Goal: Task Accomplishment & Management: Complete application form

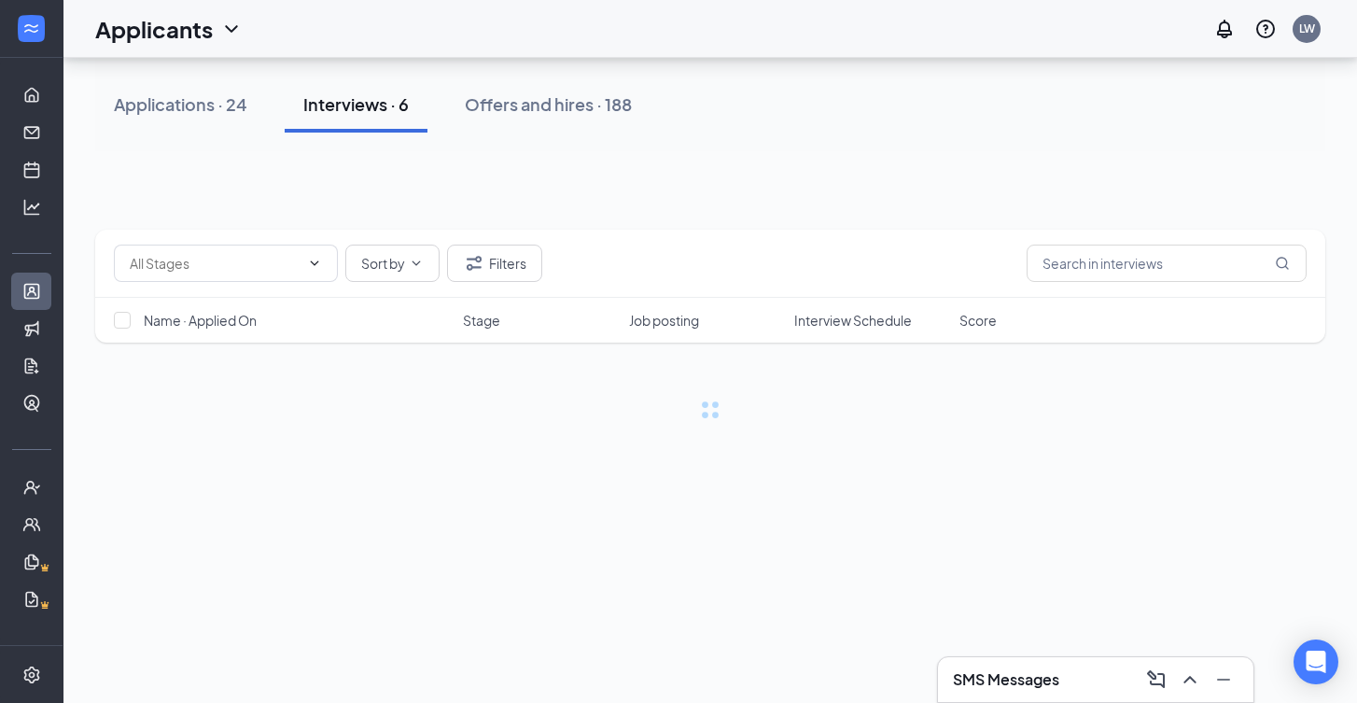
click at [413, 93] on div at bounding box center [710, 108] width 1230 height 56
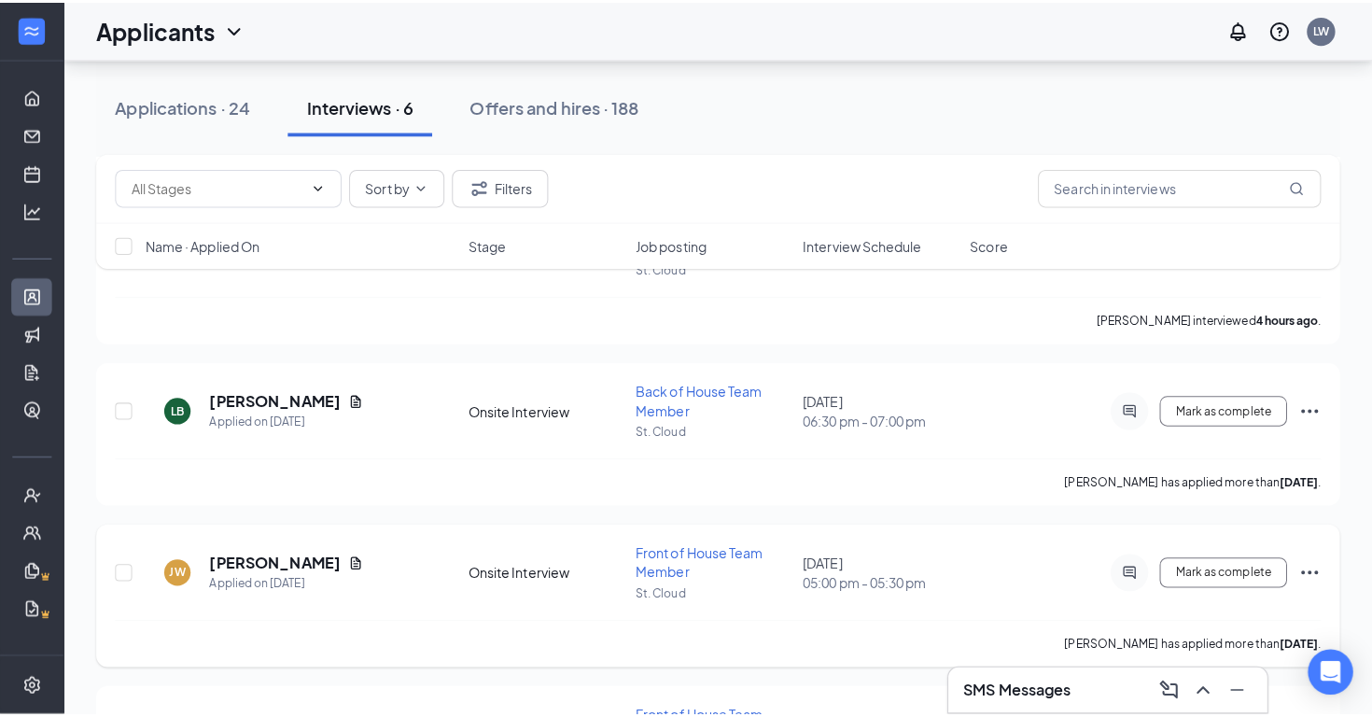
scroll to position [481, 0]
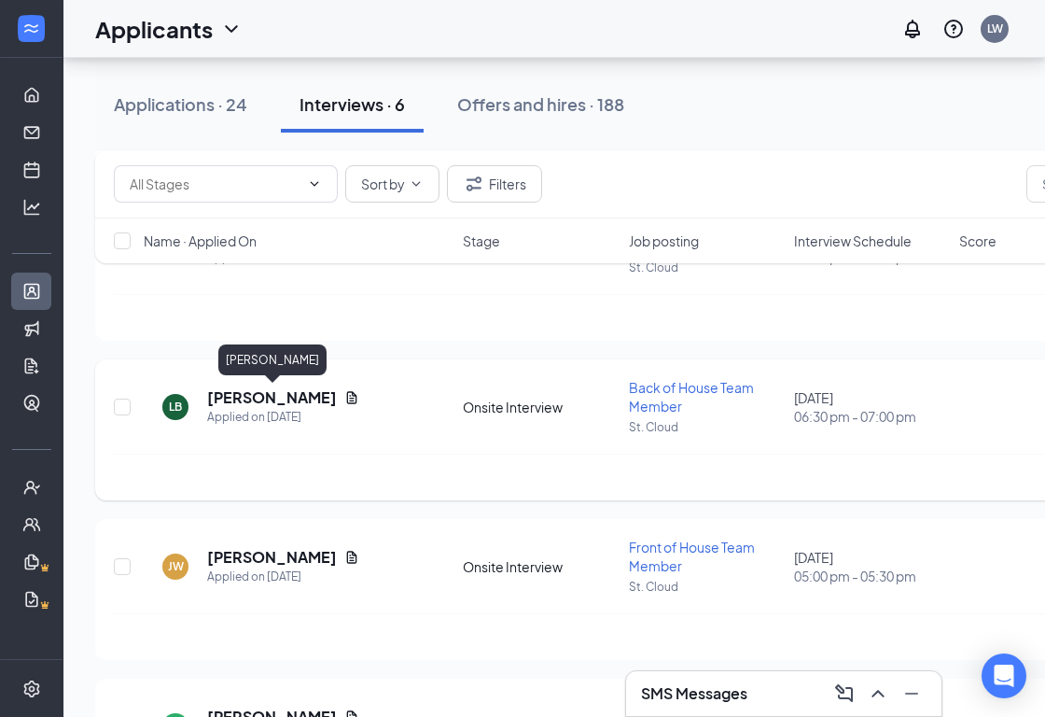
click at [259, 397] on h5 "Luis Beltre Taveras" at bounding box center [272, 397] width 130 height 21
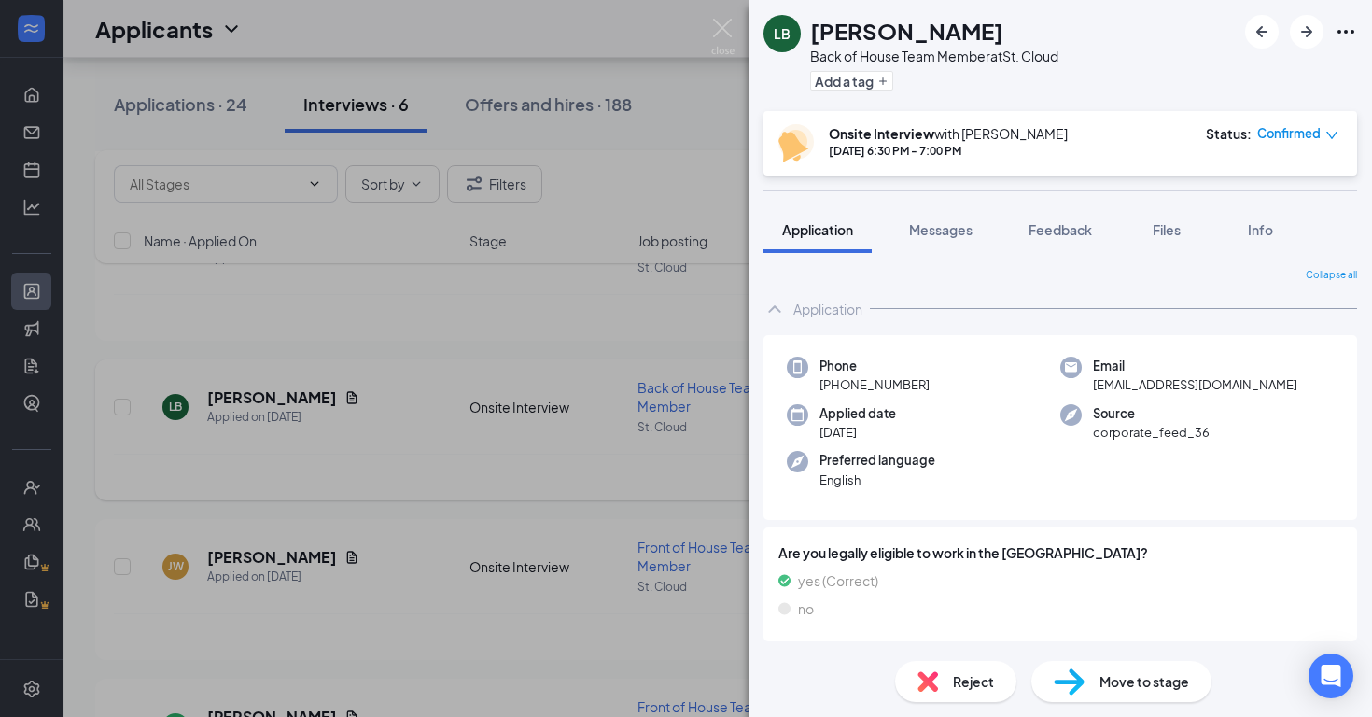
drag, startPoint x: 454, startPoint y: 343, endPoint x: 526, endPoint y: 466, distance: 142.3
click at [454, 343] on div "LB Luis Beltre Taveras Back of House Team Member at St. Cloud Add a tag Onsite …" at bounding box center [686, 358] width 1372 height 717
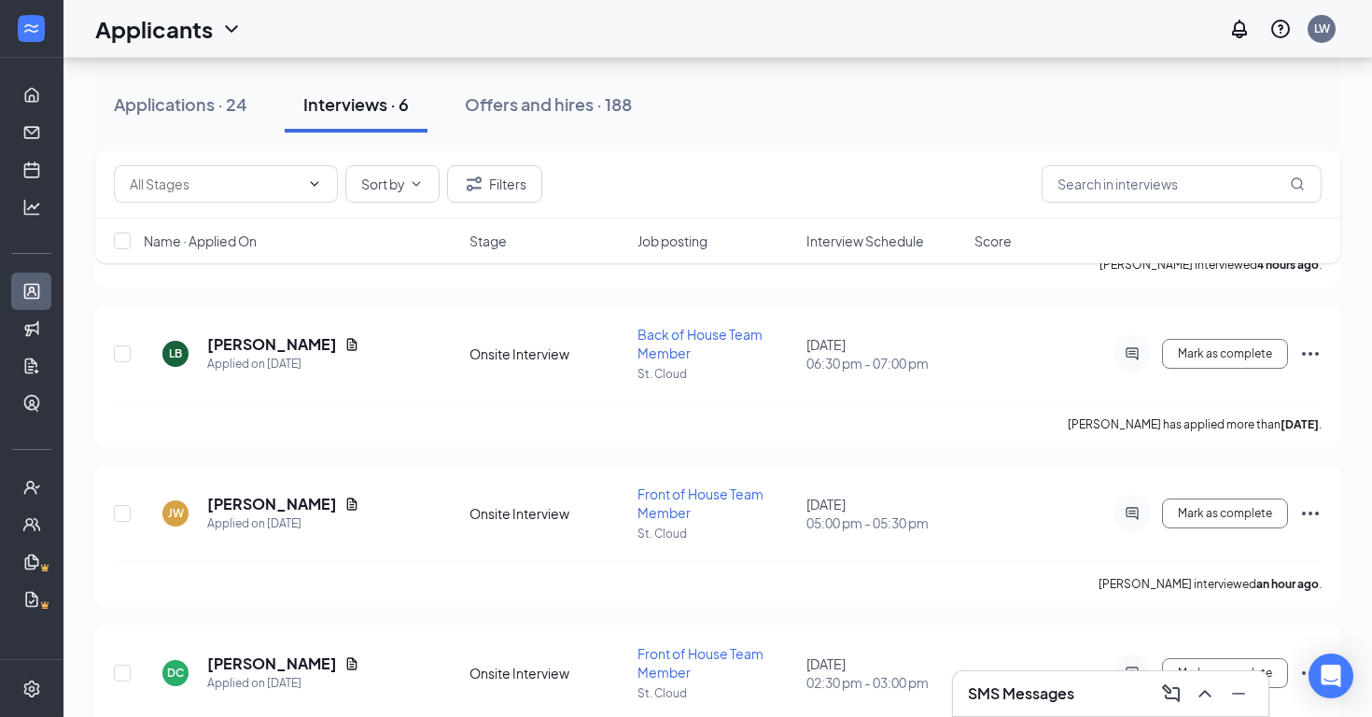
scroll to position [516, 0]
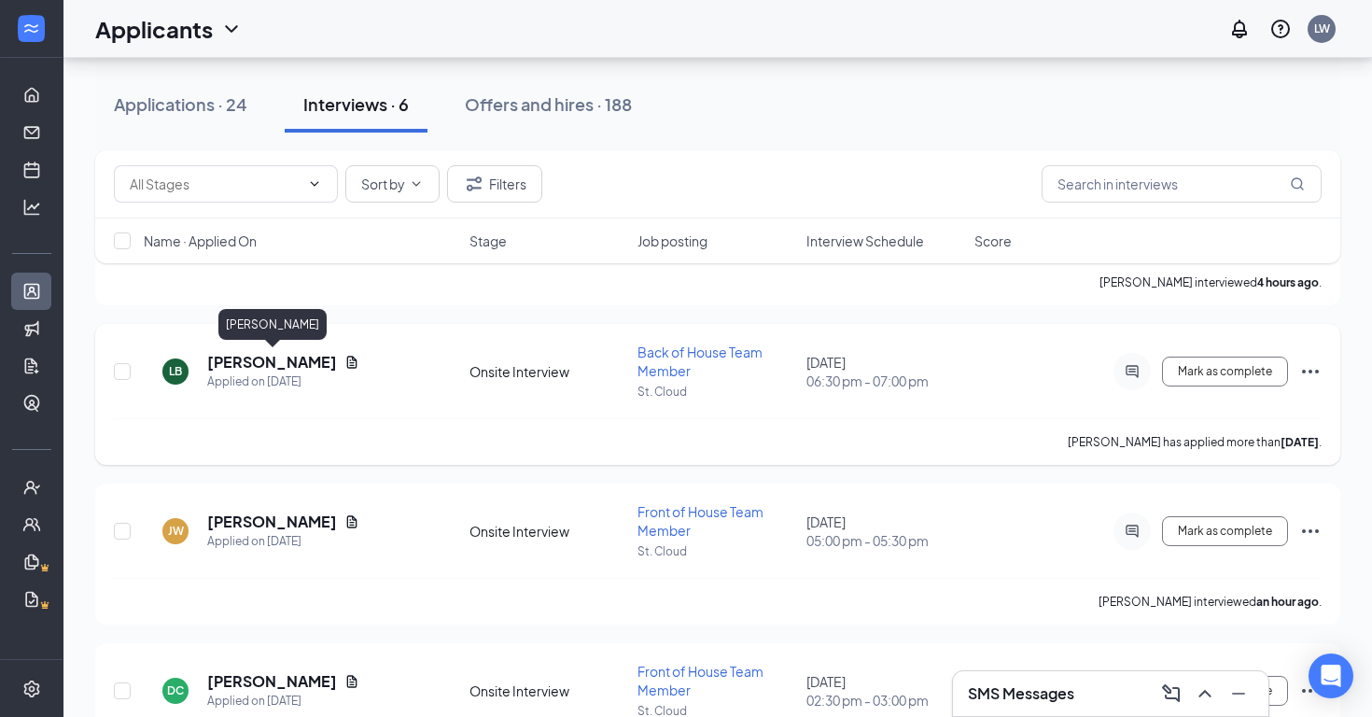
click at [275, 356] on h5 "Luis Beltre Taveras" at bounding box center [272, 362] width 130 height 21
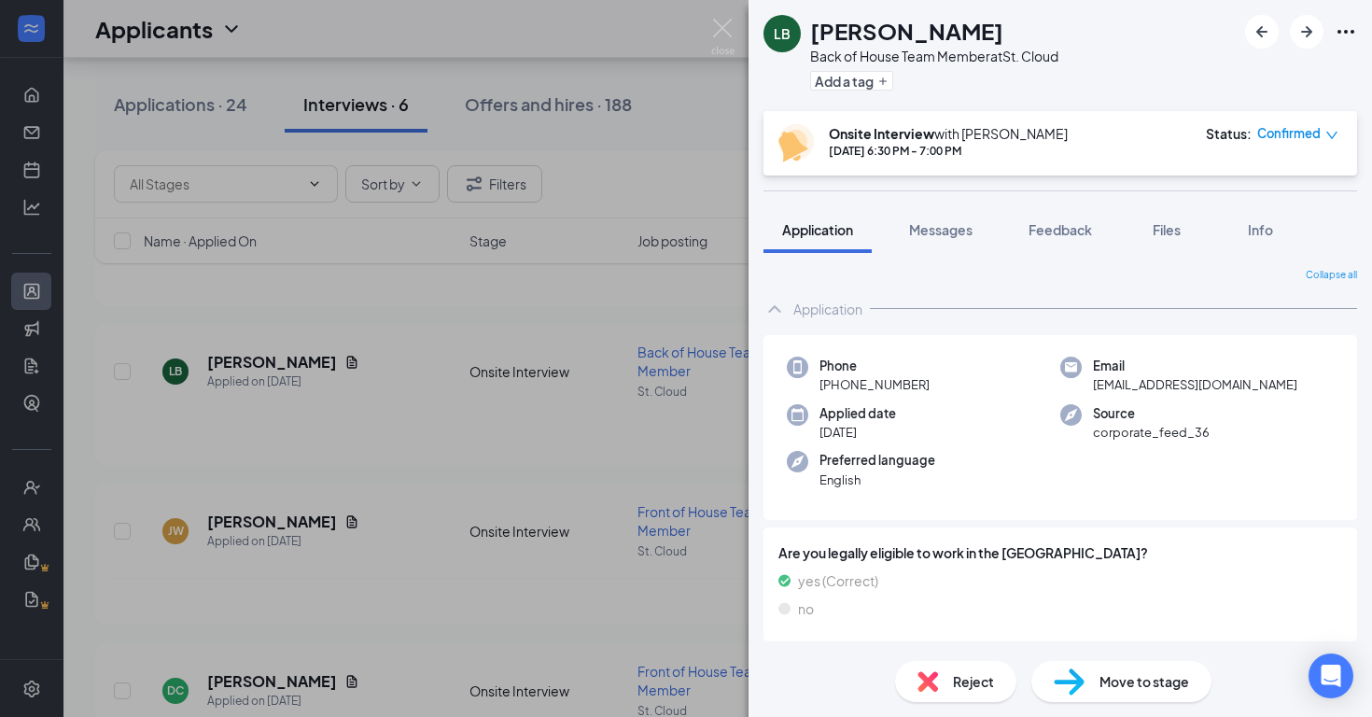
click at [556, 380] on div "LB Luis Beltre Taveras Back of House Team Member at St. Cloud Add a tag Onsite …" at bounding box center [686, 358] width 1372 height 717
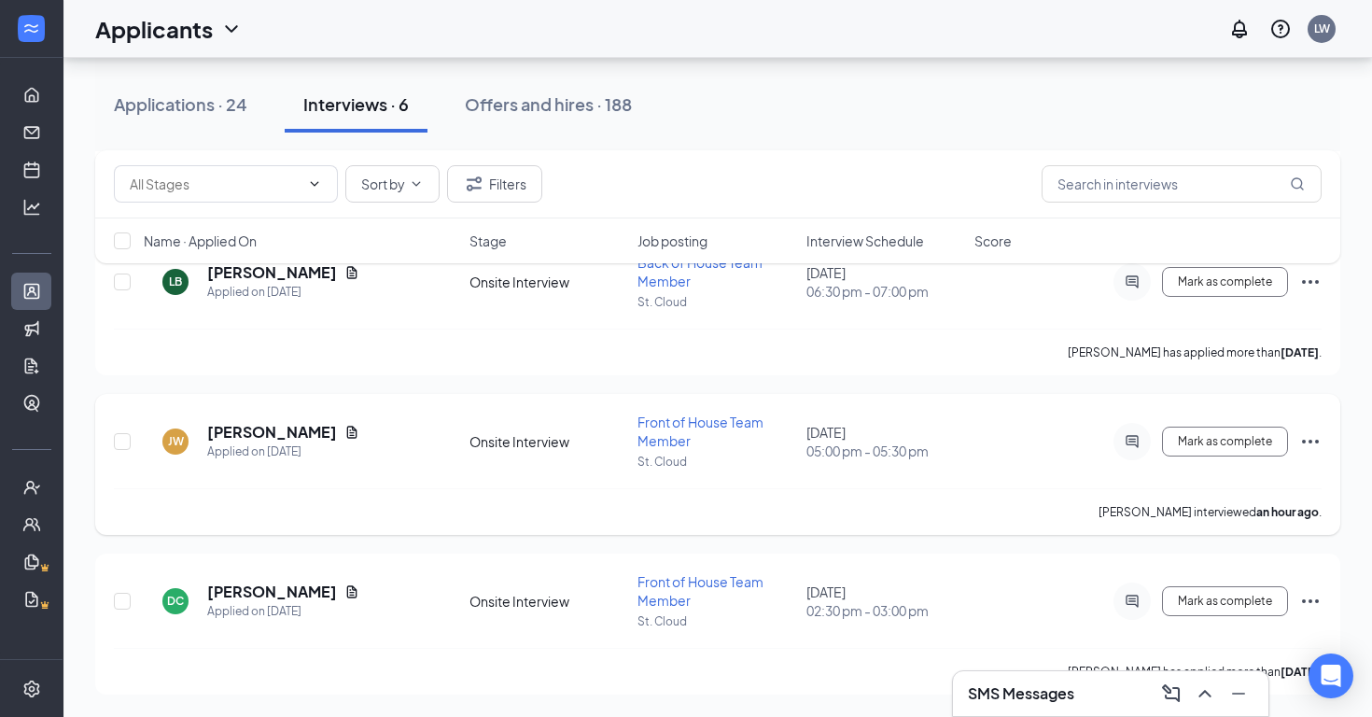
scroll to position [606, 0]
click at [238, 272] on div "Sort by Filters Name · Applied On Stage Job posting Interview Schedule Score" at bounding box center [717, 216] width 1245 height 132
click at [277, 276] on div "Sort by Filters Name · Applied On Stage Job posting Interview Schedule Score" at bounding box center [717, 216] width 1245 height 132
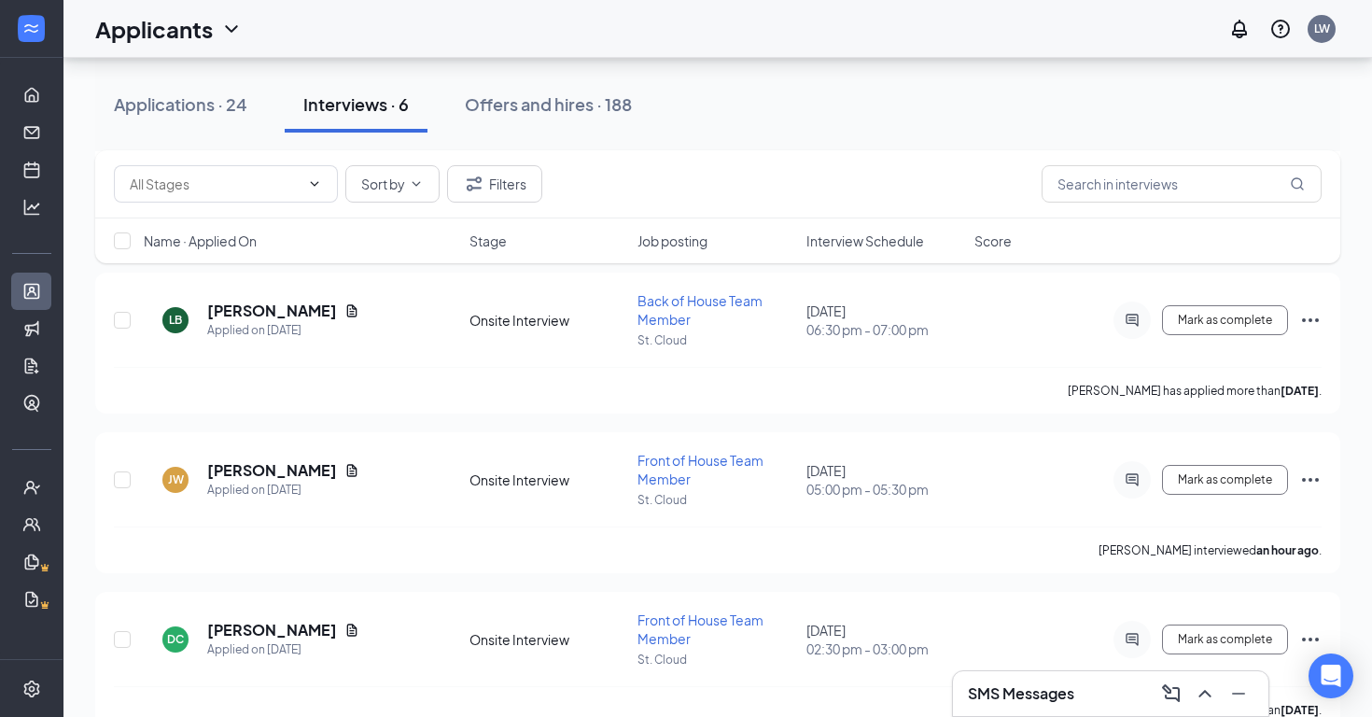
scroll to position [568, 0]
click at [282, 306] on h5 "Luis Beltre Taveras" at bounding box center [272, 310] width 130 height 21
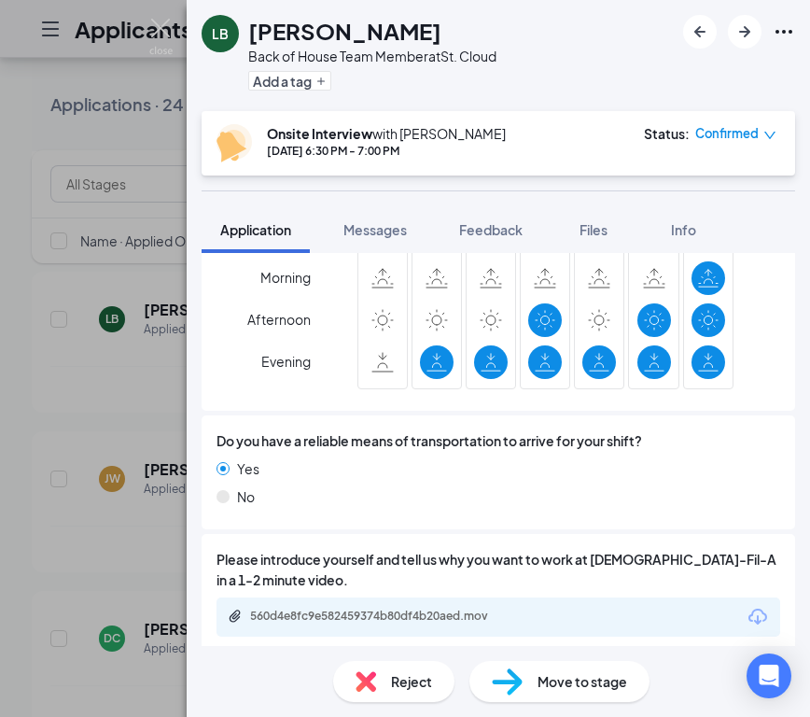
scroll to position [2259, 0]
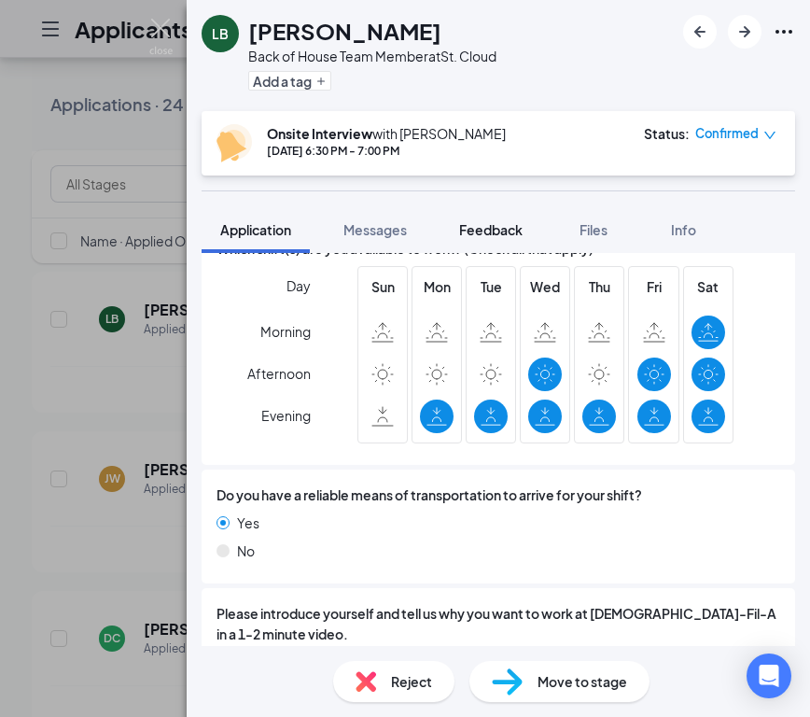
click at [496, 210] on button "Feedback" at bounding box center [491, 229] width 101 height 47
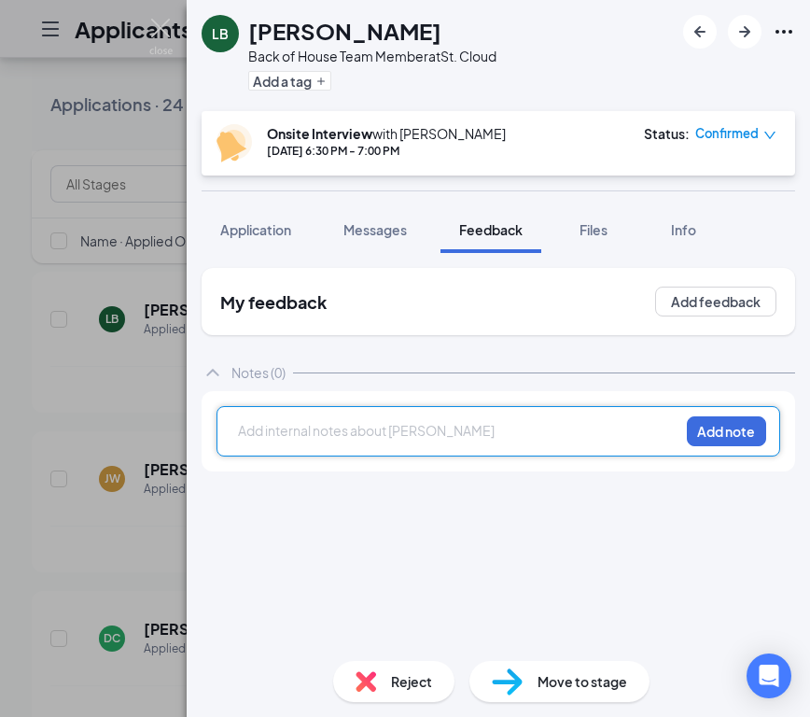
click at [293, 440] on div at bounding box center [459, 431] width 440 height 20
click at [257, 235] on span "Application" at bounding box center [255, 229] width 71 height 17
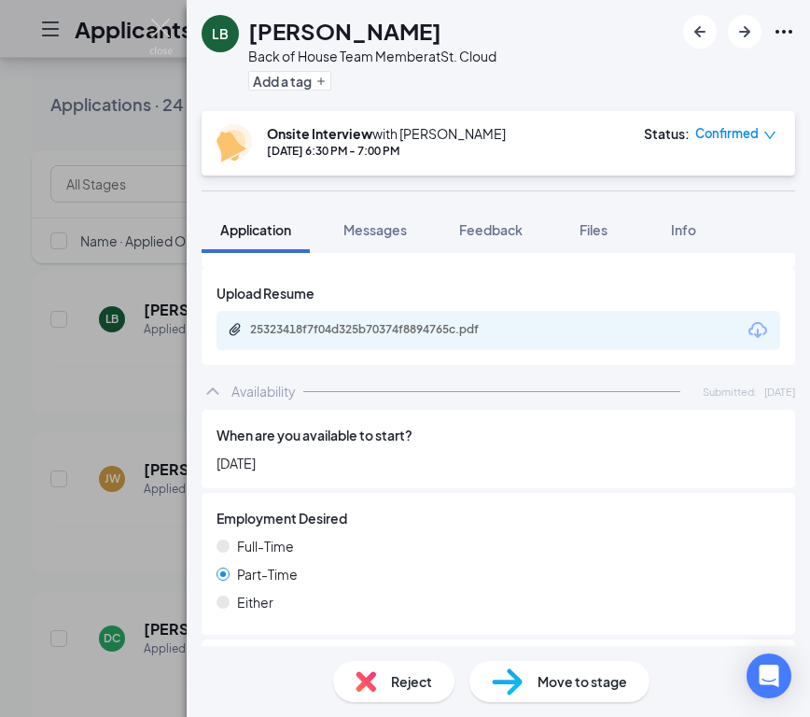
scroll to position [1825, 0]
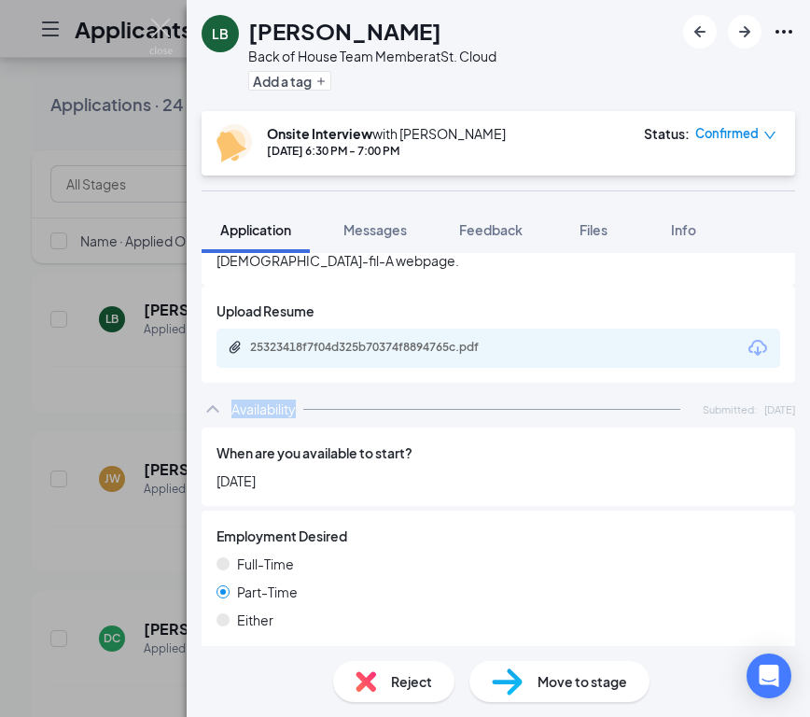
copy div "Availability"
drag, startPoint x: 228, startPoint y: 404, endPoint x: 294, endPoint y: 403, distance: 66.3
click at [295, 407] on div "Availability Submitted: Oct 8" at bounding box center [499, 408] width 594 height 37
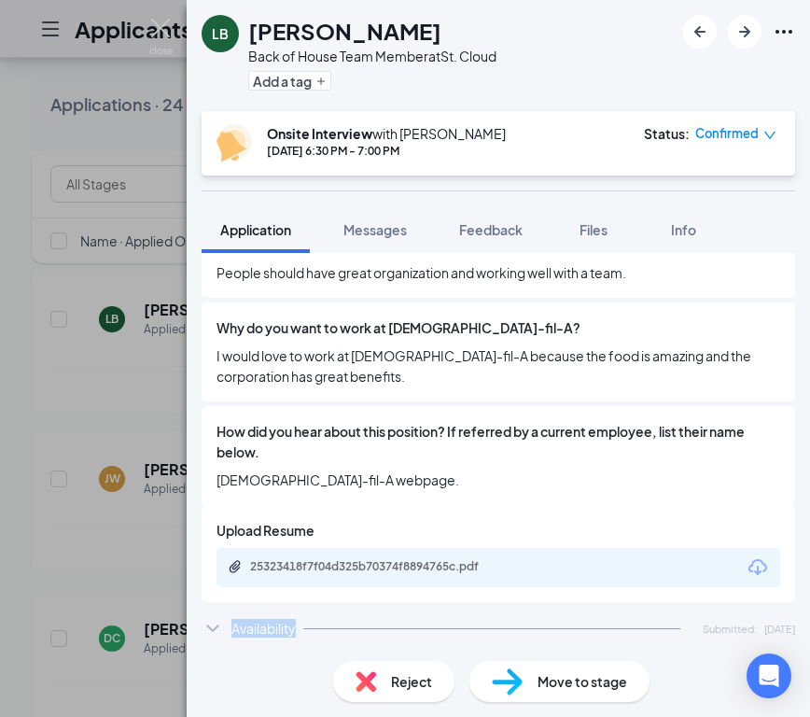
scroll to position [1604, 0]
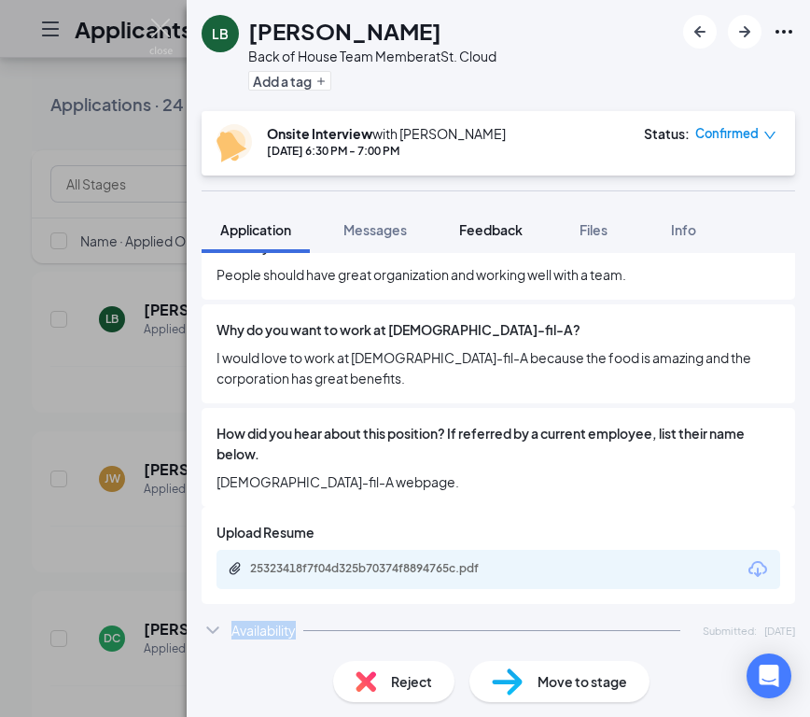
click at [496, 231] on span "Feedback" at bounding box center [490, 229] width 63 height 17
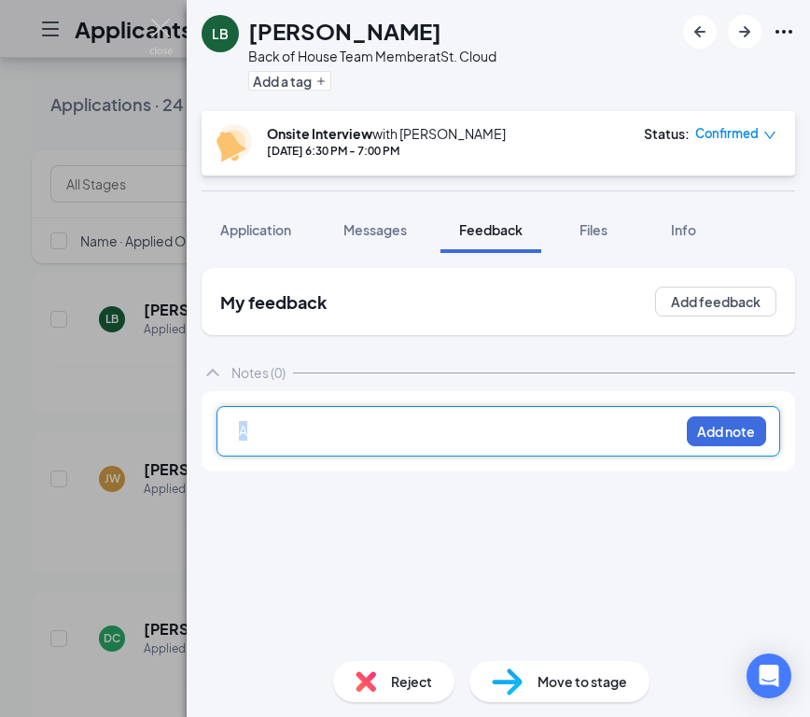
drag, startPoint x: 356, startPoint y: 428, endPoint x: 151, endPoint y: 408, distance: 205.4
click at [151, 408] on div "LB Luis Beltre Taveras Back of House Team Member at St. Cloud Add a tag Onsite …" at bounding box center [405, 358] width 810 height 717
paste div
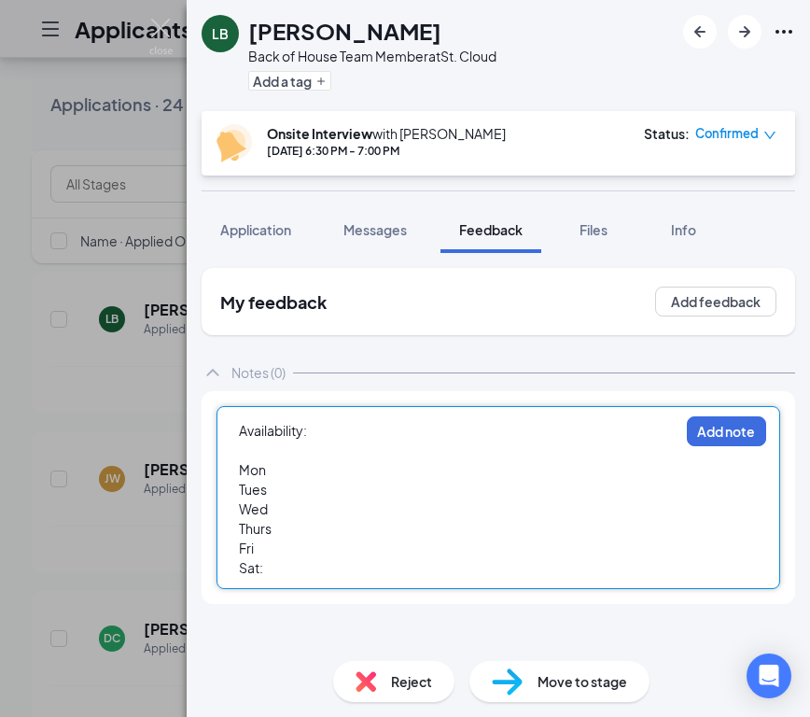
click at [288, 549] on div "Fri" at bounding box center [459, 549] width 440 height 20
click at [301, 569] on div "Sat:" at bounding box center [459, 568] width 440 height 20
click at [297, 471] on div "Mon" at bounding box center [459, 470] width 440 height 20
click at [315, 501] on div "Wed" at bounding box center [459, 509] width 440 height 20
click at [298, 484] on div "Tues" at bounding box center [459, 490] width 440 height 20
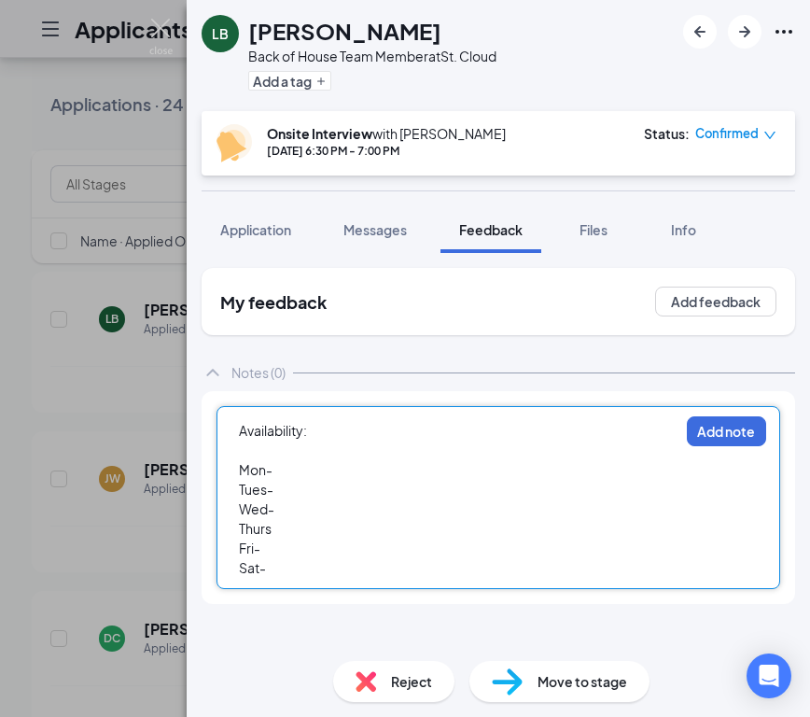
click at [289, 535] on div "Thurs" at bounding box center [459, 529] width 440 height 20
click at [316, 476] on div "Mon-" at bounding box center [459, 470] width 440 height 20
click at [285, 569] on div "Sat-" at bounding box center [459, 568] width 440 height 20
click at [311, 485] on div "Tues-" at bounding box center [459, 490] width 440 height 20
drag, startPoint x: 272, startPoint y: 470, endPoint x: 368, endPoint y: 466, distance: 96.3
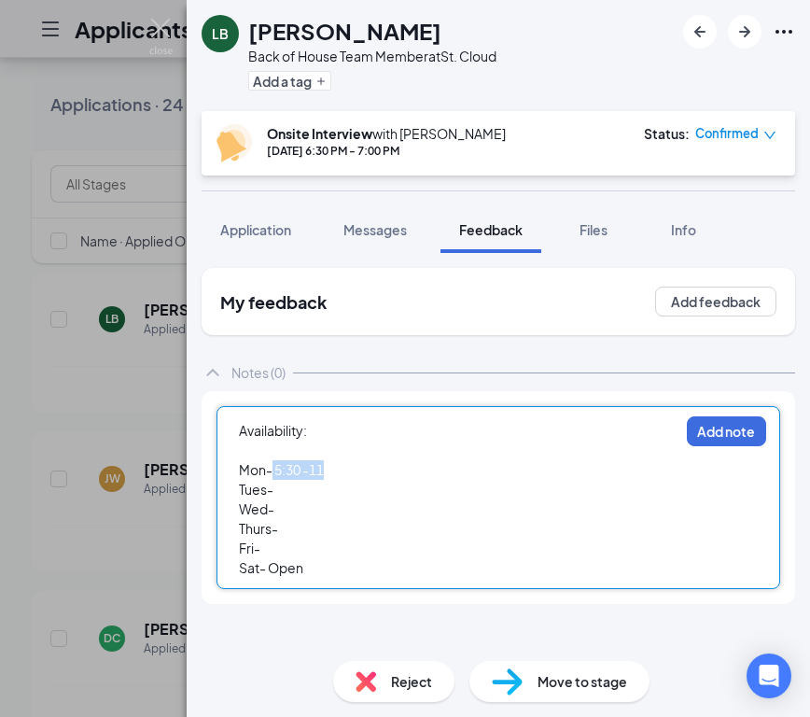
click at [368, 467] on div "Mon- 5:30 -11" at bounding box center [459, 470] width 440 height 20
click at [354, 471] on div "Mon- 5:30 -11" at bounding box center [459, 470] width 440 height 20
click at [300, 469] on span "Mon- 5:30 -11PM" at bounding box center [291, 469] width 105 height 17
drag, startPoint x: 275, startPoint y: 467, endPoint x: 401, endPoint y: 469, distance: 126.0
click at [402, 470] on div "Mon- 5:30PM -11PM" at bounding box center [459, 470] width 440 height 20
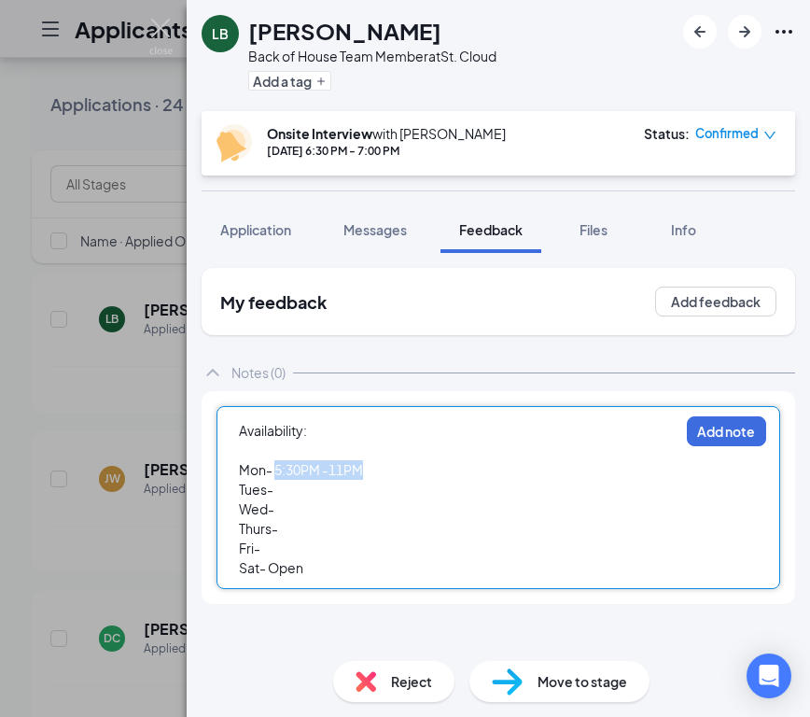
copy span "5:30PM -11PM"
click at [340, 528] on div "Thurs-" at bounding box center [459, 529] width 440 height 20
click at [324, 487] on div "Tues-" at bounding box center [459, 490] width 440 height 20
click at [304, 500] on div "Wed-" at bounding box center [459, 509] width 440 height 20
click at [287, 544] on div "Fri-" at bounding box center [459, 549] width 440 height 20
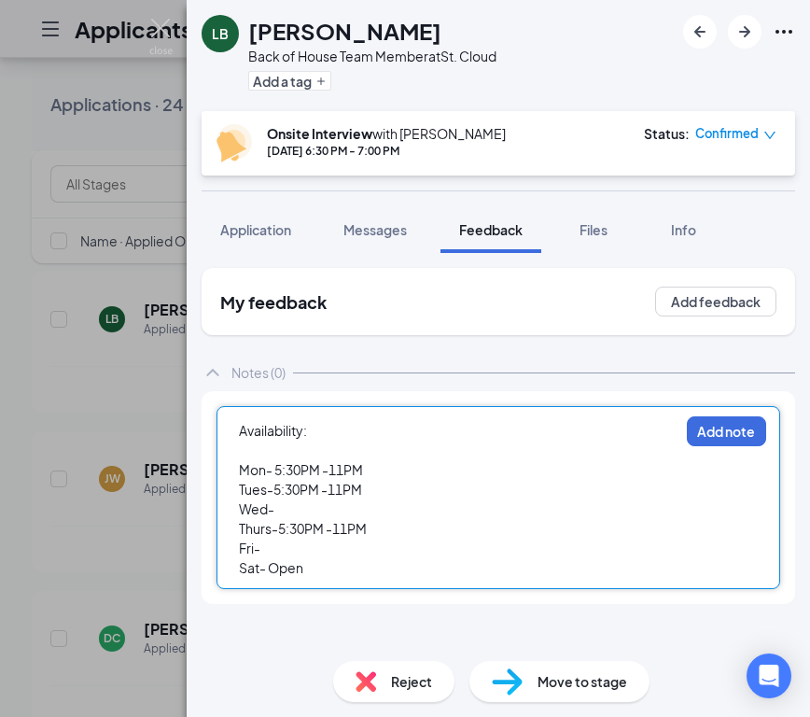
click at [285, 517] on div "Wed-" at bounding box center [459, 509] width 440 height 20
drag, startPoint x: 392, startPoint y: 507, endPoint x: 277, endPoint y: 504, distance: 114.8
click at [277, 504] on div "Wed- 4:30 PM- 11PM" at bounding box center [459, 509] width 440 height 20
copy span "4:30 PM- 11PM"
click at [283, 553] on div "Fri-" at bounding box center [459, 549] width 440 height 20
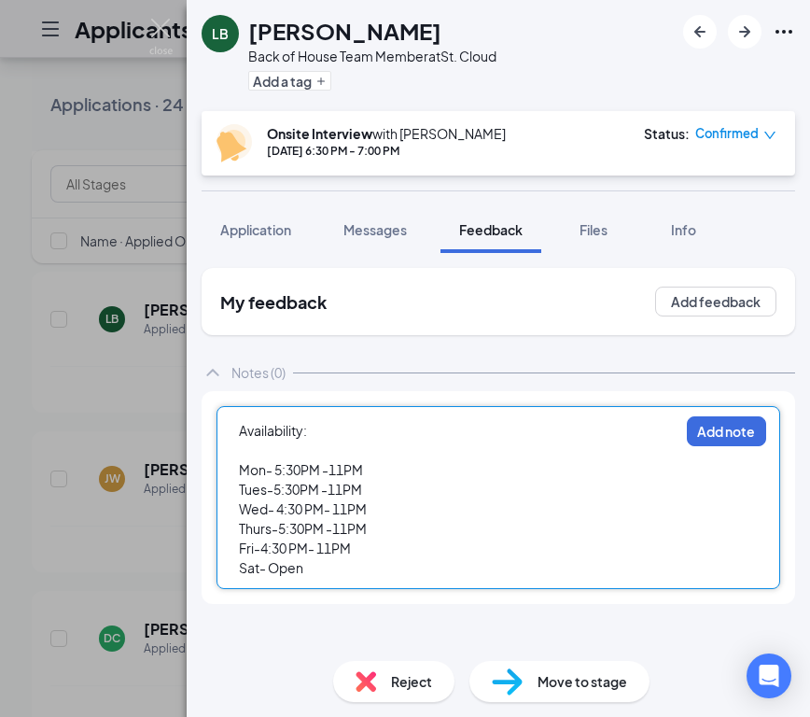
click at [263, 550] on span "Fri-4:30 PM- 11PM" at bounding box center [295, 548] width 112 height 17
click at [368, 562] on div "Sat- Open" at bounding box center [459, 568] width 440 height 20
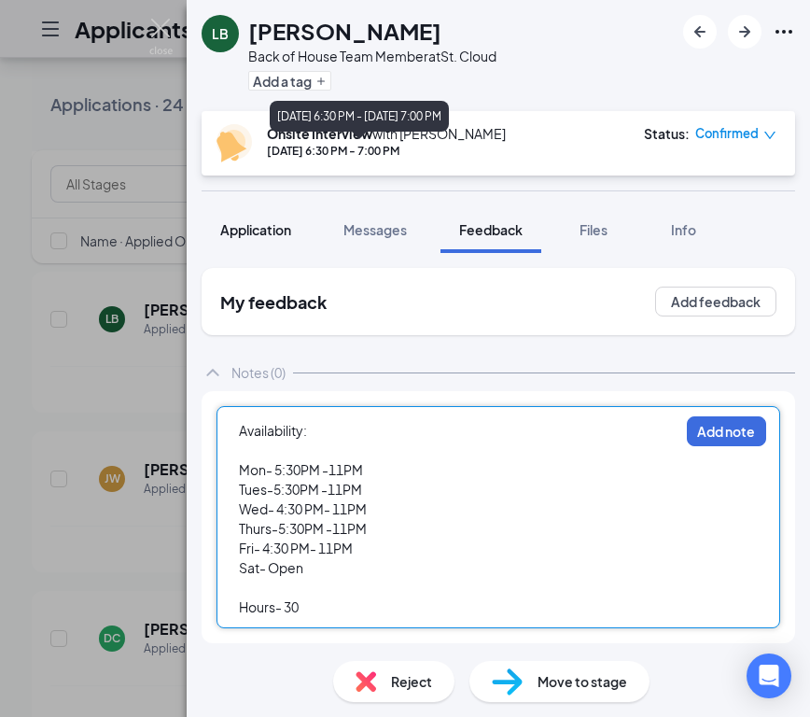
click at [259, 234] on span "Application" at bounding box center [255, 229] width 71 height 17
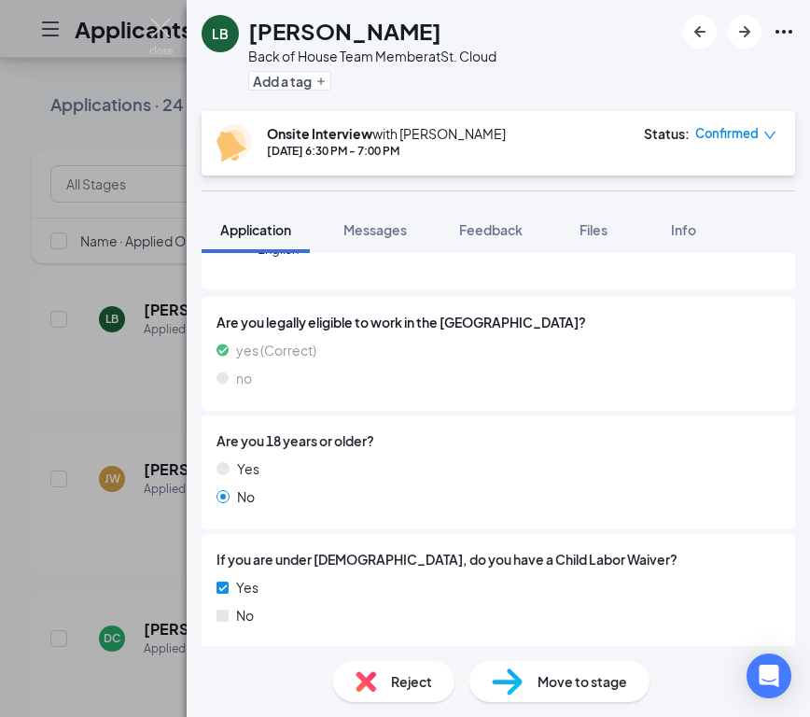
scroll to position [229, 0]
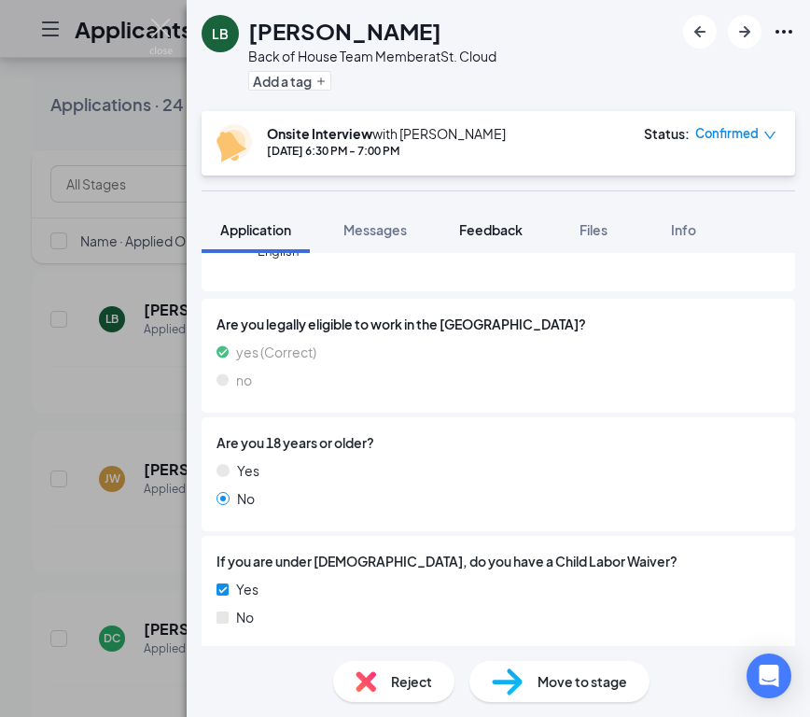
click at [482, 222] on span "Feedback" at bounding box center [490, 229] width 63 height 17
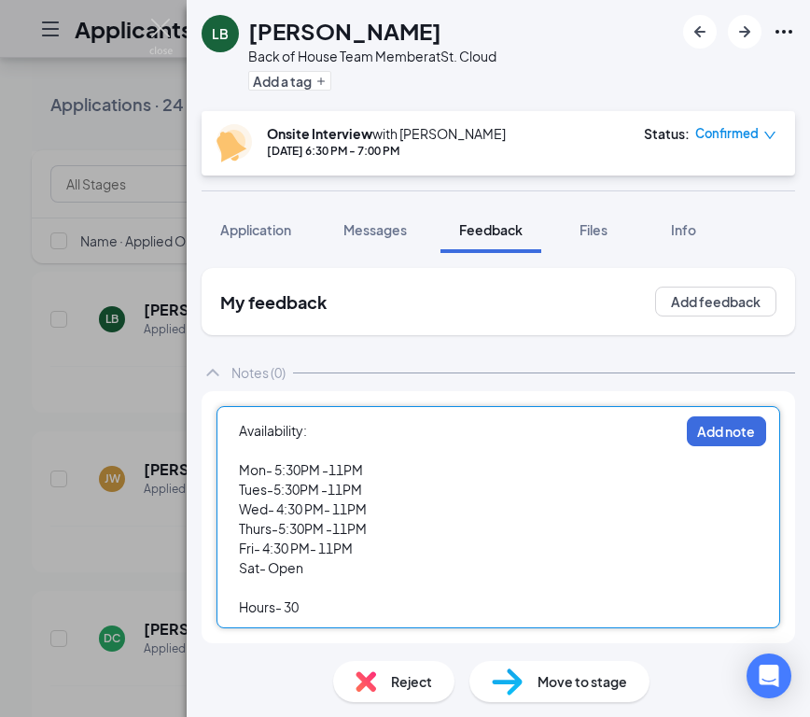
click at [359, 588] on div at bounding box center [459, 588] width 440 height 20
click at [347, 602] on div "Hours- 30" at bounding box center [459, 607] width 440 height 20
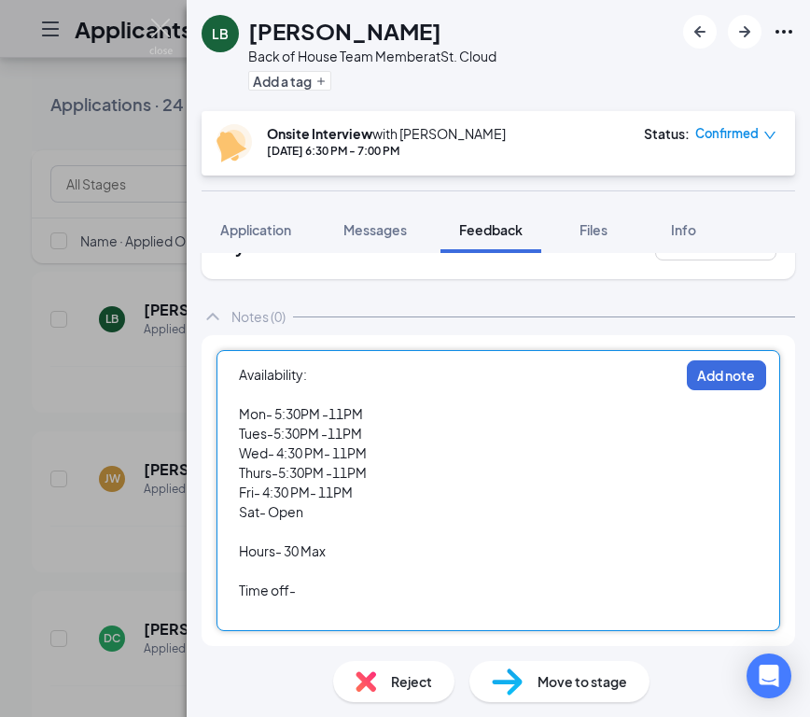
scroll to position [56, 0]
drag, startPoint x: 268, startPoint y: 515, endPoint x: 327, endPoint y: 509, distance: 59.2
click at [327, 512] on div "Sat- Open" at bounding box center [459, 512] width 440 height 20
click at [343, 512] on span "Sat- 6:30 AM -11PM" at bounding box center [298, 511] width 119 height 17
click at [332, 596] on div "Time off-" at bounding box center [459, 591] width 440 height 20
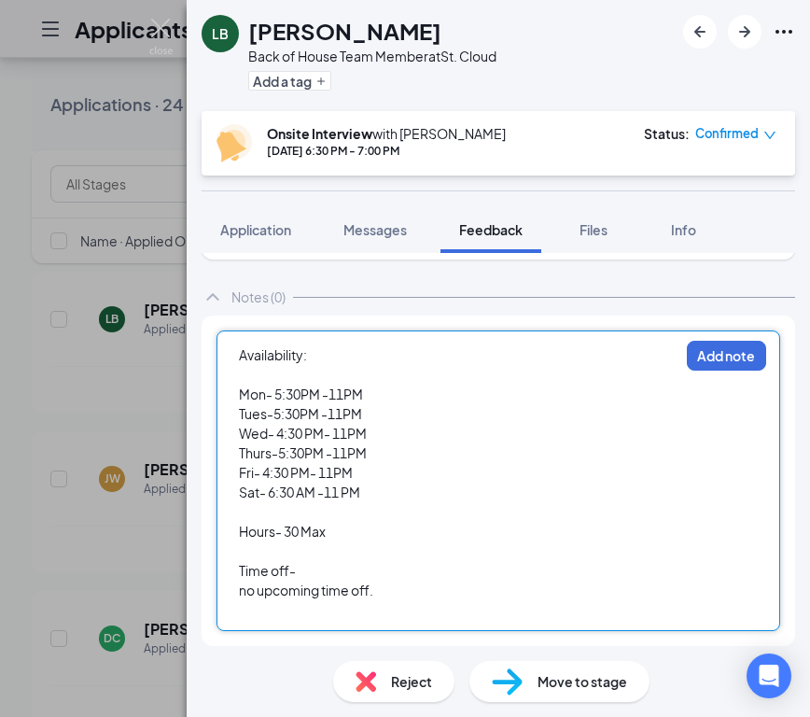
scroll to position [76, 0]
click at [716, 351] on button "Add note" at bounding box center [726, 356] width 79 height 30
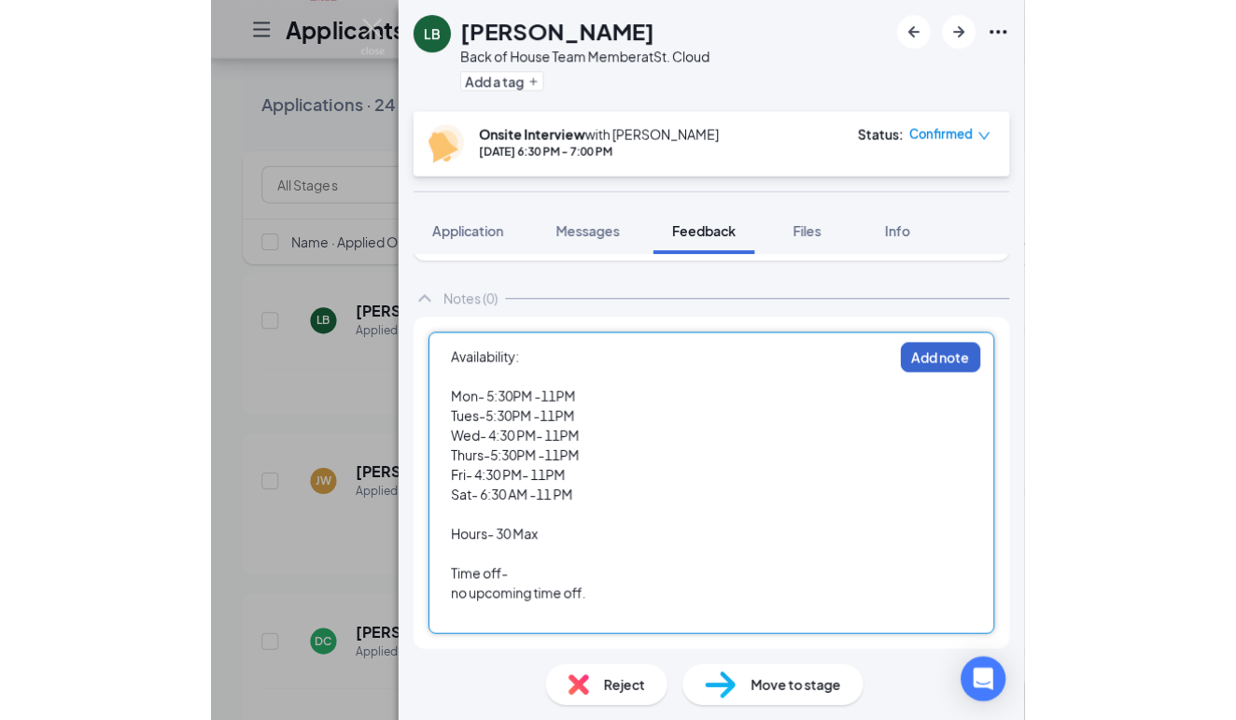
scroll to position [0, 0]
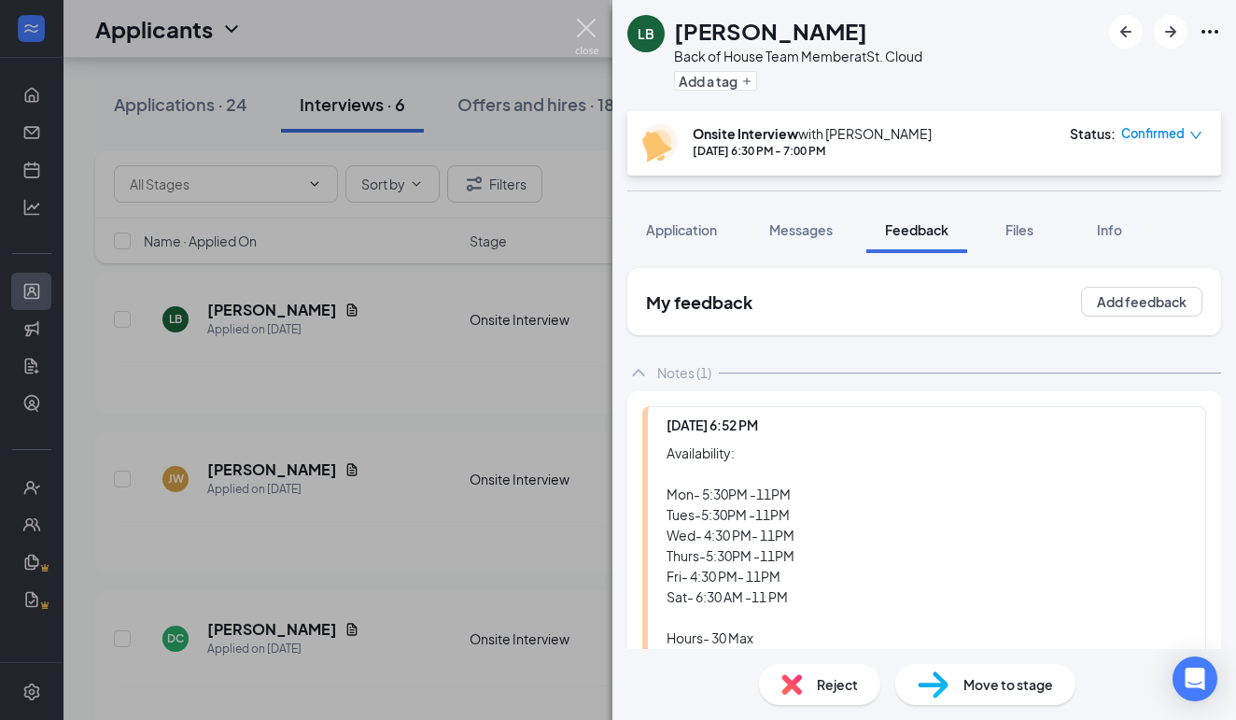
click at [584, 37] on img at bounding box center [586, 37] width 23 height 36
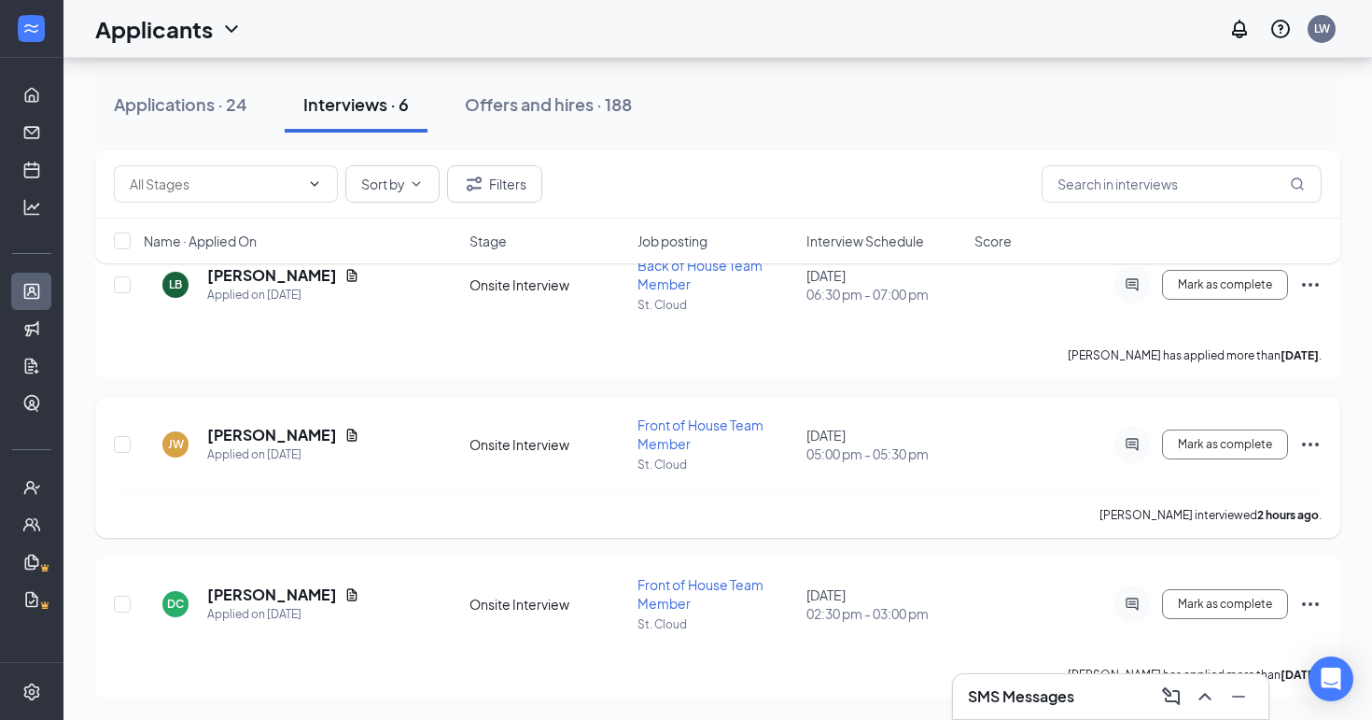
scroll to position [603, 0]
click at [1300, 442] on icon "Ellipses" at bounding box center [1310, 444] width 22 height 22
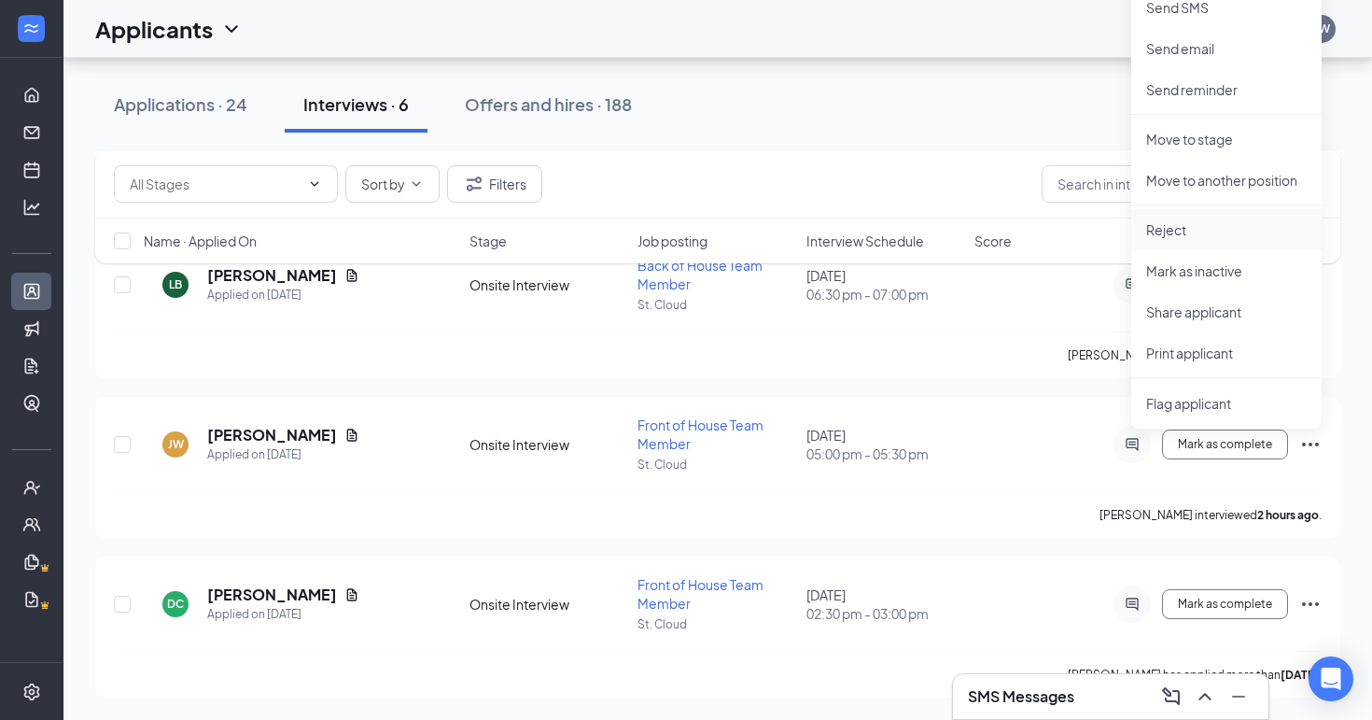
click at [1198, 221] on p "Reject" at bounding box center [1226, 229] width 161 height 19
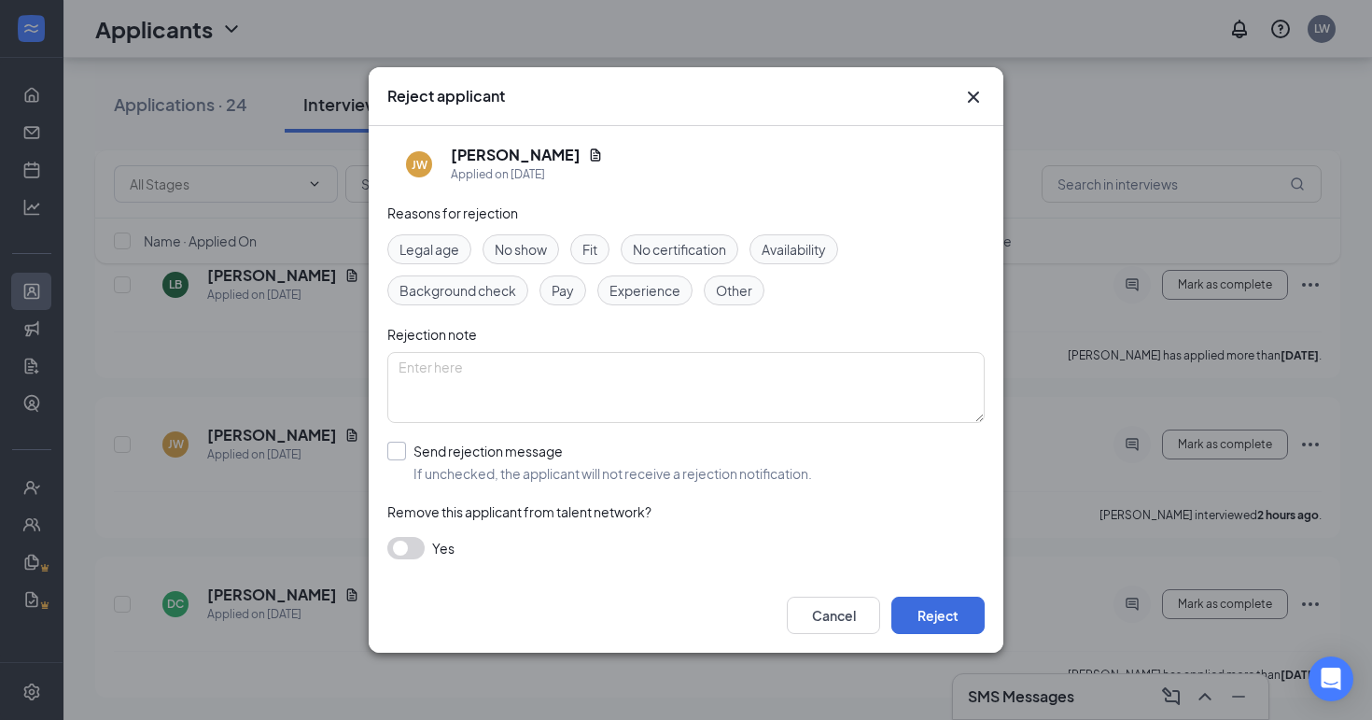
click at [553, 451] on div "Send rejection message" at bounding box center [612, 451] width 399 height 19
click at [553, 451] on input "Send rejection message If unchecked, the applicant will not receive a rejection…" at bounding box center [599, 462] width 425 height 41
checkbox input "true"
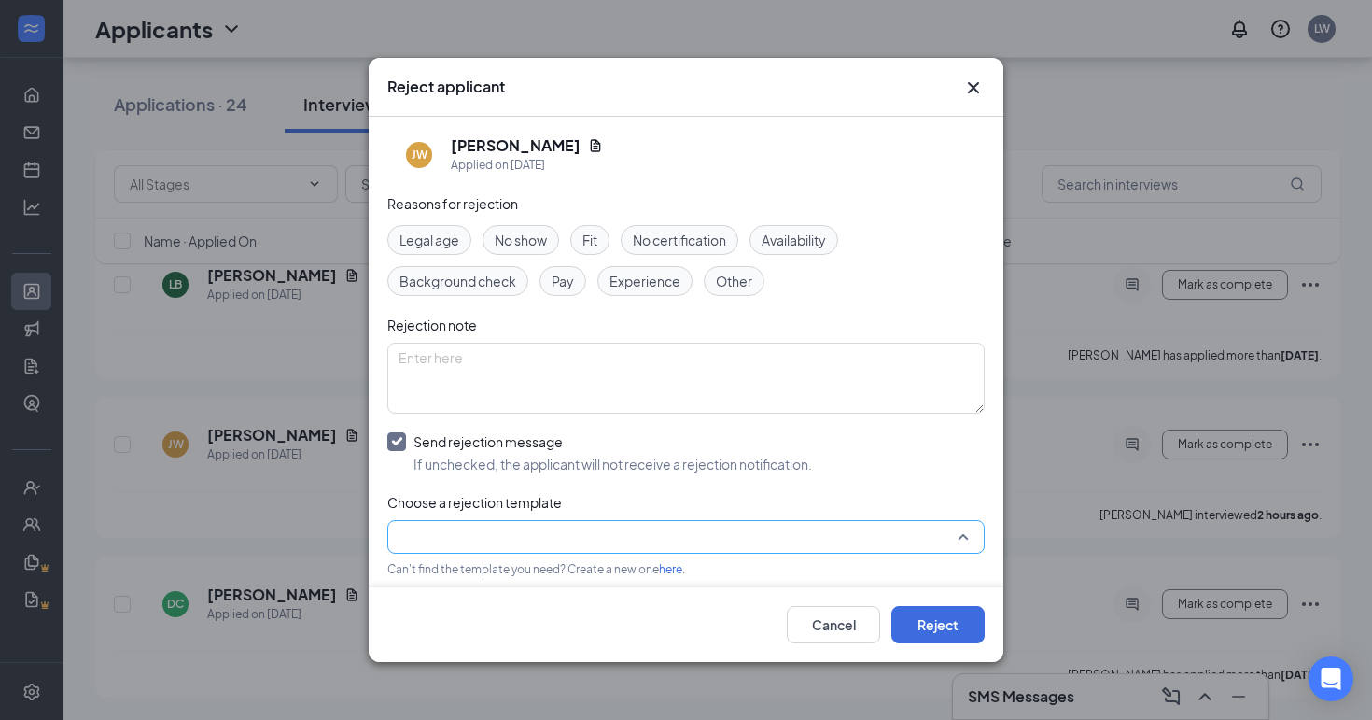
click at [564, 536] on input "search" at bounding box center [680, 537] width 562 height 32
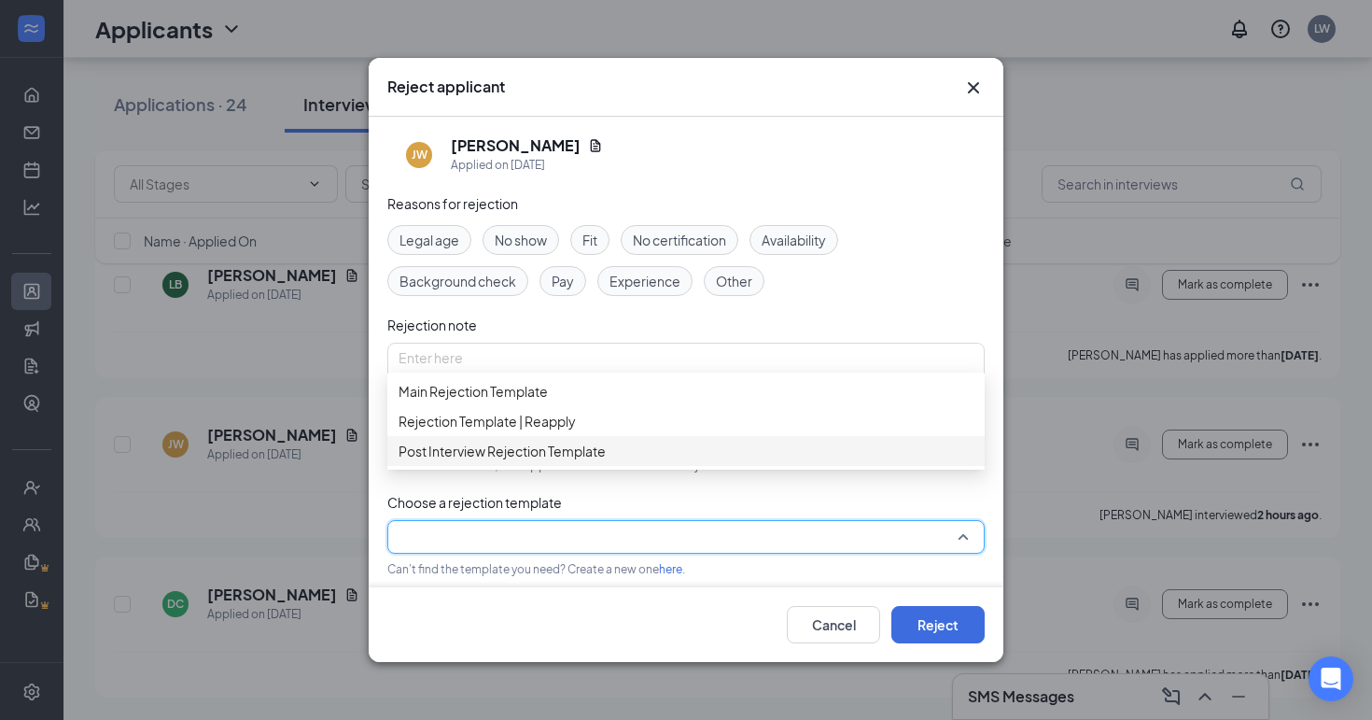
click at [565, 461] on span "Post Interview Rejection Template" at bounding box center [502, 451] width 207 height 21
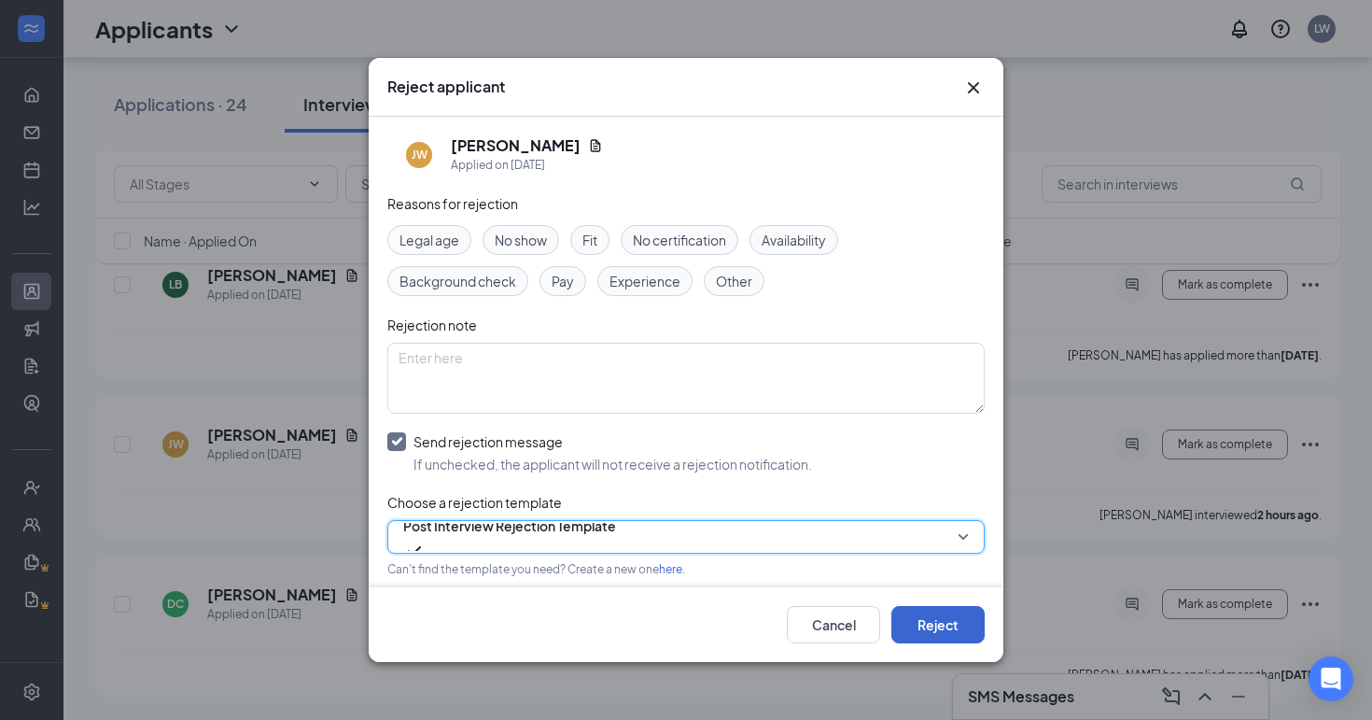
click at [924, 636] on button "Reject" at bounding box center [937, 624] width 93 height 37
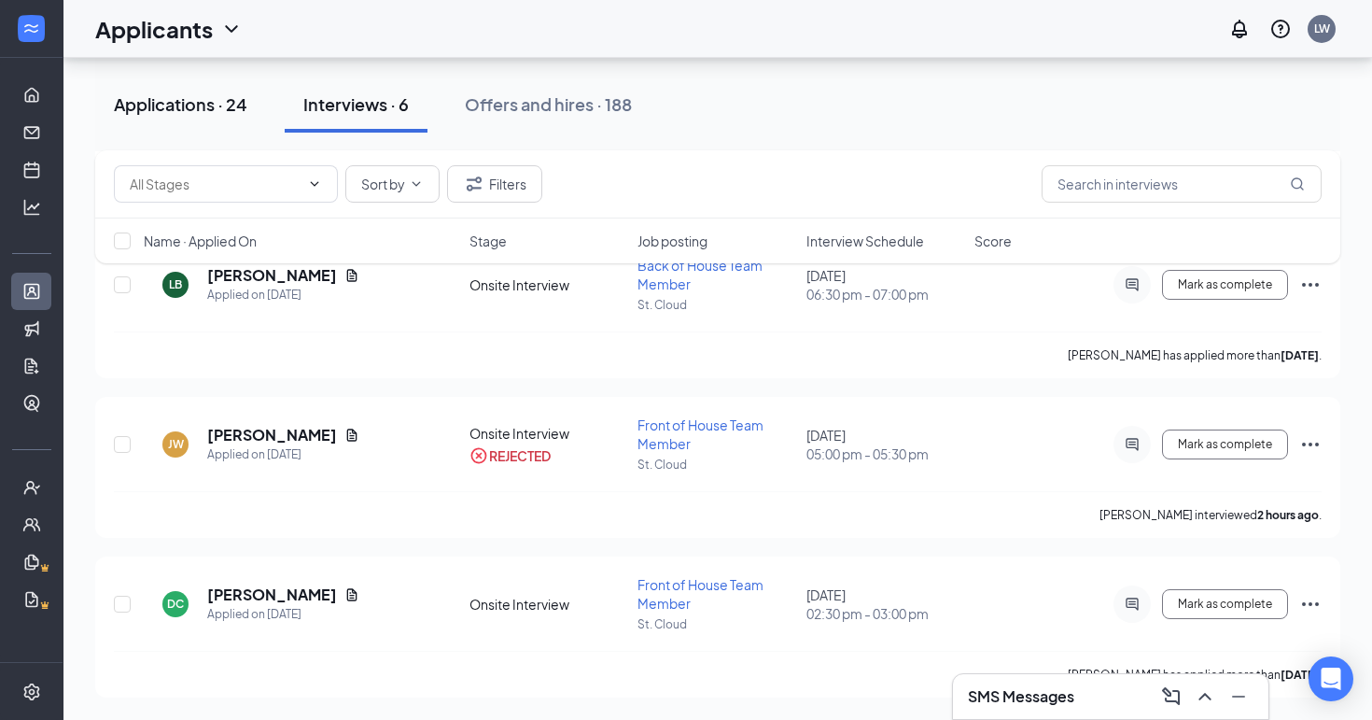
click at [227, 103] on div "Applications · 24" at bounding box center [180, 103] width 133 height 23
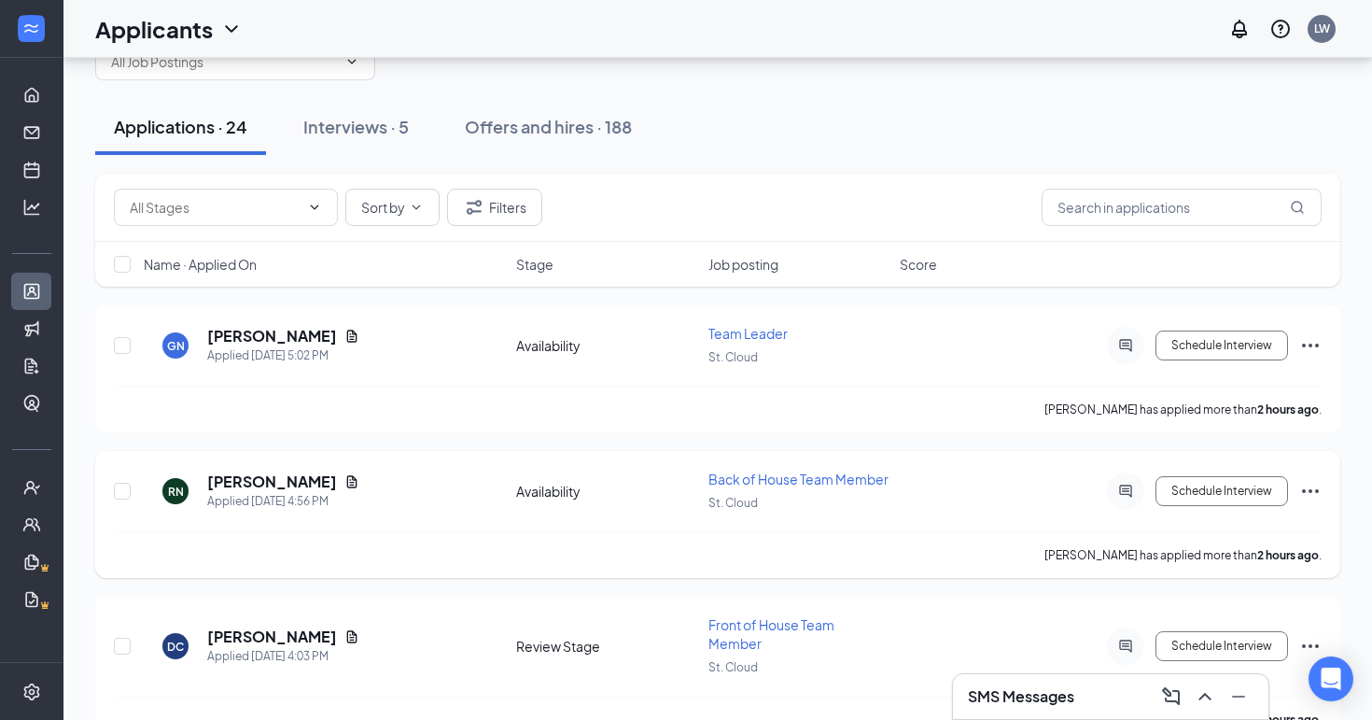
scroll to position [58, 0]
click at [530, 124] on div "Offers and hires · 188" at bounding box center [548, 124] width 167 height 23
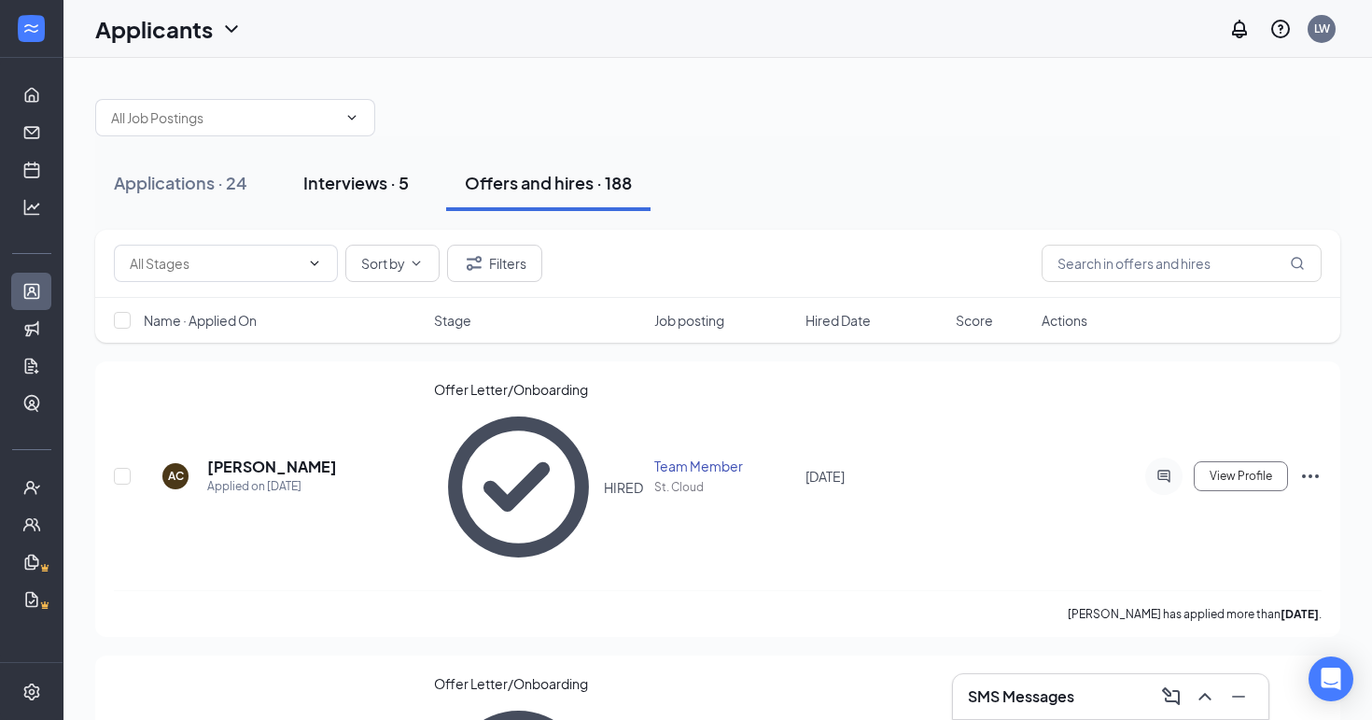
click at [347, 184] on div "Interviews · 5" at bounding box center [355, 182] width 105 height 23
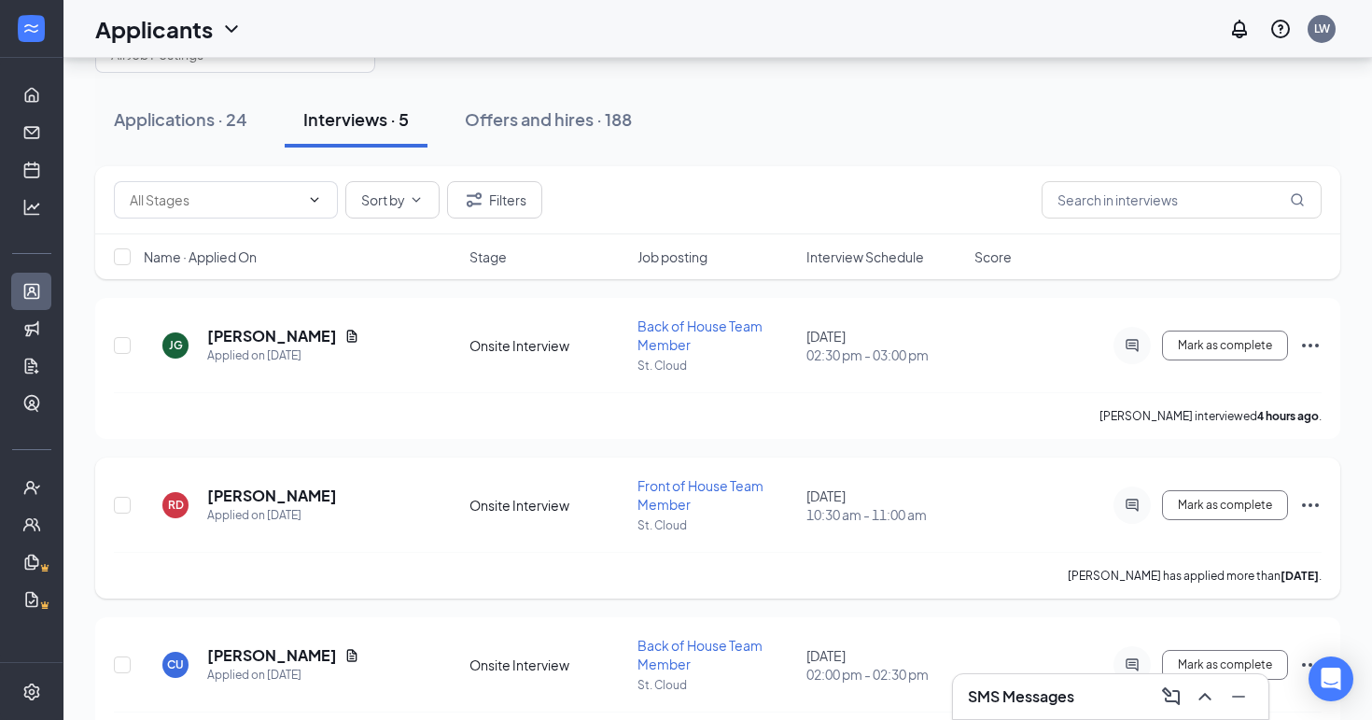
scroll to position [64, 0]
click at [1316, 348] on icon "Ellipses" at bounding box center [1310, 344] width 22 height 22
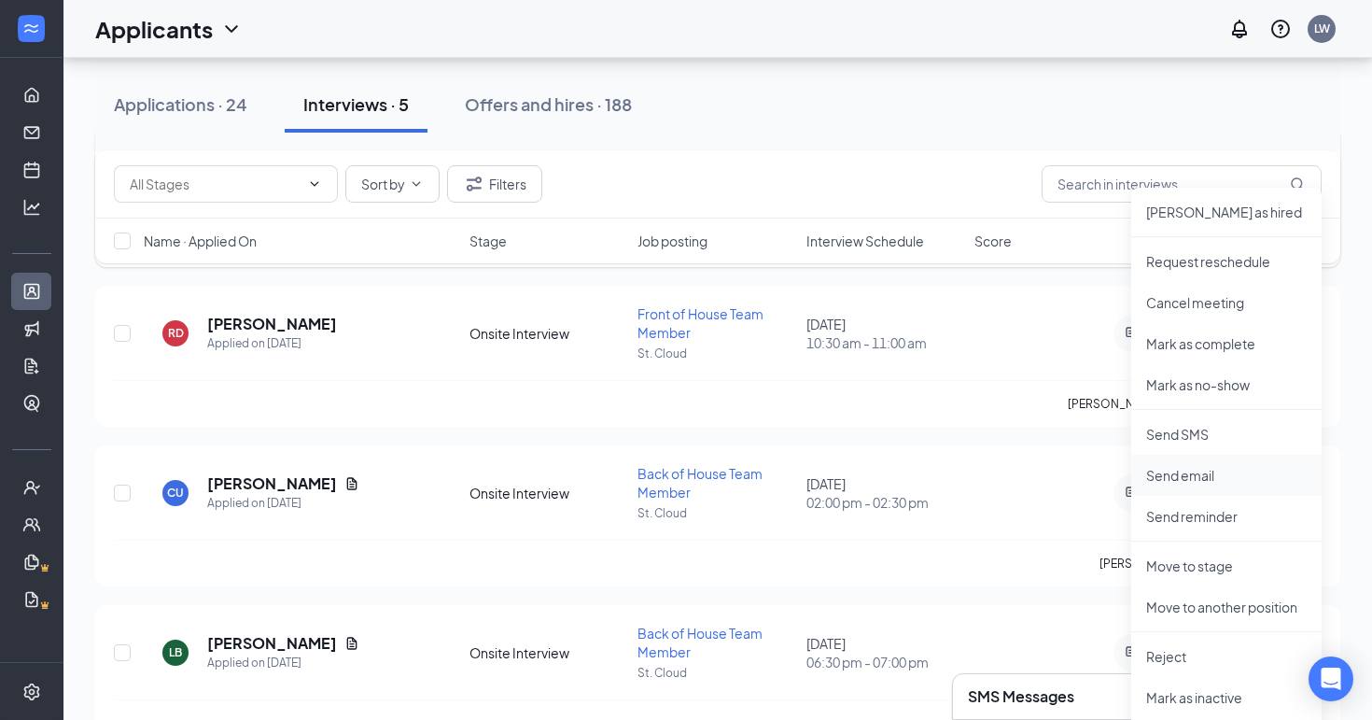
scroll to position [249, 0]
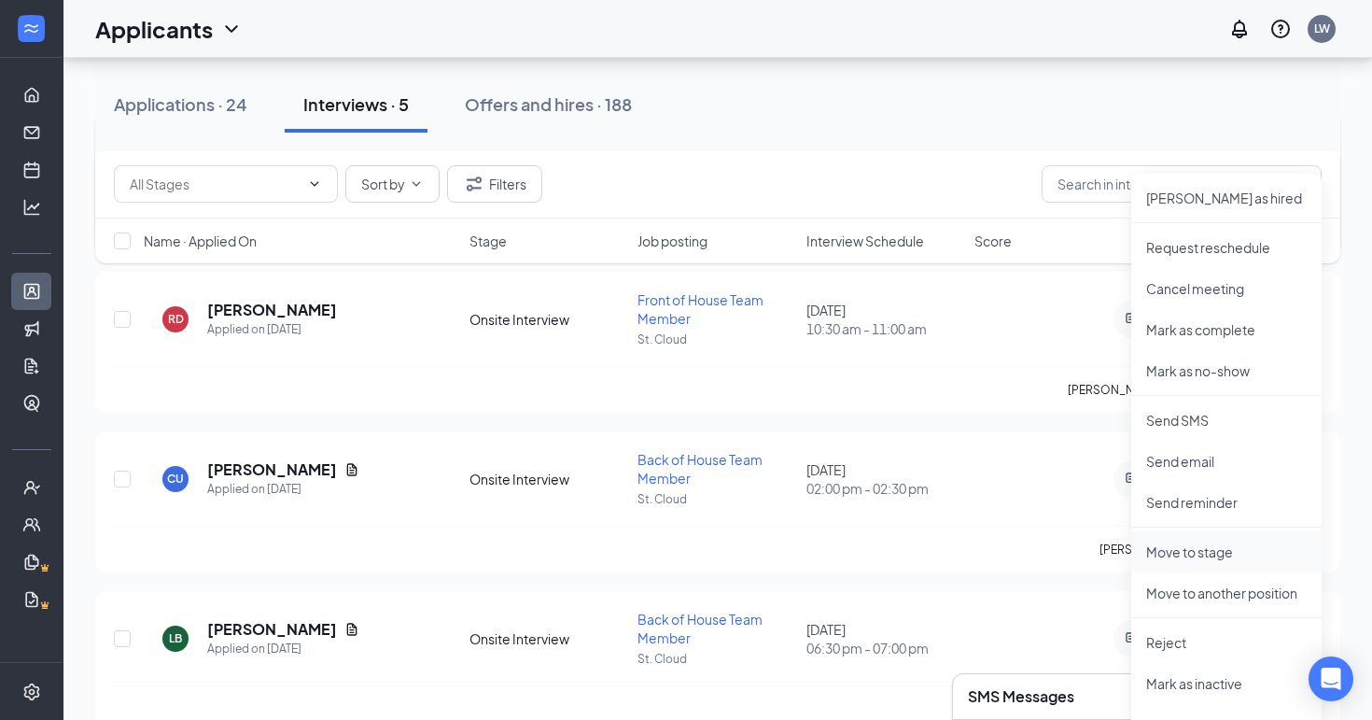
click at [1208, 552] on p "Move to stage" at bounding box center [1226, 551] width 161 height 19
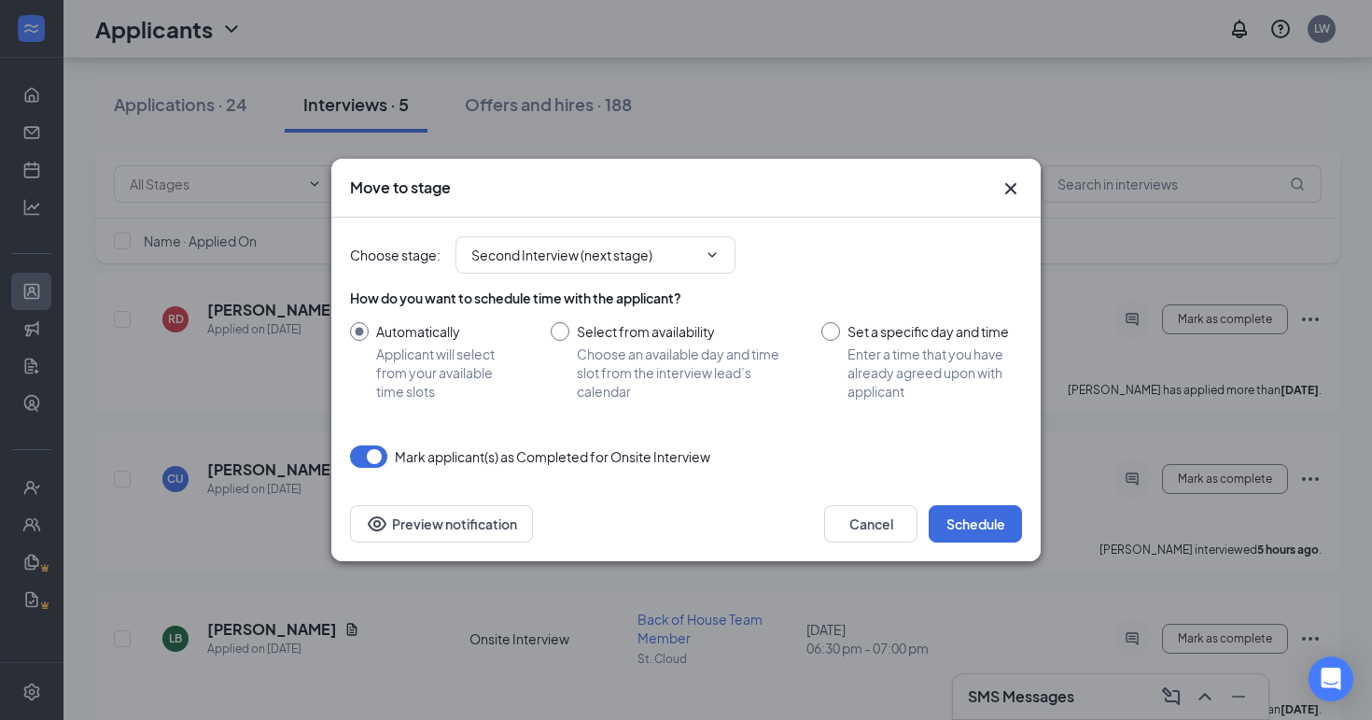
click at [699, 309] on div "How do you want to schedule time with the applicant? Automatically Applicant wi…" at bounding box center [686, 344] width 672 height 112
click at [695, 247] on input "Second Interview (next stage)" at bounding box center [584, 255] width 226 height 21
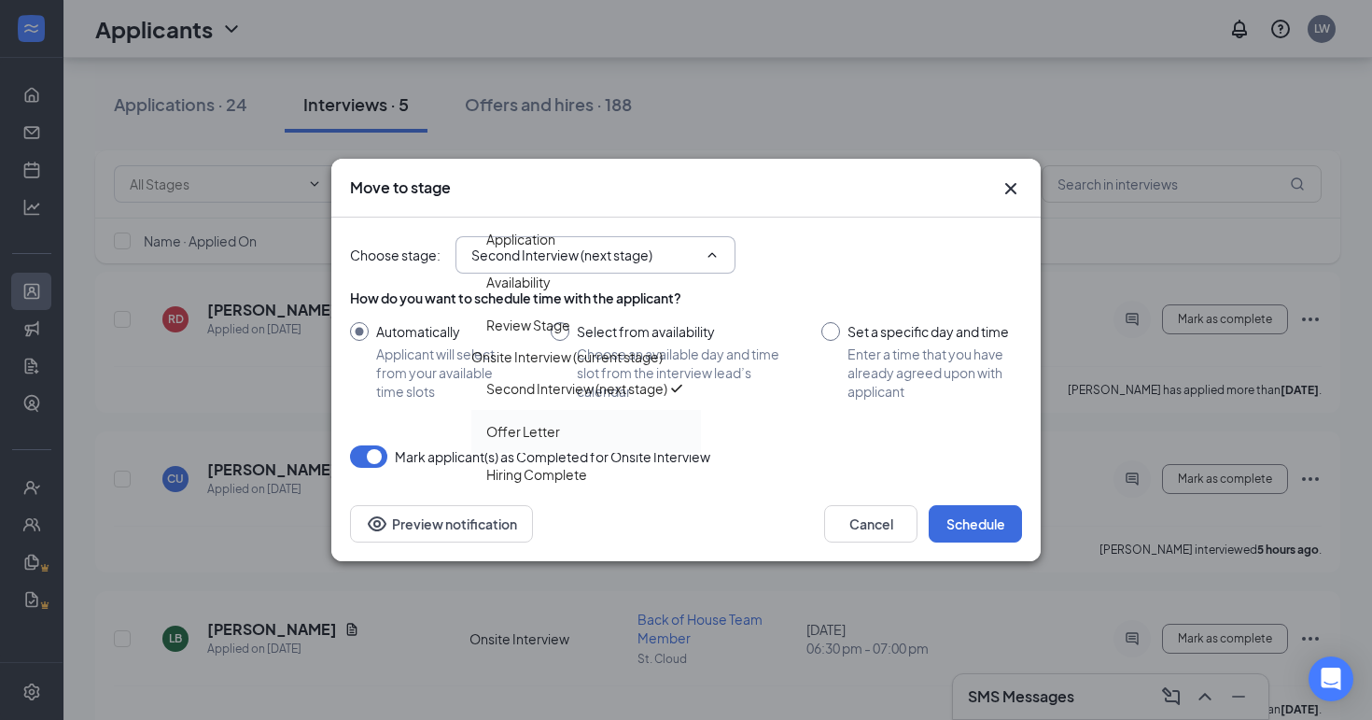
scroll to position [21, 0]
click at [654, 428] on div "Offer Letter" at bounding box center [586, 431] width 200 height 21
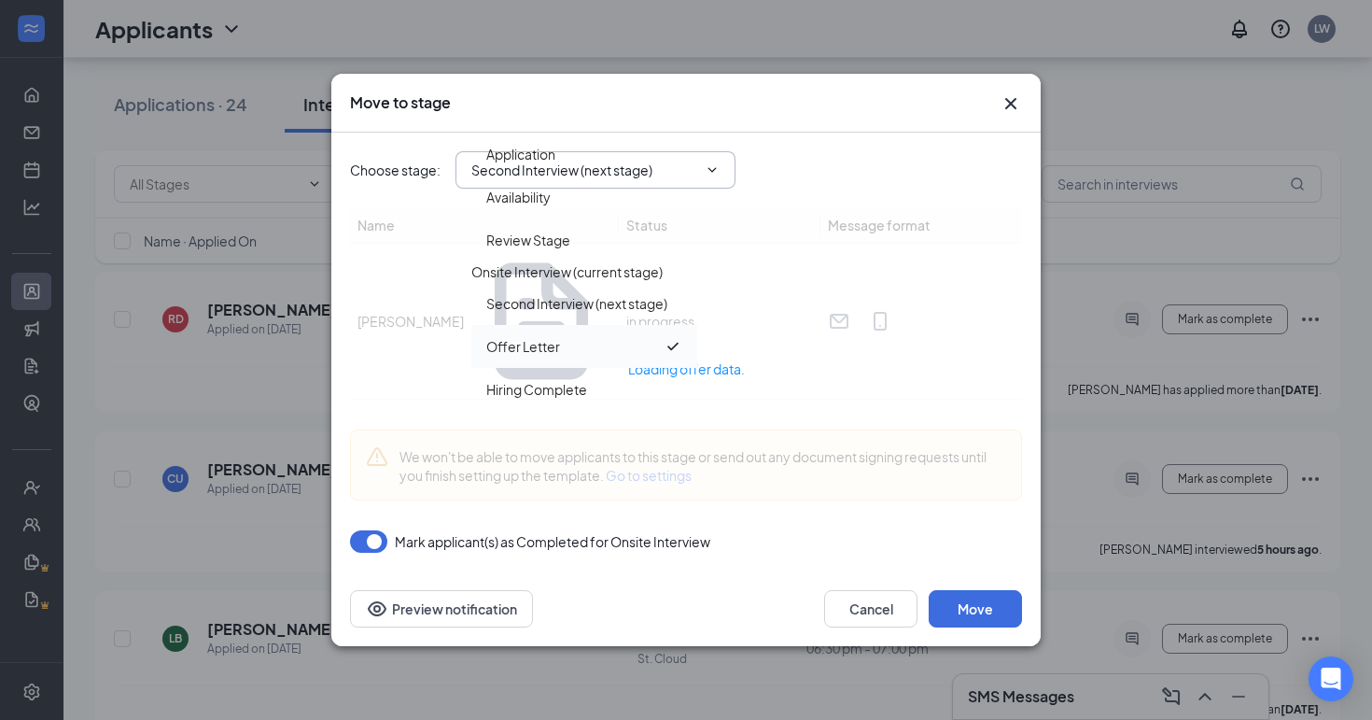
type input "Offer Letter"
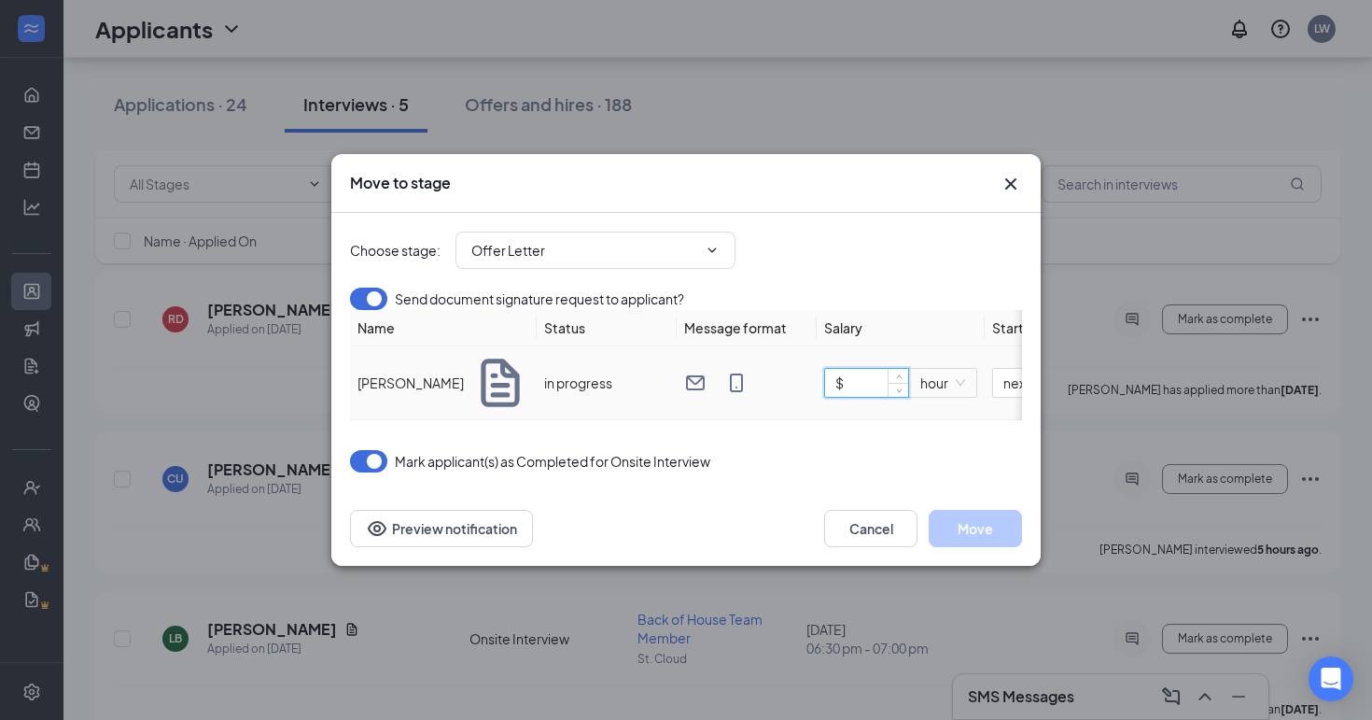
click at [858, 397] on input "$" at bounding box center [866, 383] width 83 height 28
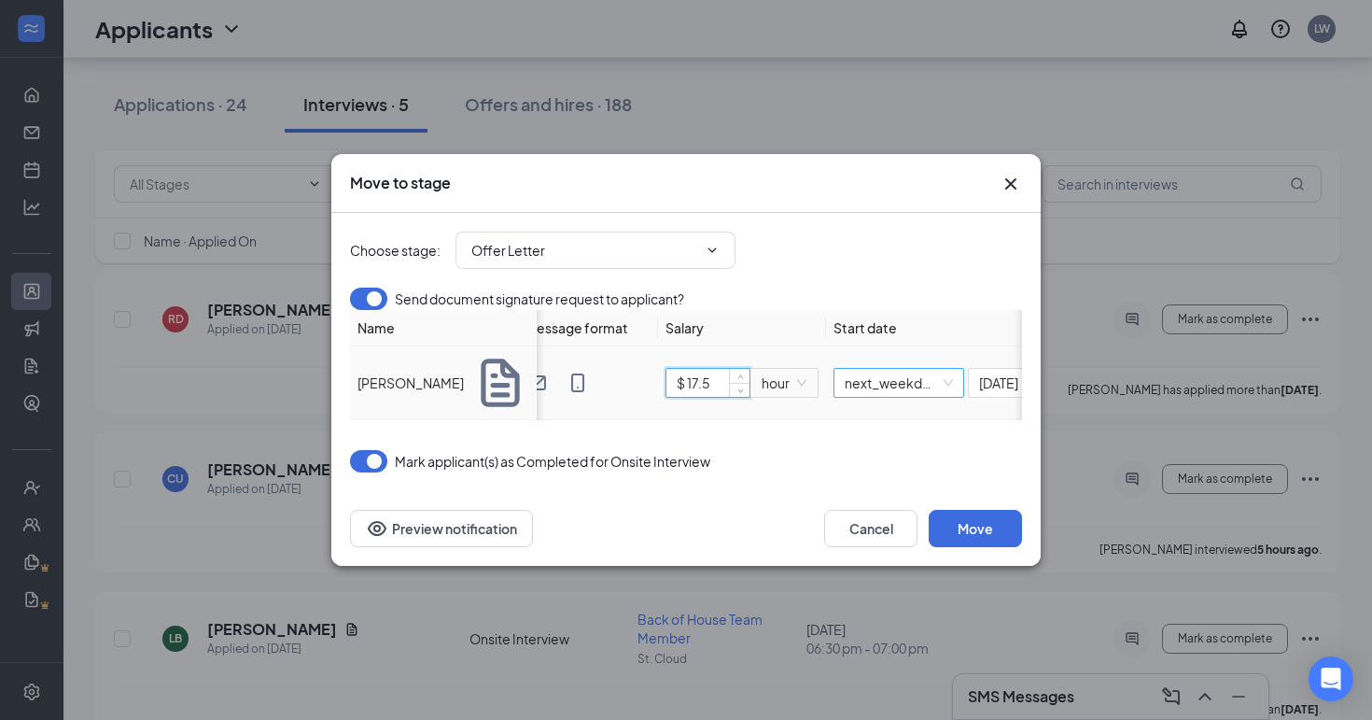
scroll to position [0, 207]
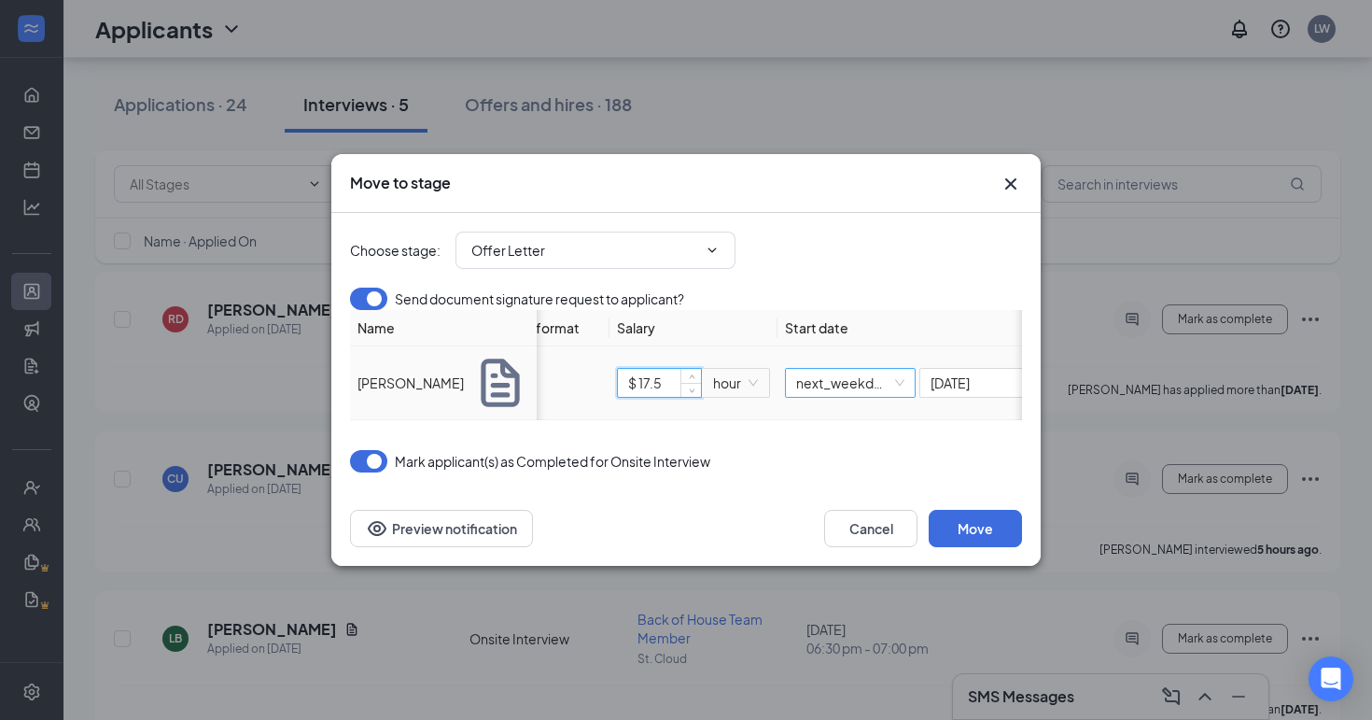
click at [872, 397] on span "next_weekday" at bounding box center [850, 383] width 108 height 28
type input "$ 17.5"
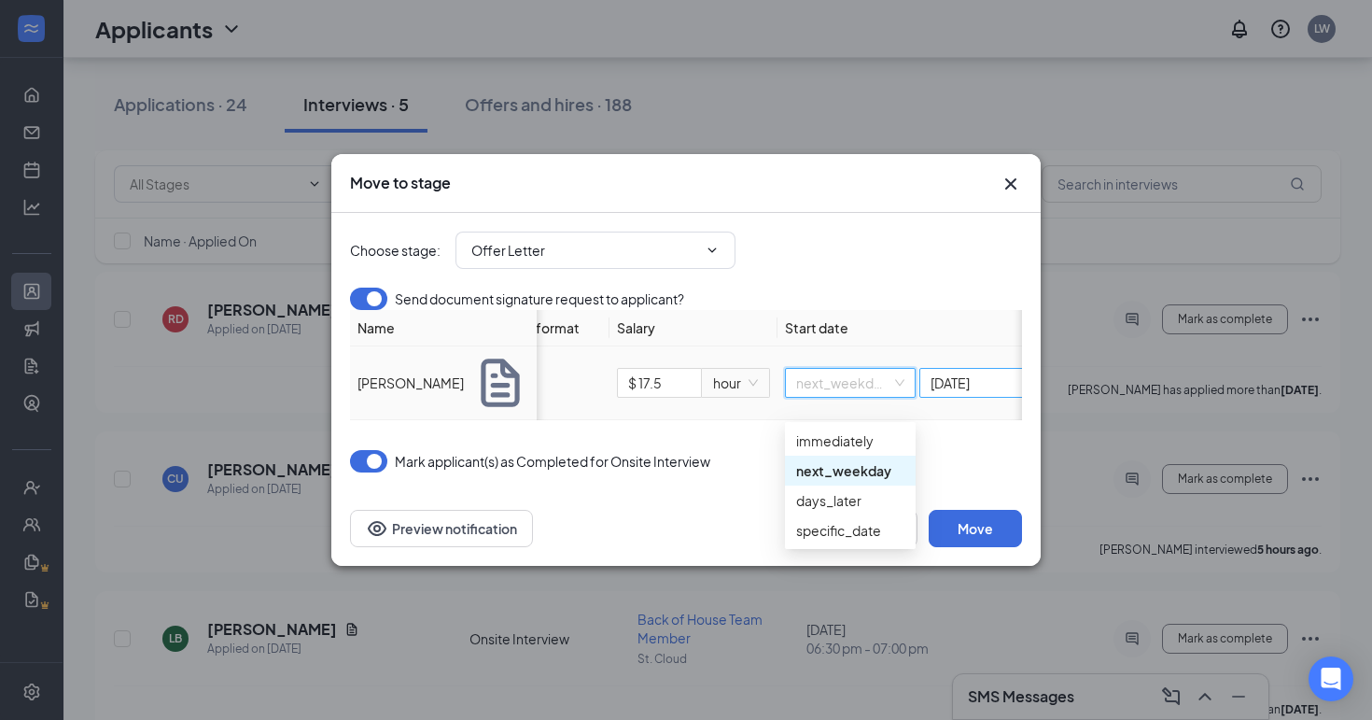
click at [959, 397] on span "monday" at bounding box center [985, 383] width 108 height 28
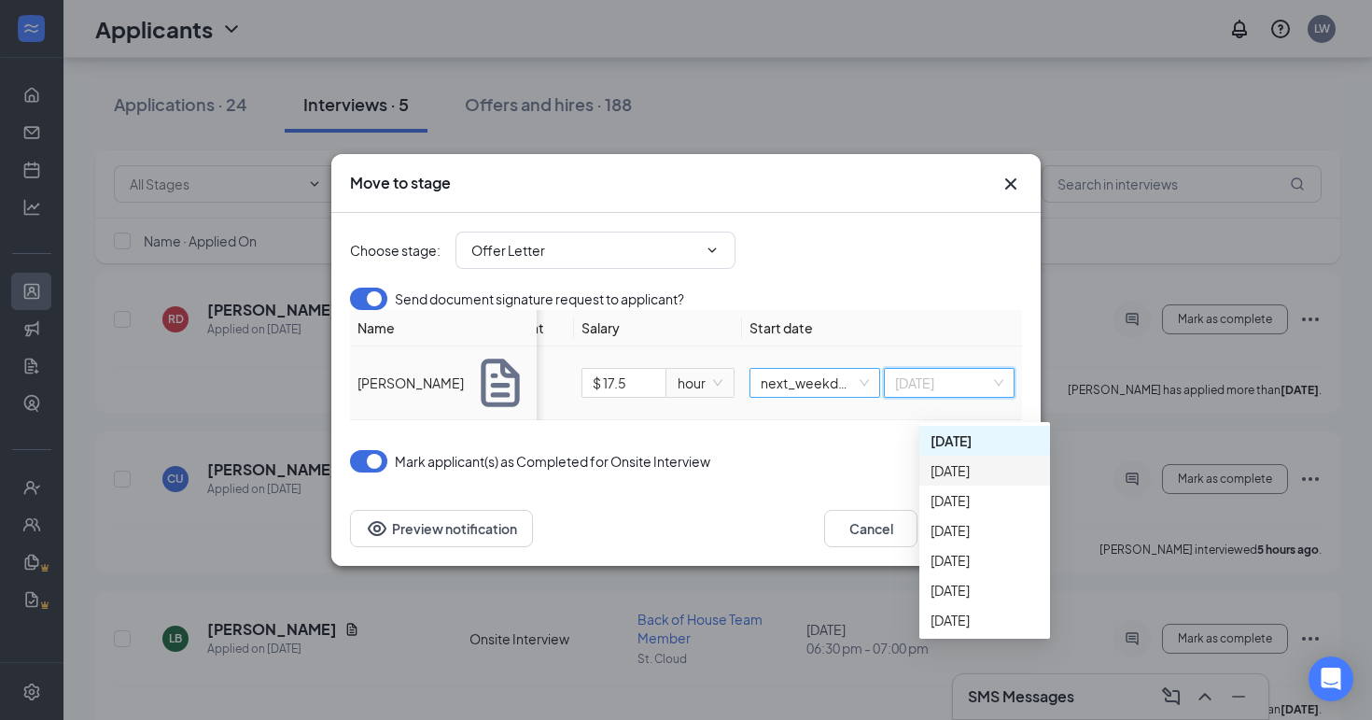
scroll to position [0, 243]
click at [852, 397] on span "next_weekday" at bounding box center [815, 383] width 108 height 28
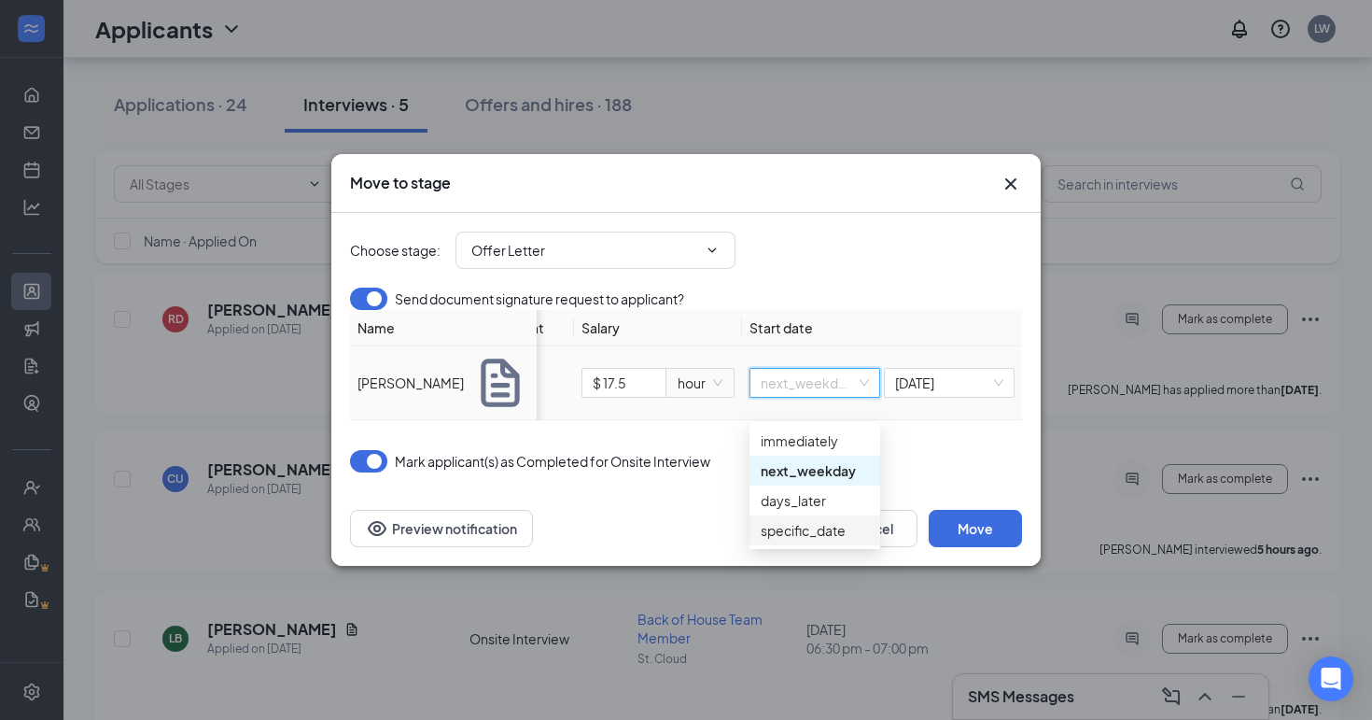
click at [852, 527] on div "specific_date" at bounding box center [815, 530] width 108 height 21
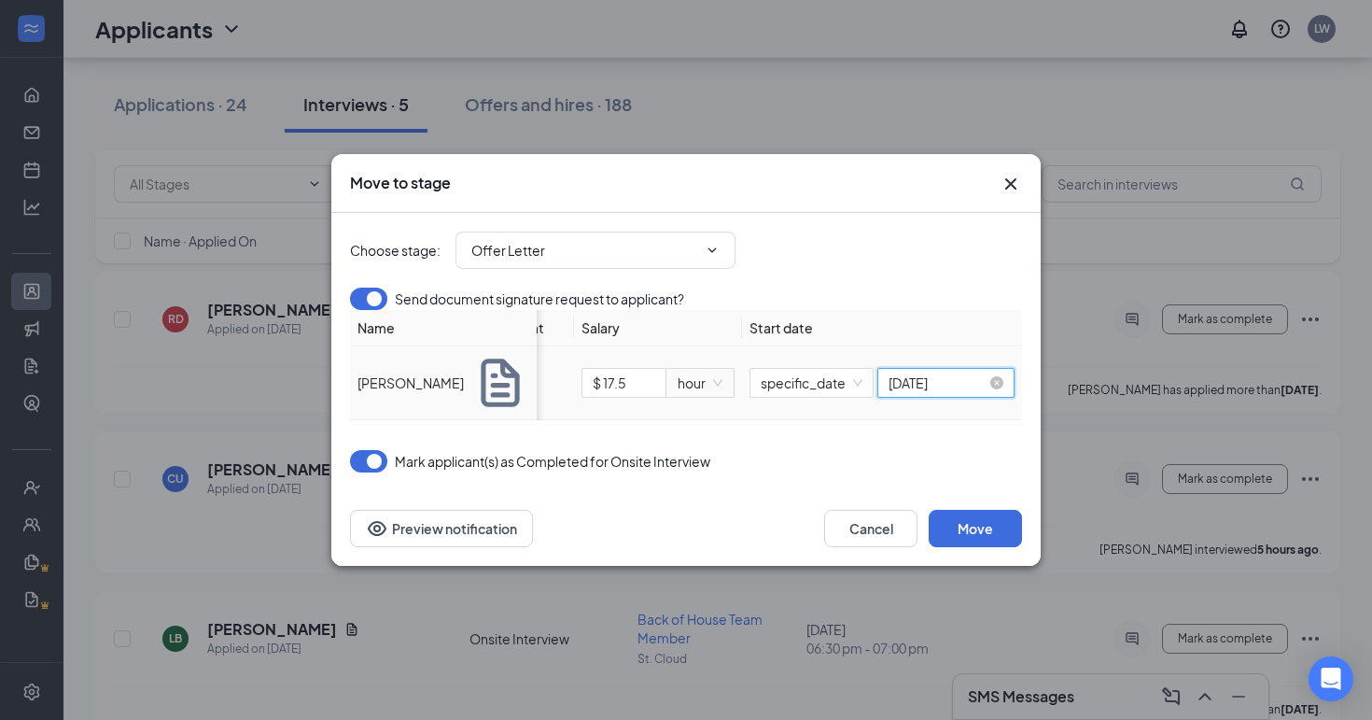
click at [930, 393] on input "[DATE]" at bounding box center [938, 382] width 98 height 21
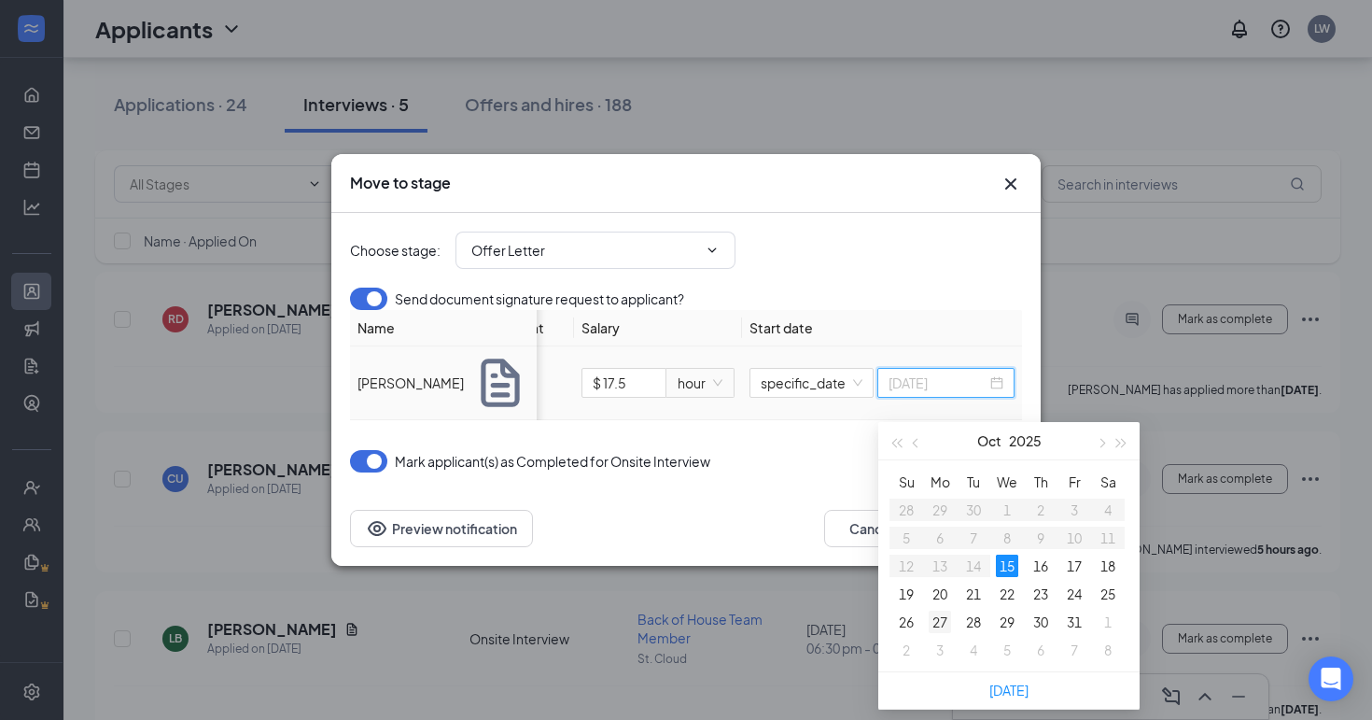
type input "[DATE]"
click at [937, 618] on div "27" at bounding box center [940, 621] width 22 height 22
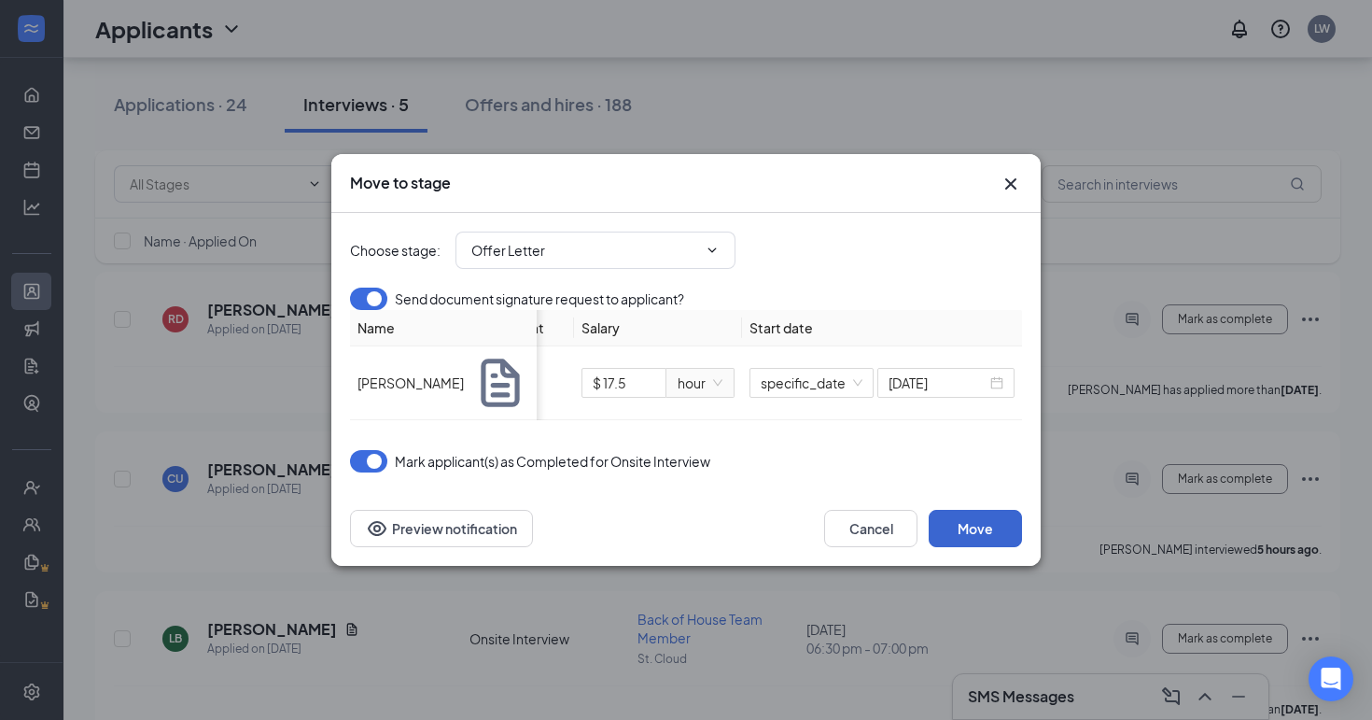
click at [977, 526] on button "Move" at bounding box center [975, 528] width 93 height 37
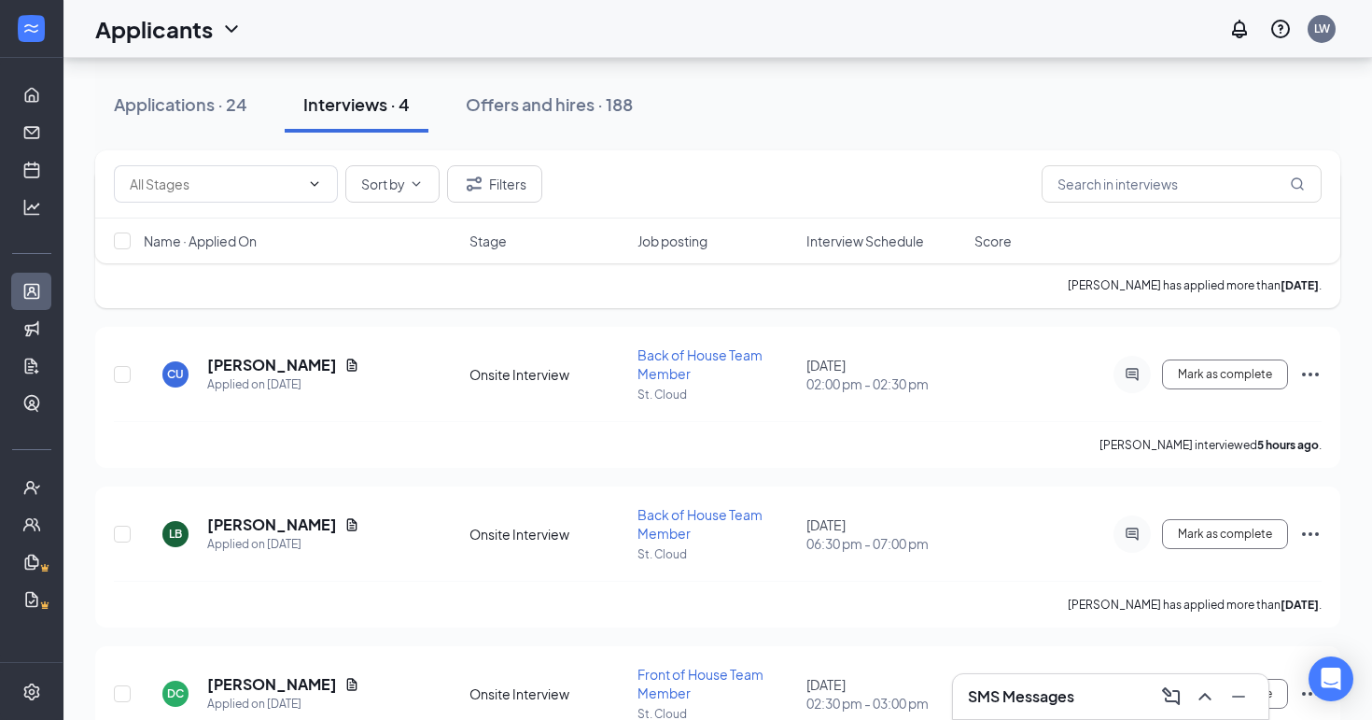
scroll to position [198, 0]
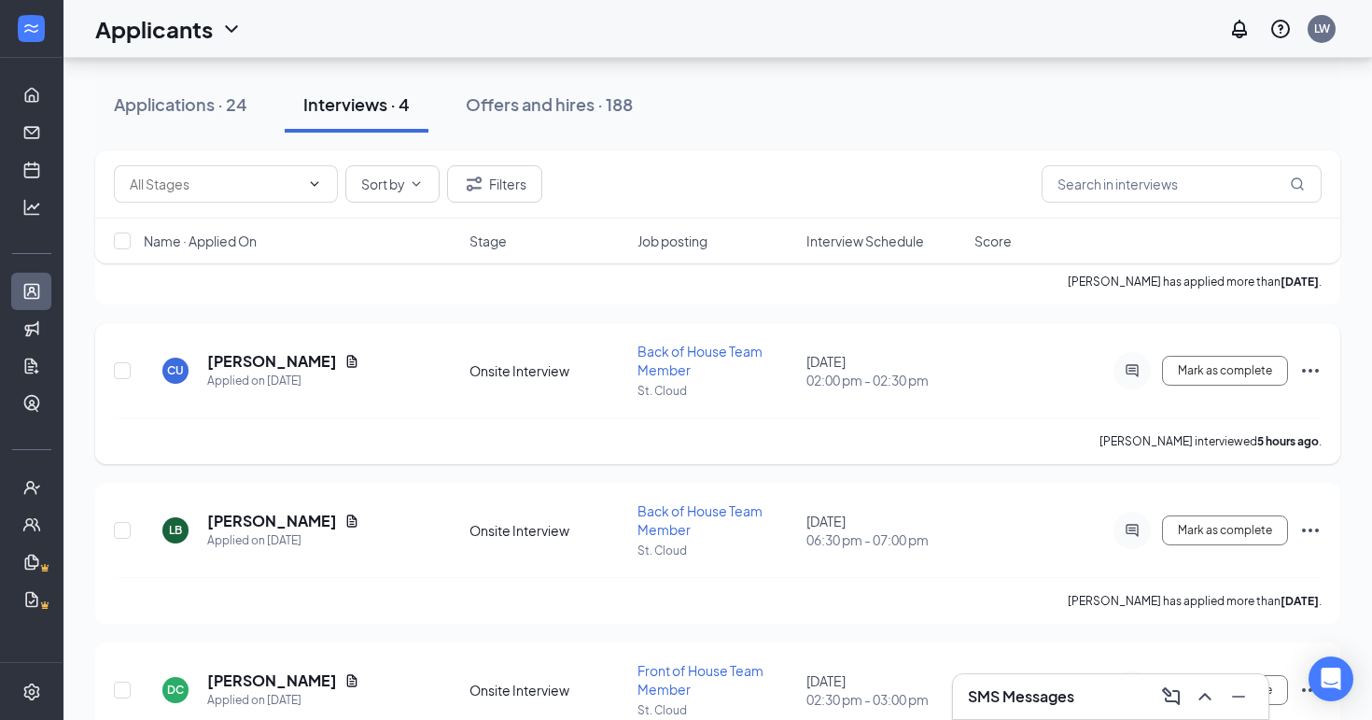
click at [1311, 371] on icon "Ellipses" at bounding box center [1310, 371] width 17 height 4
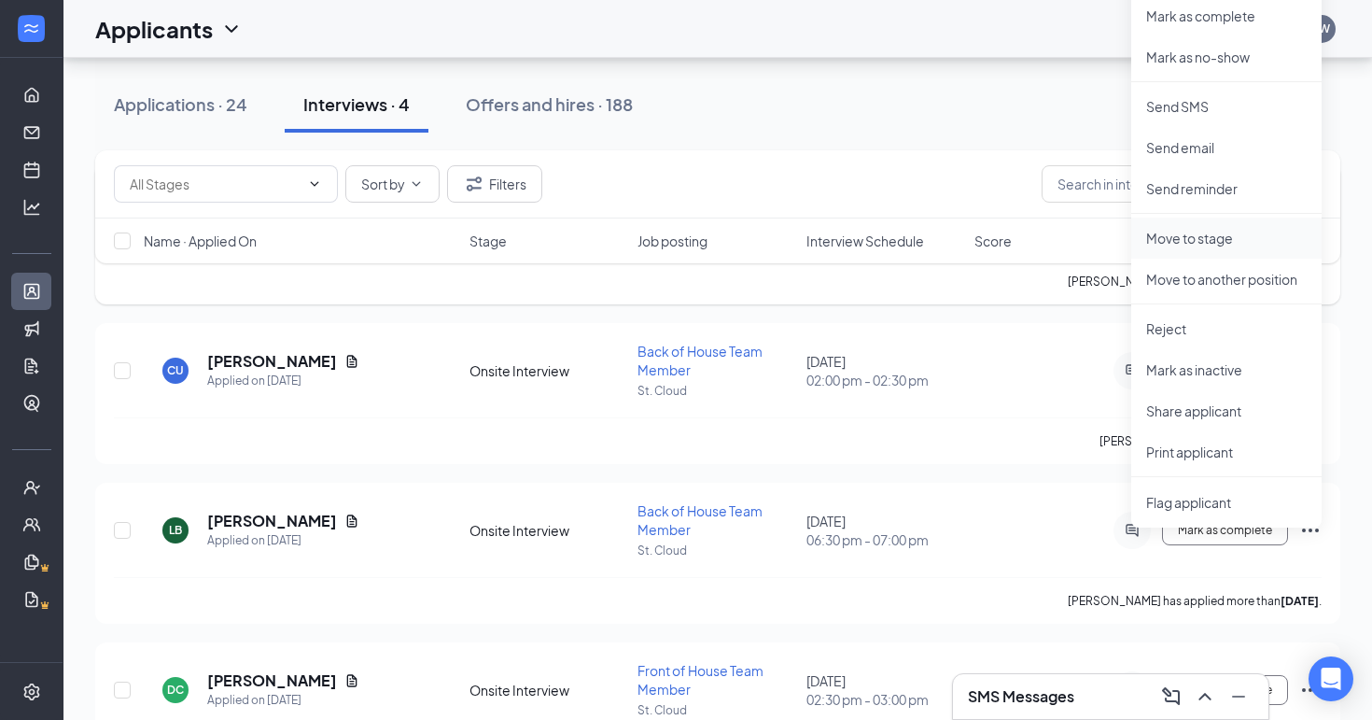
click at [1197, 231] on p "Move to stage" at bounding box center [1226, 238] width 161 height 19
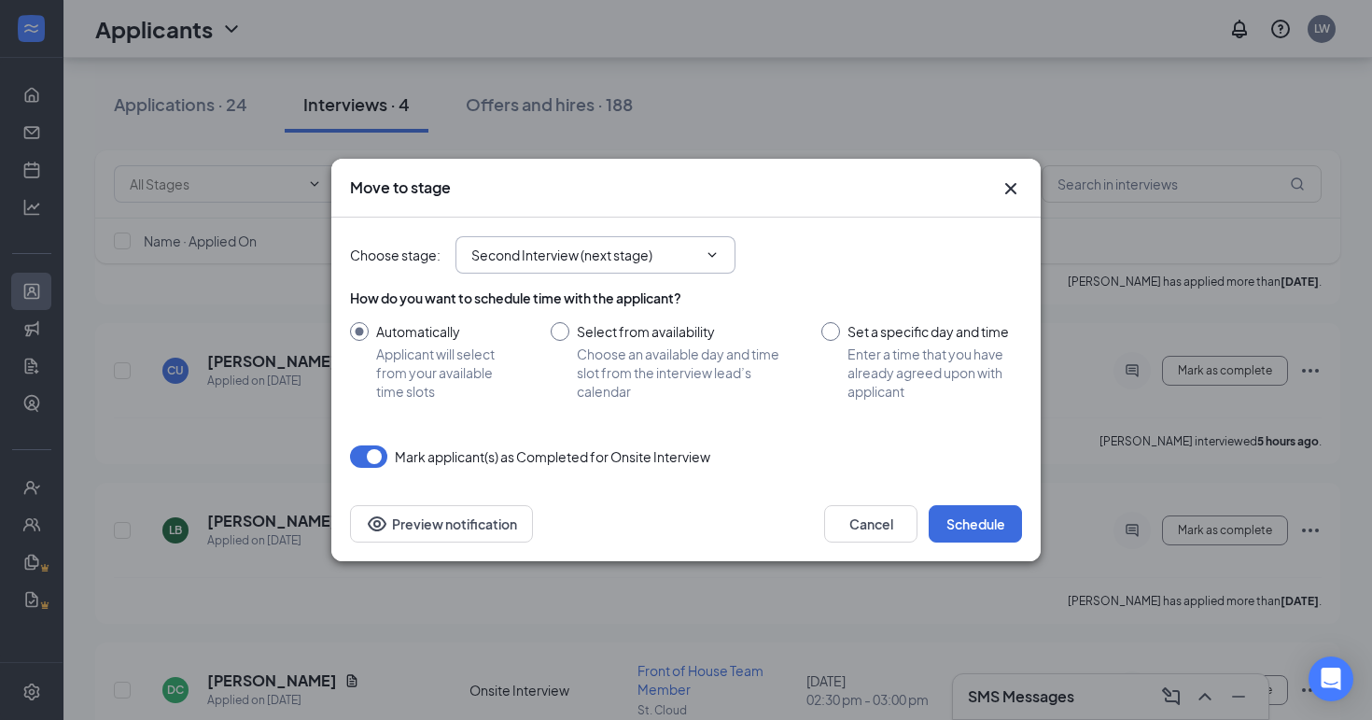
click at [680, 256] on input "Second Interview (next stage)" at bounding box center [584, 255] width 226 height 21
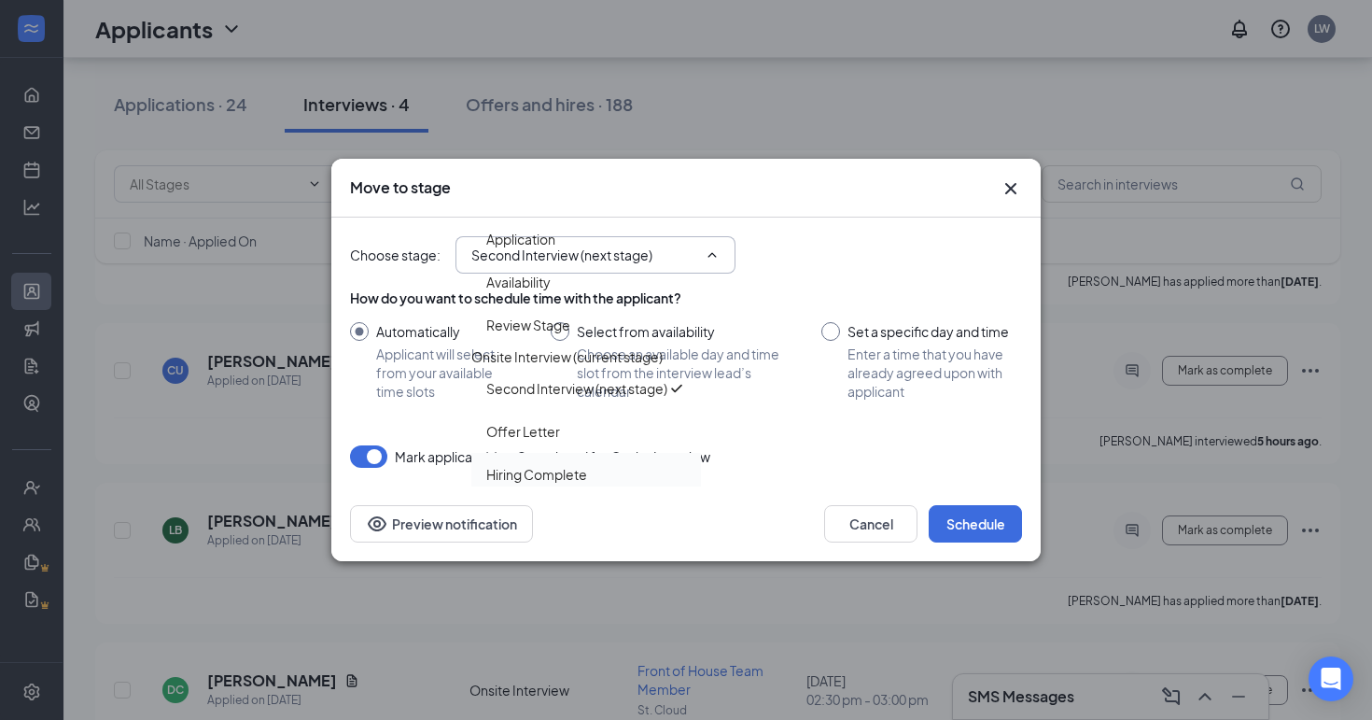
scroll to position [5, 0]
click at [581, 442] on div "Offer Letter" at bounding box center [586, 431] width 200 height 21
type input "Offer Letter"
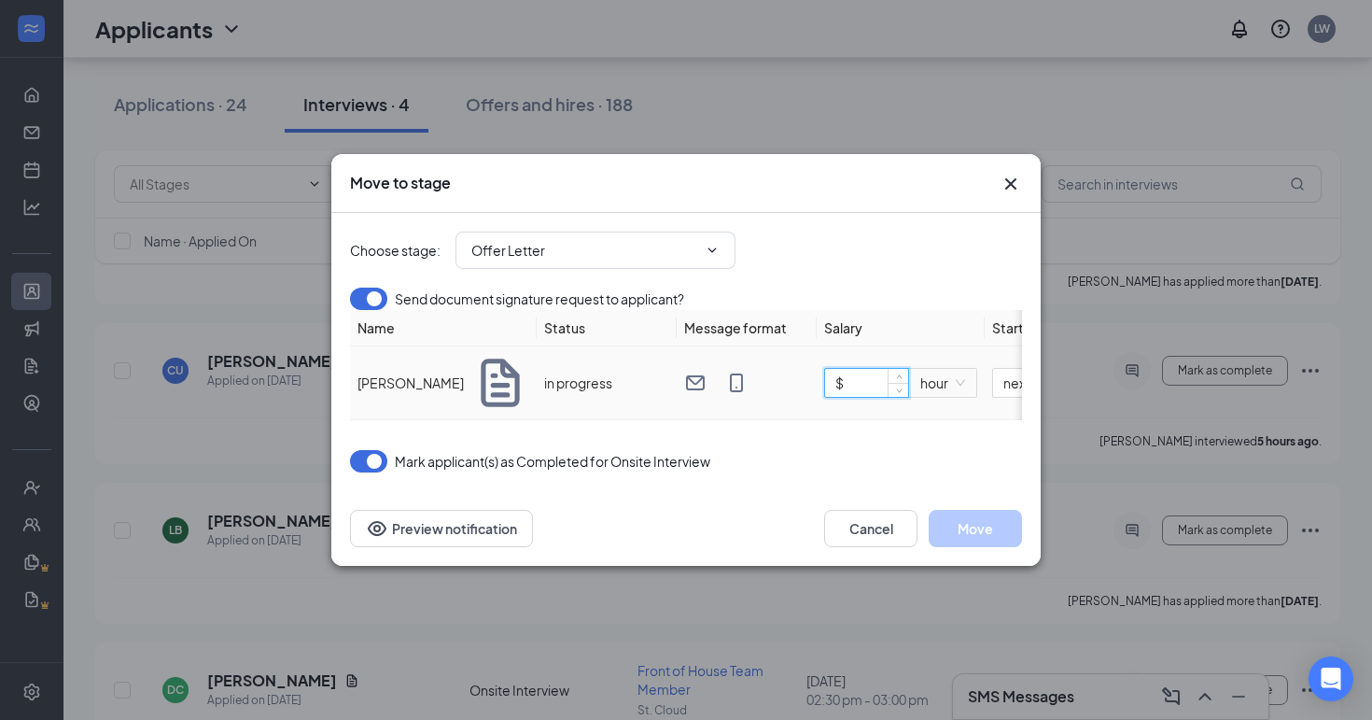
click at [867, 397] on input "$" at bounding box center [866, 383] width 83 height 28
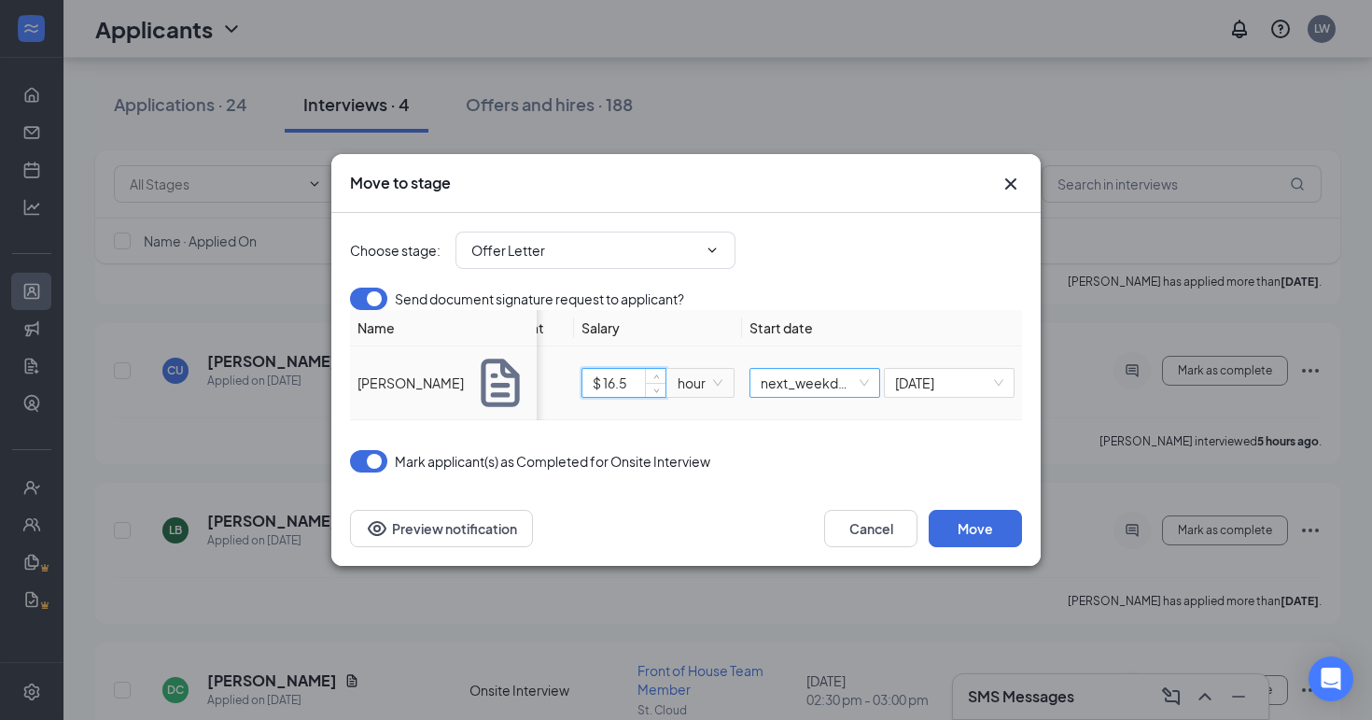
scroll to position [0, 243]
click at [858, 397] on span "next_weekday" at bounding box center [815, 383] width 108 height 28
type input "$ 16.5"
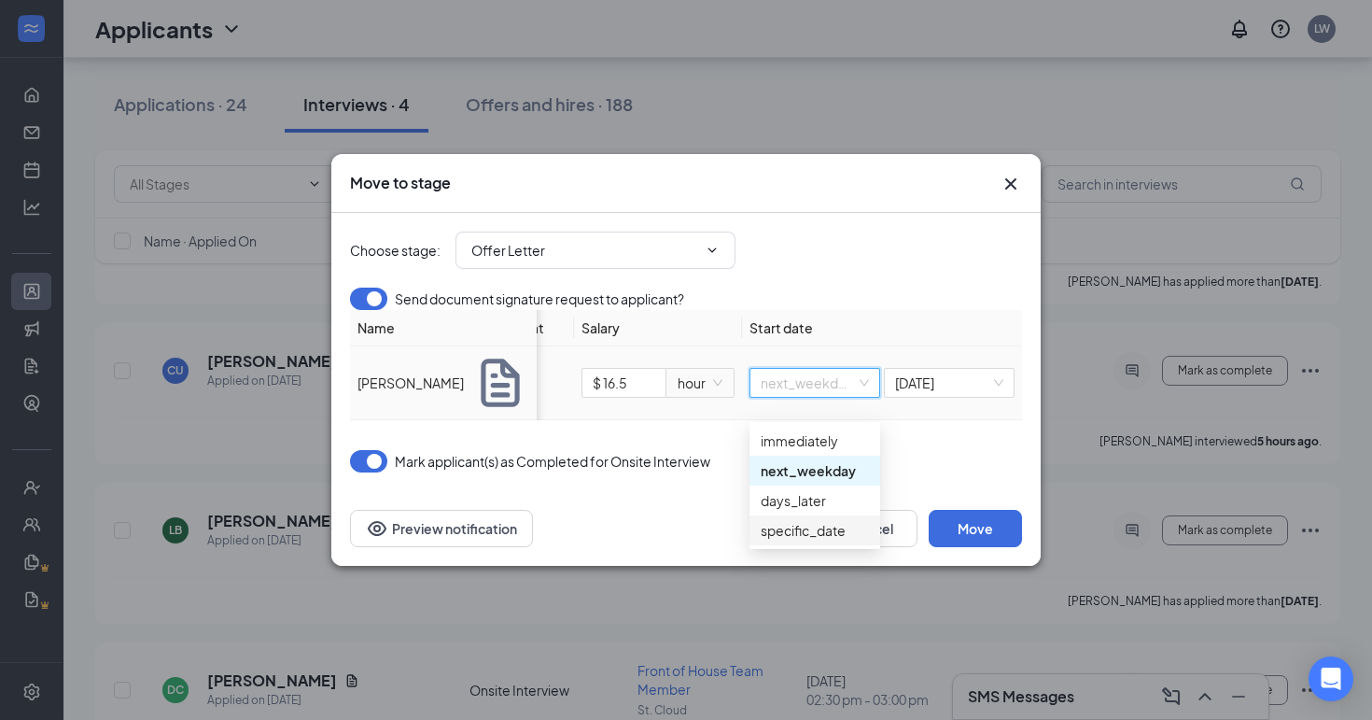
click at [833, 533] on div "specific_date" at bounding box center [815, 530] width 108 height 21
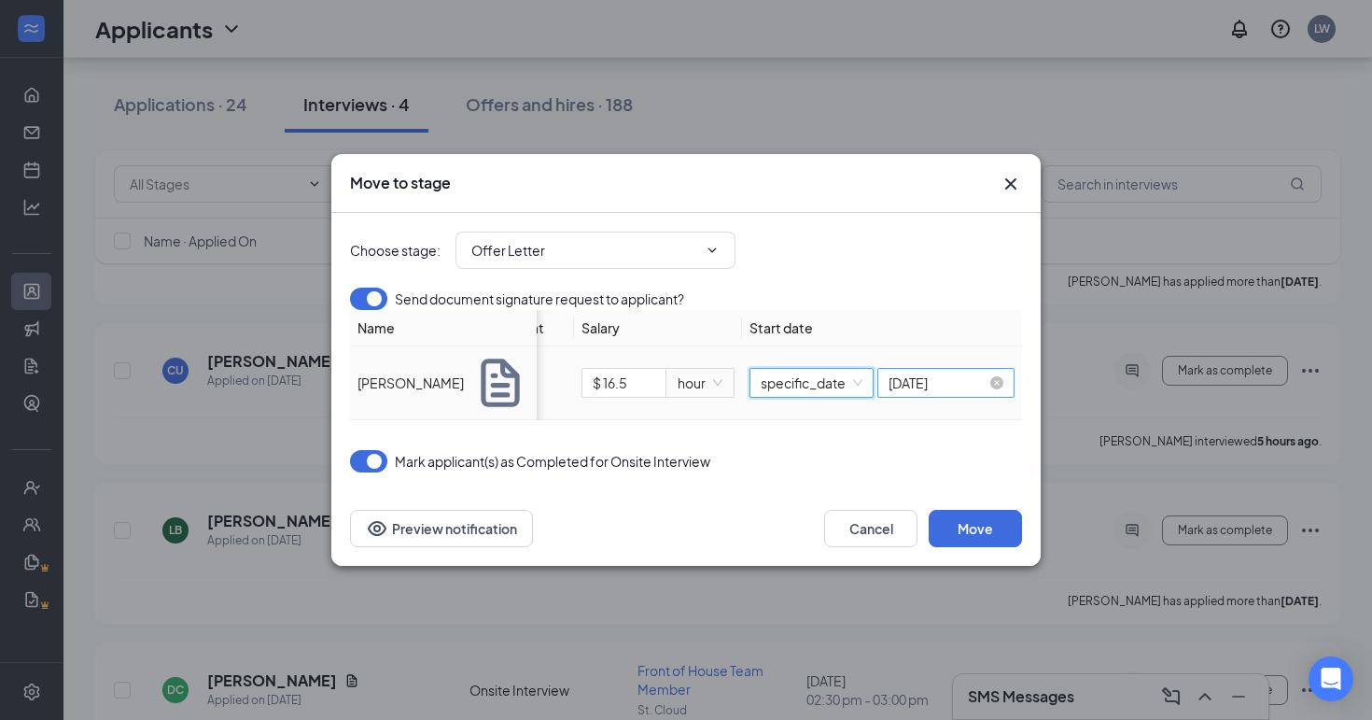
click at [921, 393] on input "[DATE]" at bounding box center [938, 382] width 98 height 21
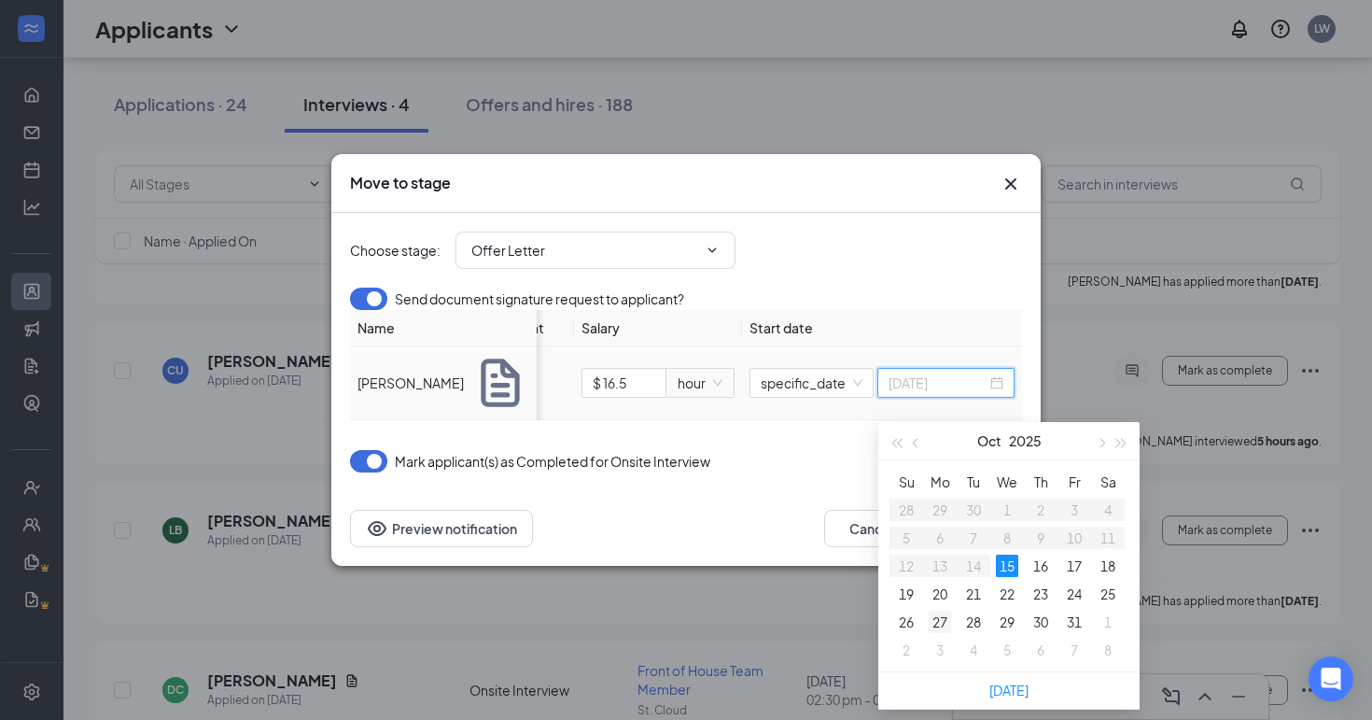
type input "[DATE]"
click at [934, 627] on div "27" at bounding box center [940, 621] width 22 height 22
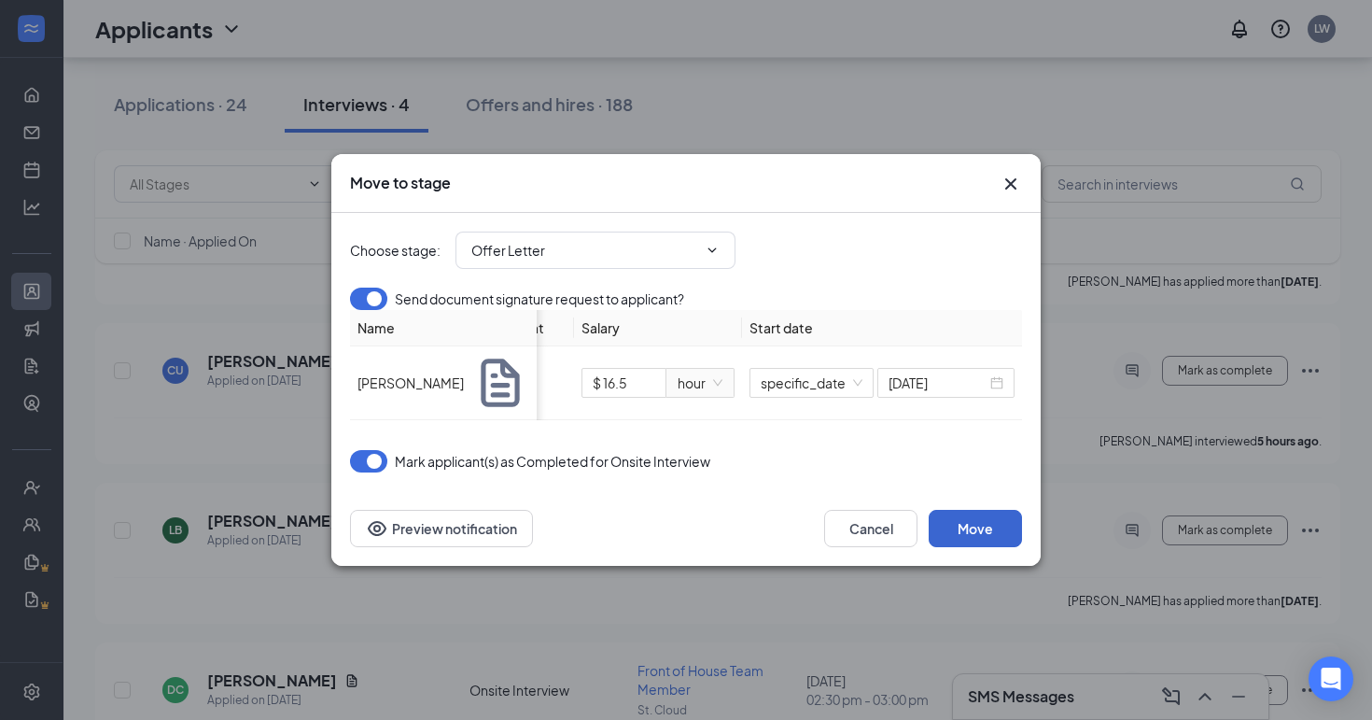
click at [997, 522] on button "Move" at bounding box center [975, 528] width 93 height 37
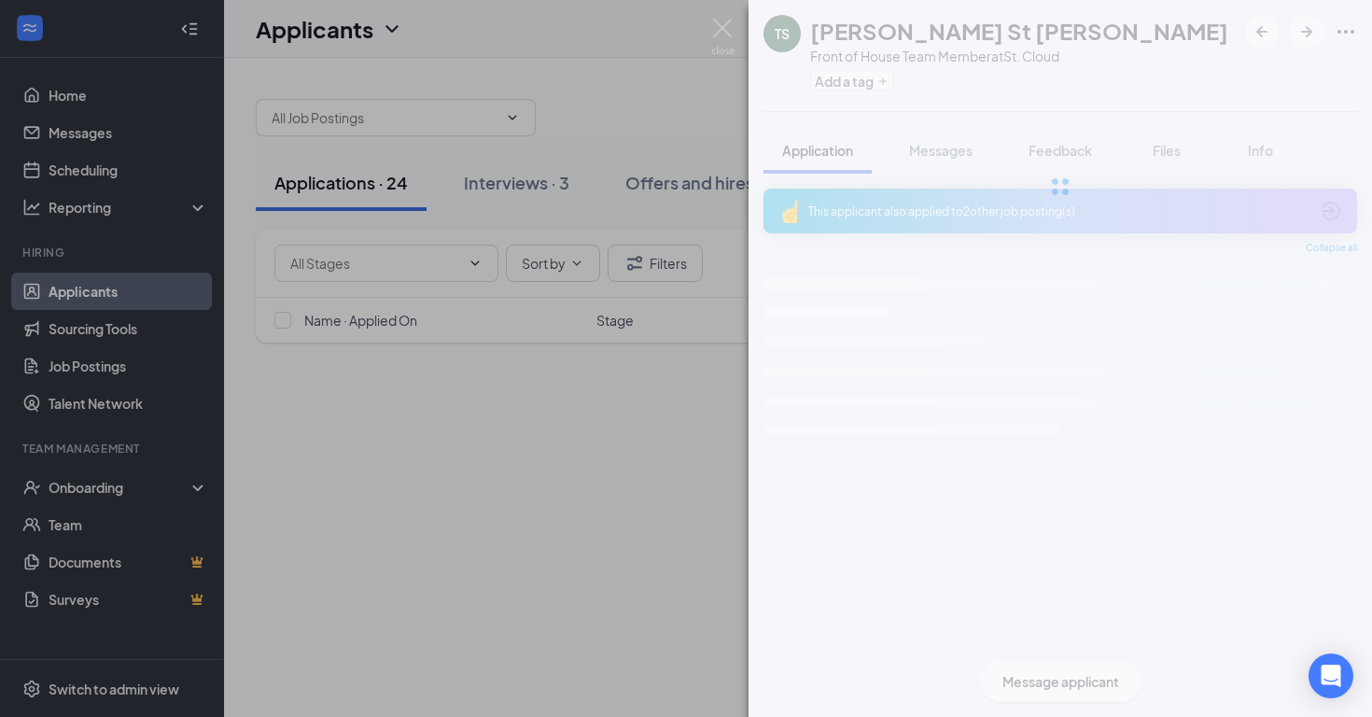
click at [198, 33] on div "TS Tyler St Hilaire Front of House Team Member at St. Cloud Add a tag Applicati…" at bounding box center [686, 358] width 1372 height 717
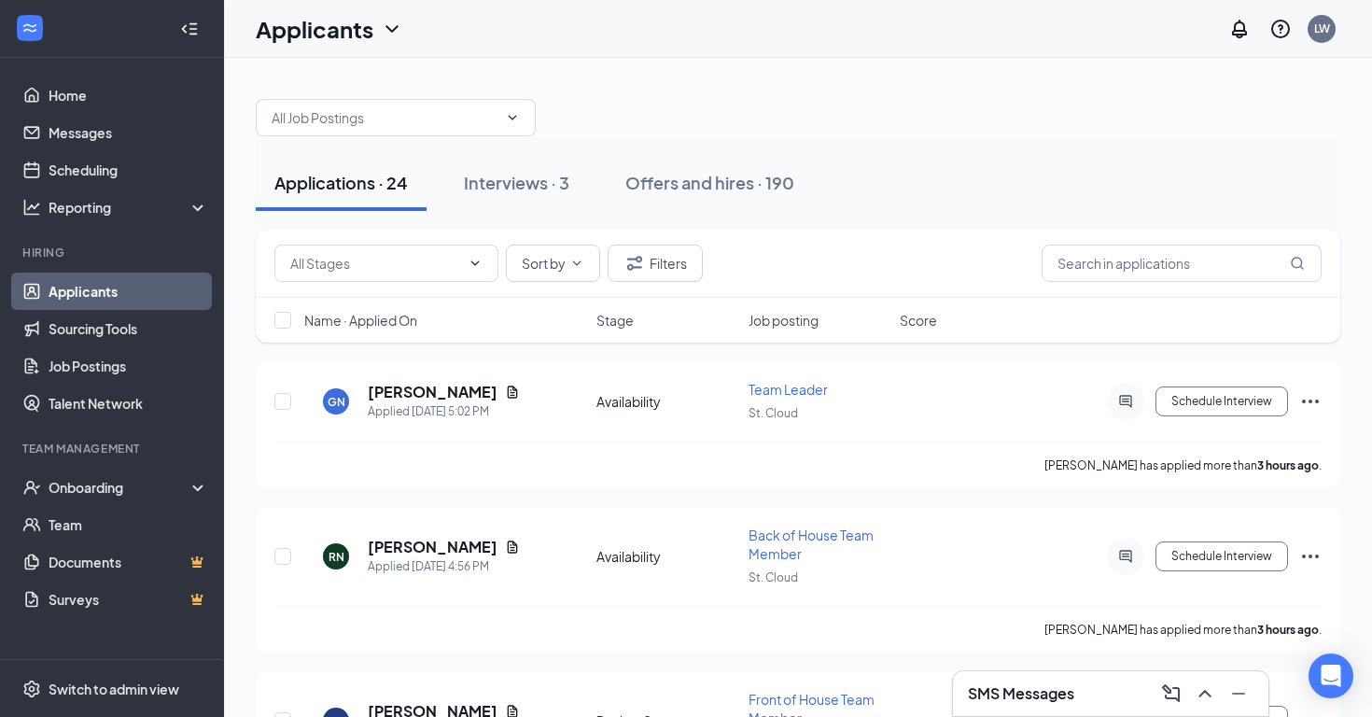
click at [197, 20] on div at bounding box center [189, 28] width 37 height 37
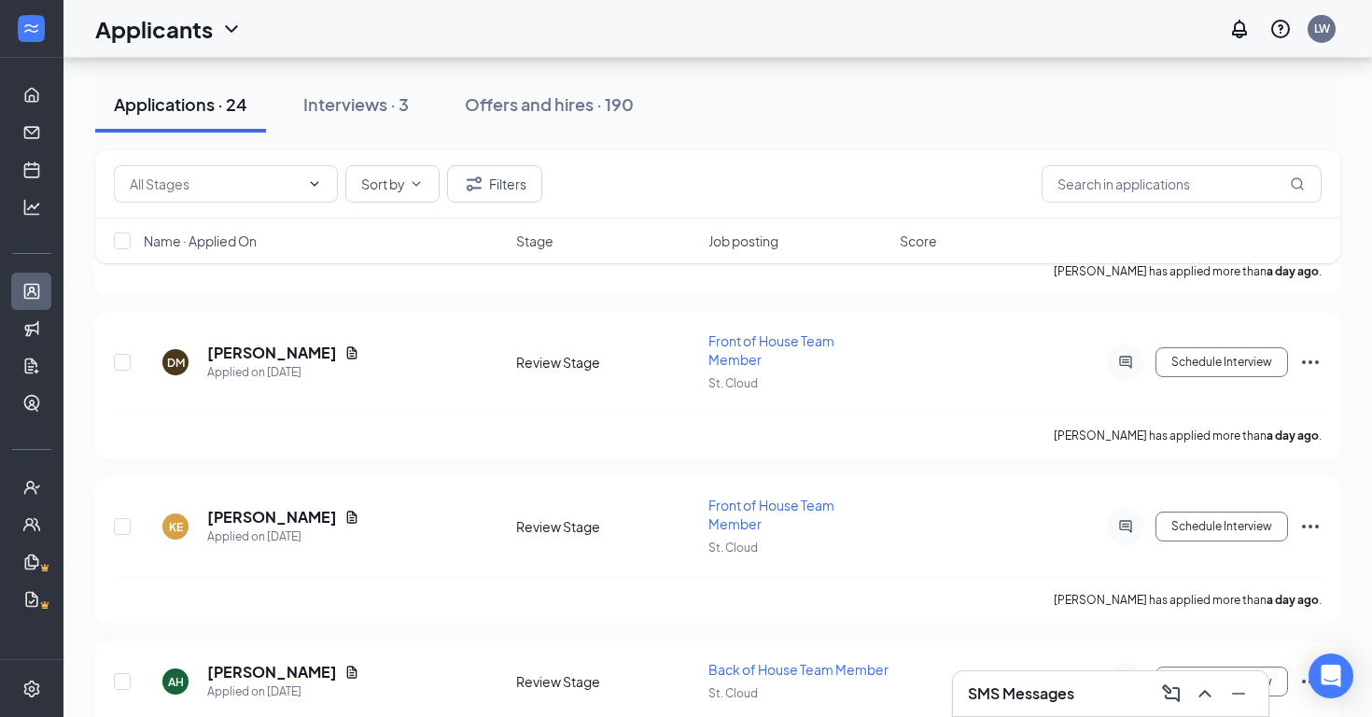
scroll to position [983, 0]
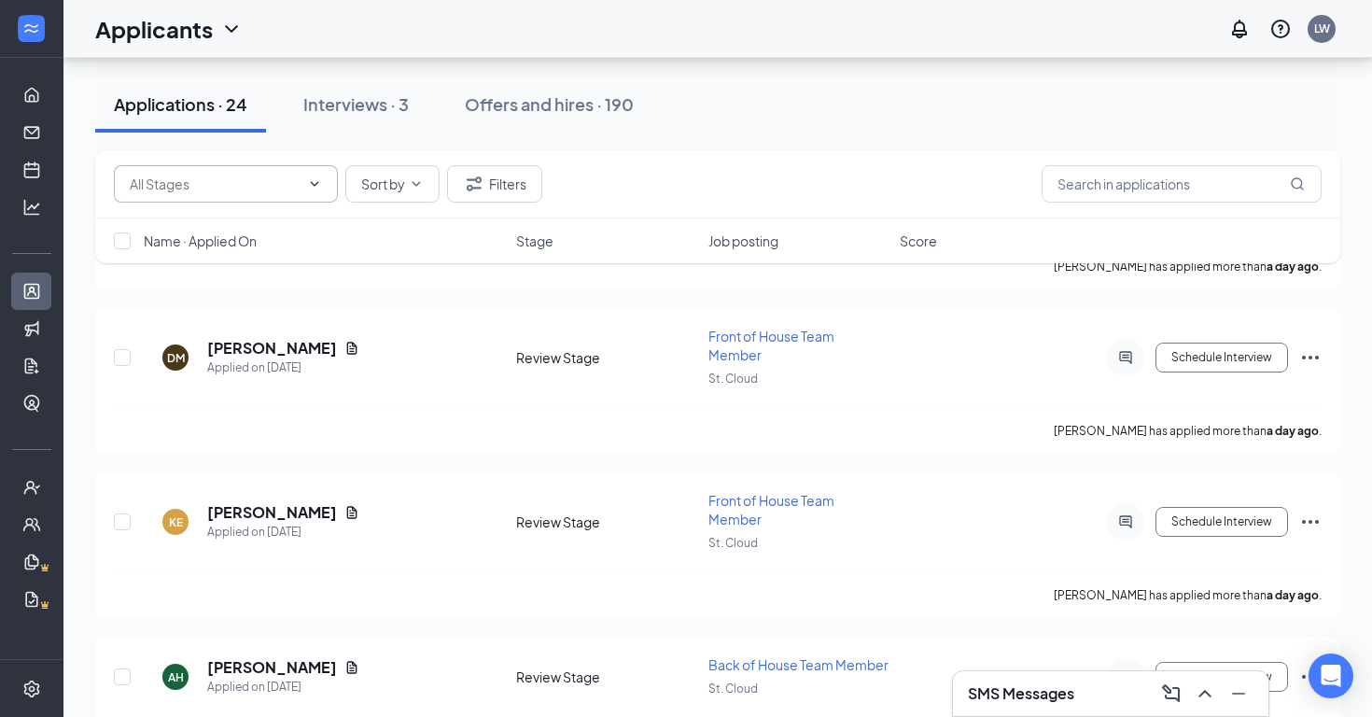
click at [301, 181] on span at bounding box center [226, 183] width 224 height 37
click at [292, 187] on input "text" at bounding box center [215, 184] width 170 height 21
click at [285, 216] on div "Availability (5)" at bounding box center [242, 219] width 194 height 21
type input "Availability (5)"
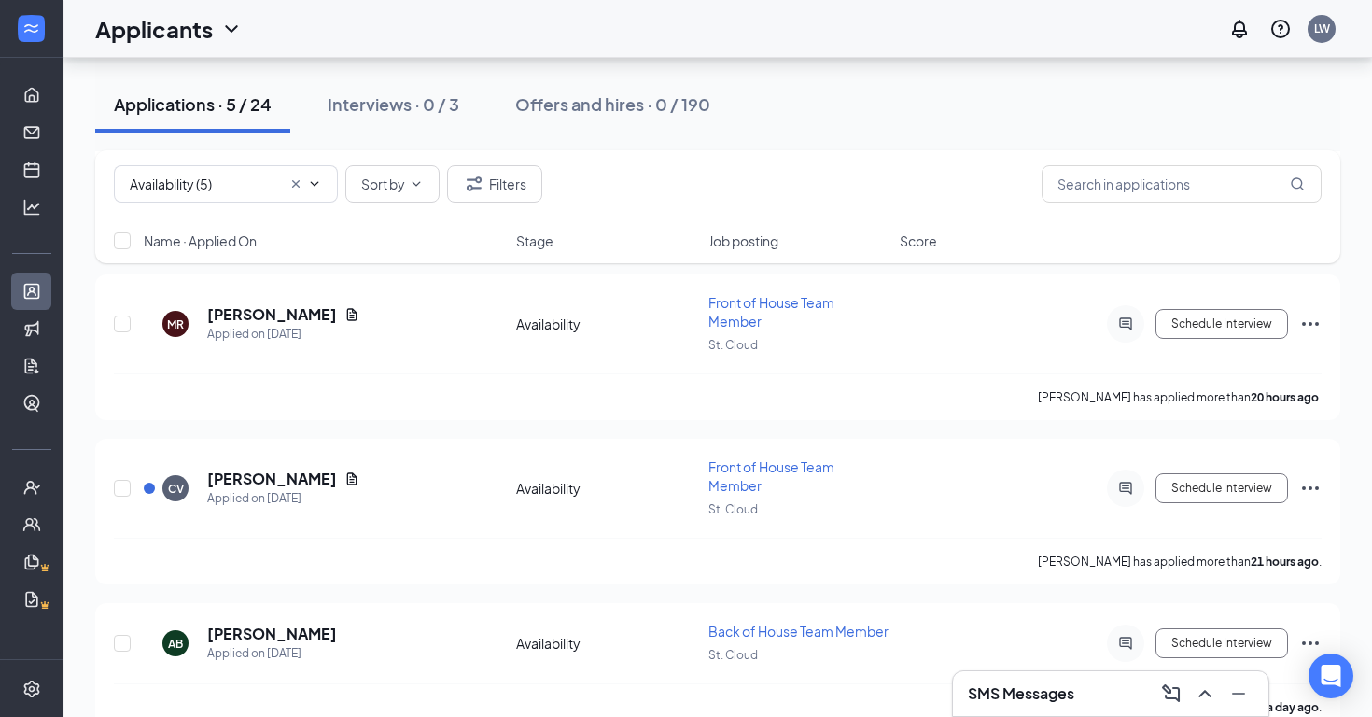
scroll to position [376, 0]
click at [118, 637] on input "checkbox" at bounding box center [122, 645] width 17 height 17
checkbox input "true"
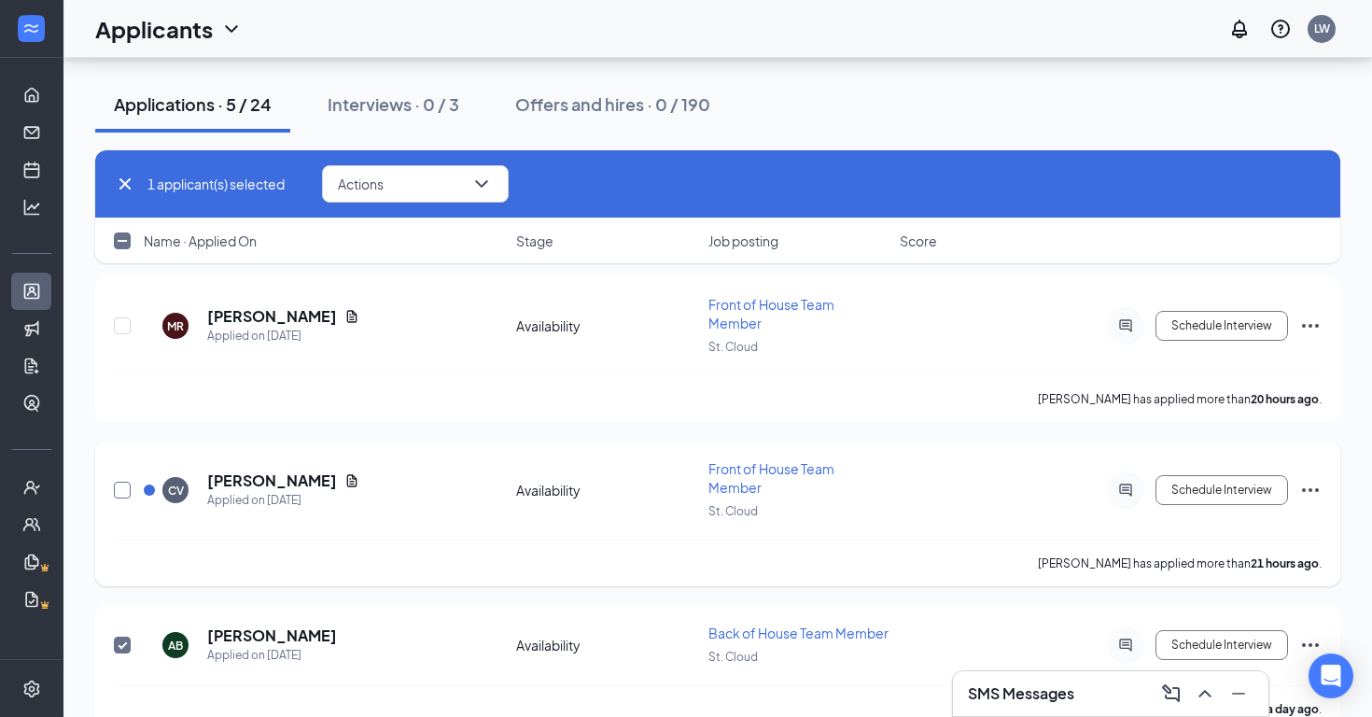
click at [119, 482] on input "checkbox" at bounding box center [122, 490] width 17 height 17
checkbox input "true"
click at [120, 317] on input "checkbox" at bounding box center [122, 325] width 17 height 17
checkbox input "true"
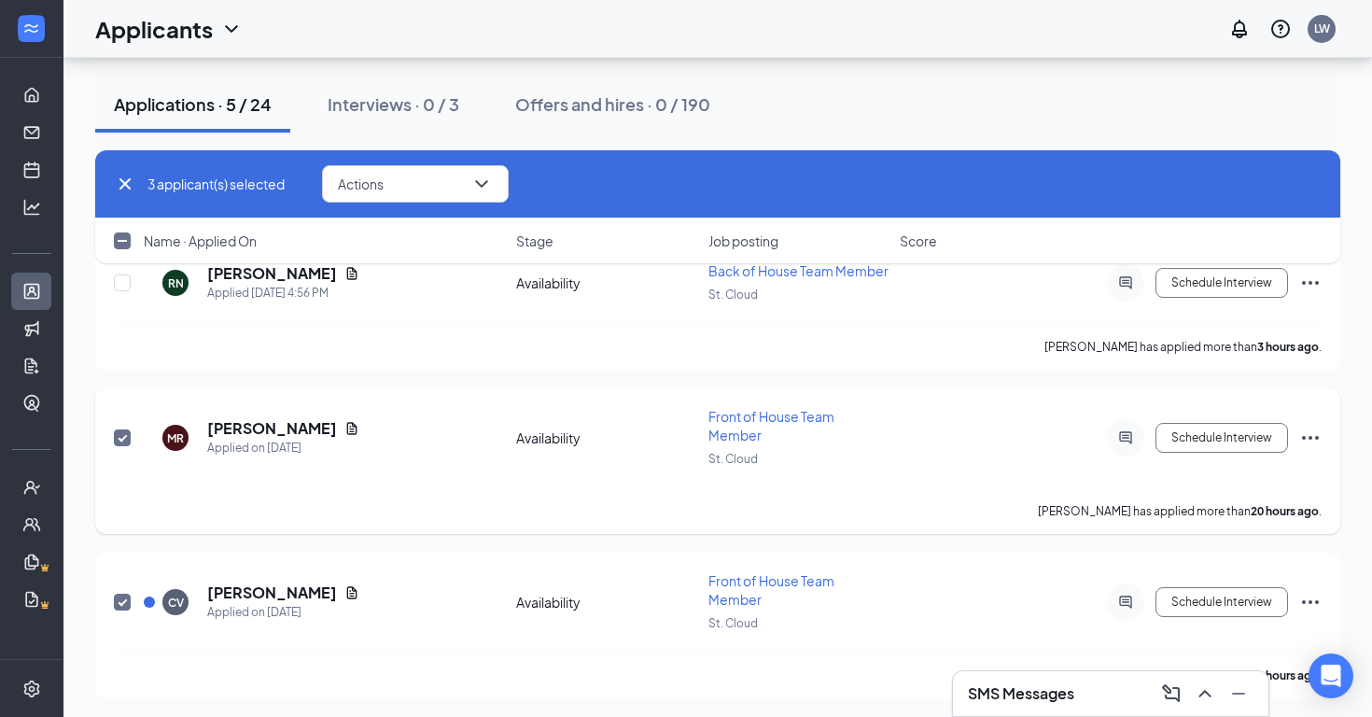
scroll to position [217, 0]
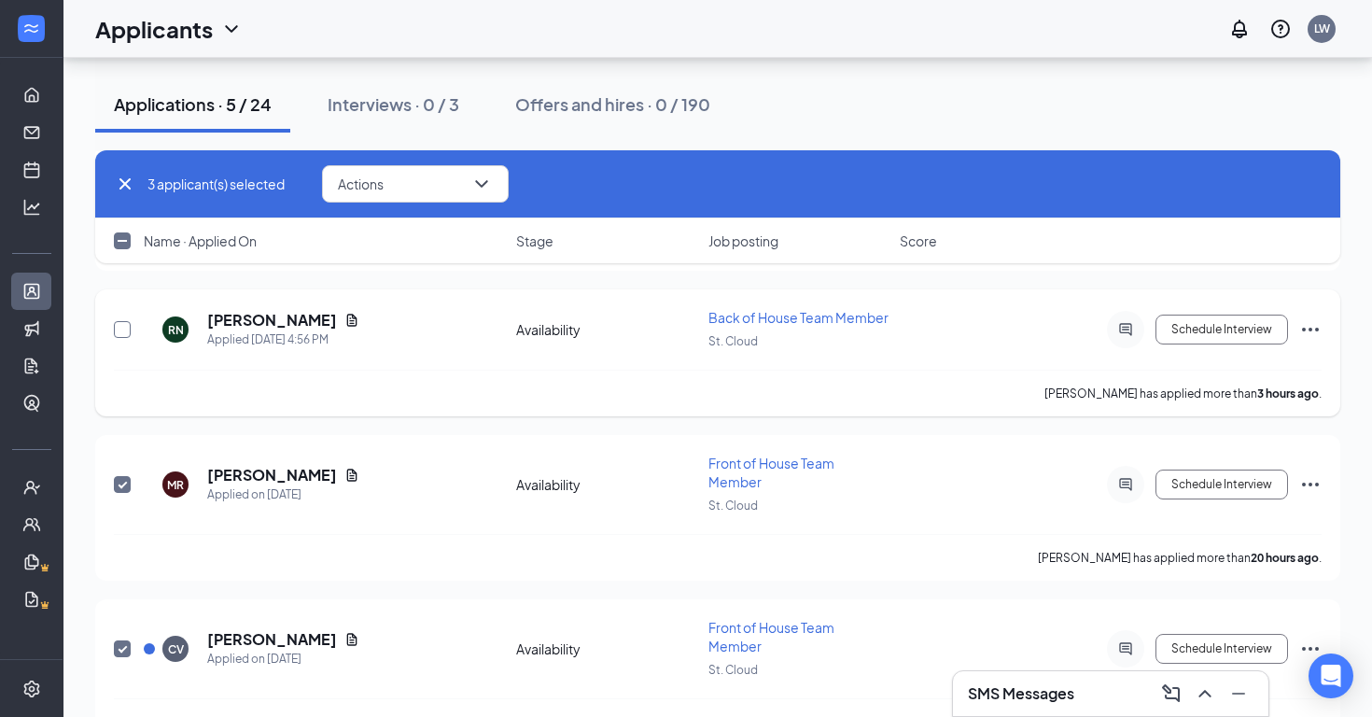
click at [129, 330] on input "checkbox" at bounding box center [122, 329] width 17 height 17
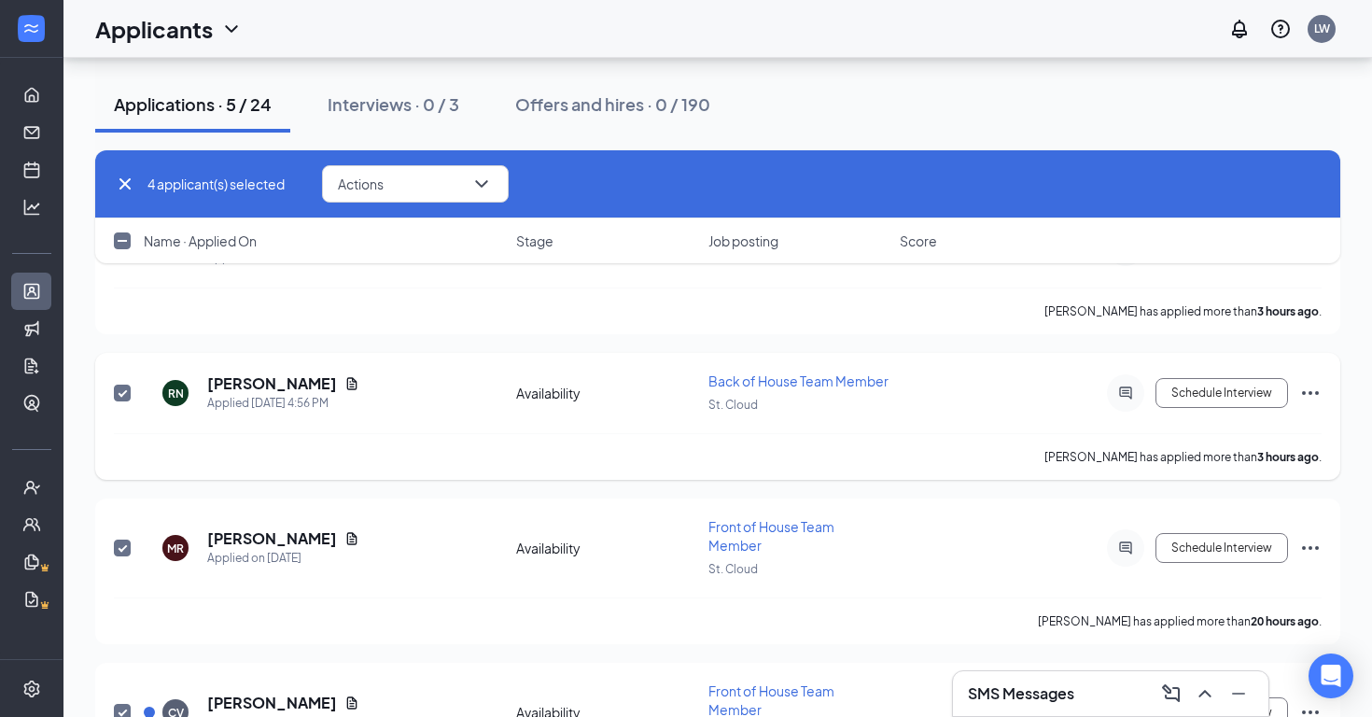
click at [122, 392] on input "checkbox" at bounding box center [122, 393] width 17 height 17
checkbox input "false"
click at [385, 171] on button "Actions" at bounding box center [415, 183] width 187 height 37
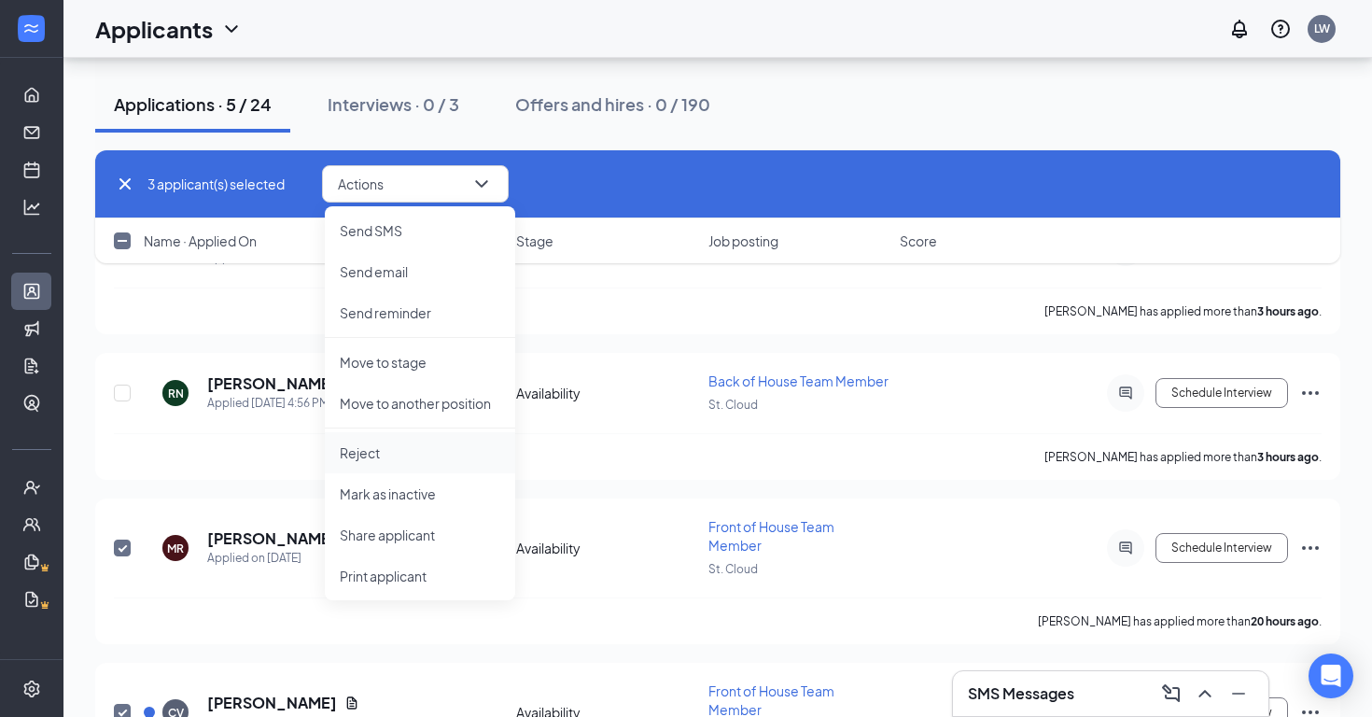
click at [383, 442] on li "Reject" at bounding box center [420, 452] width 190 height 41
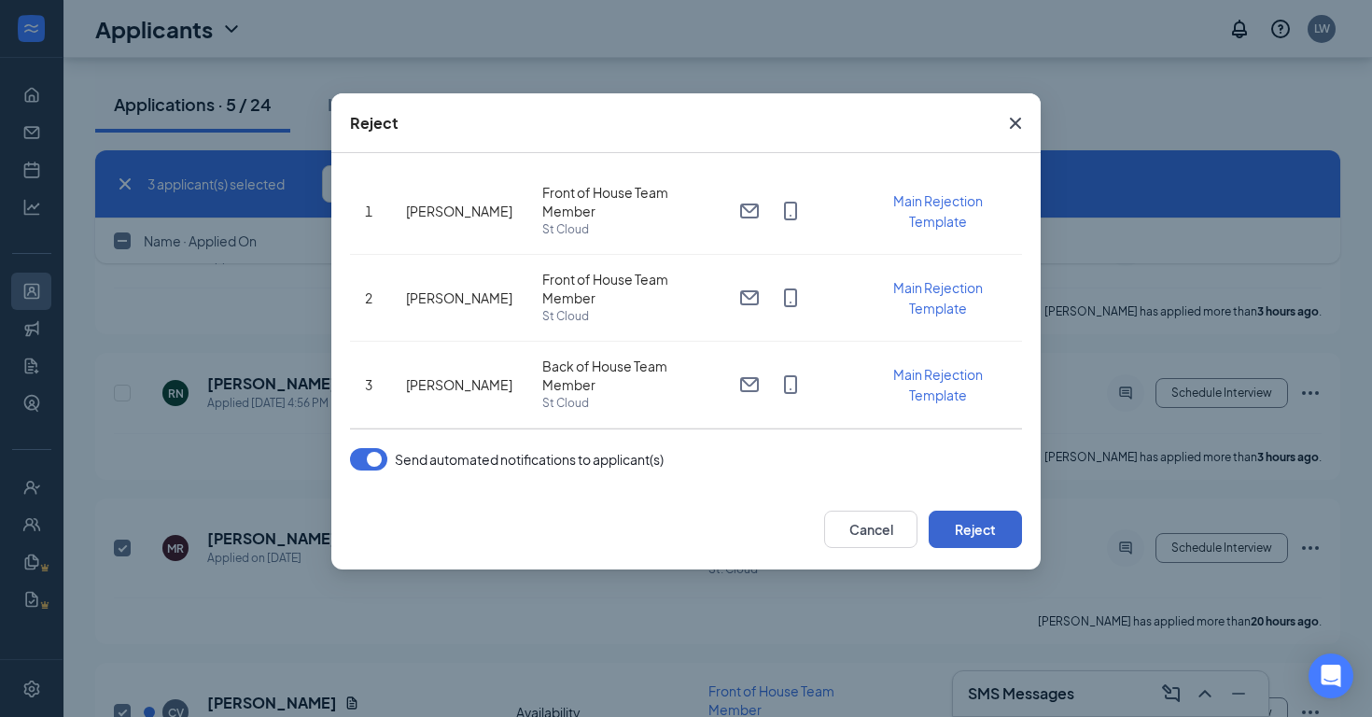
scroll to position [76, 0]
click at [955, 526] on button "Reject" at bounding box center [975, 529] width 93 height 37
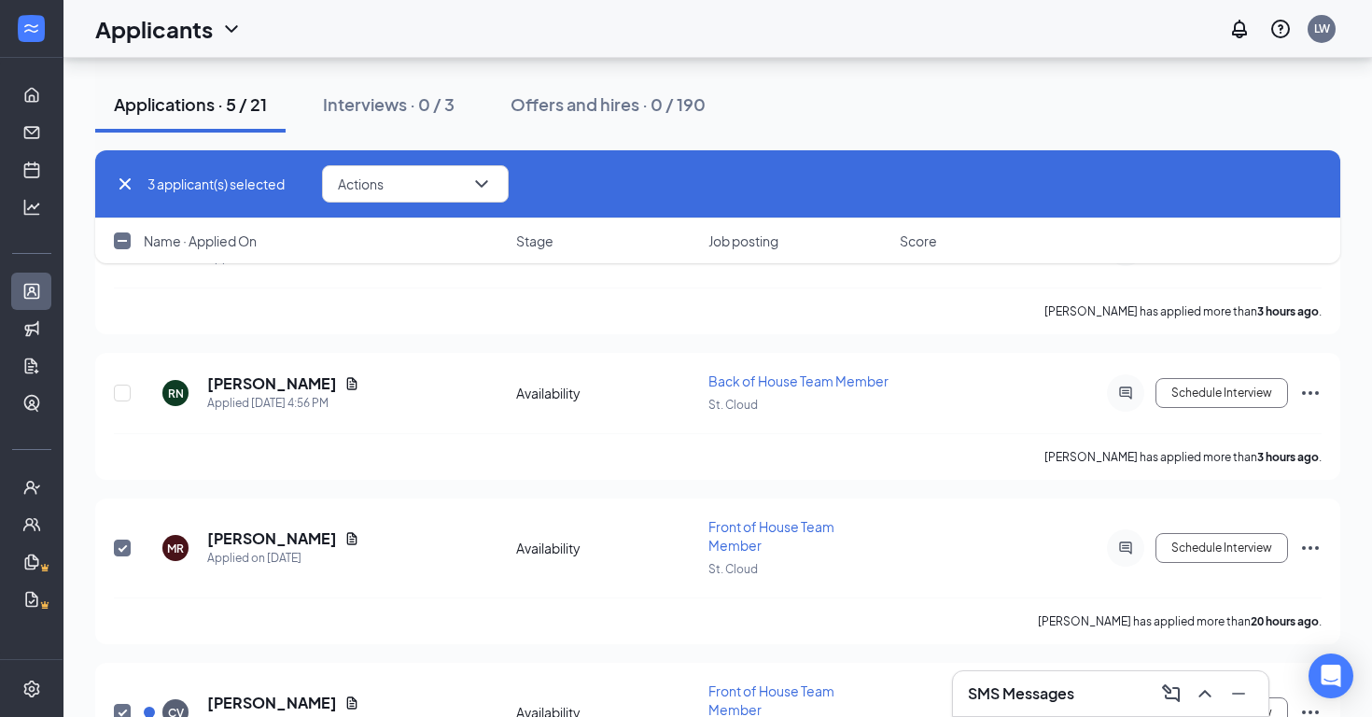
scroll to position [0, 0]
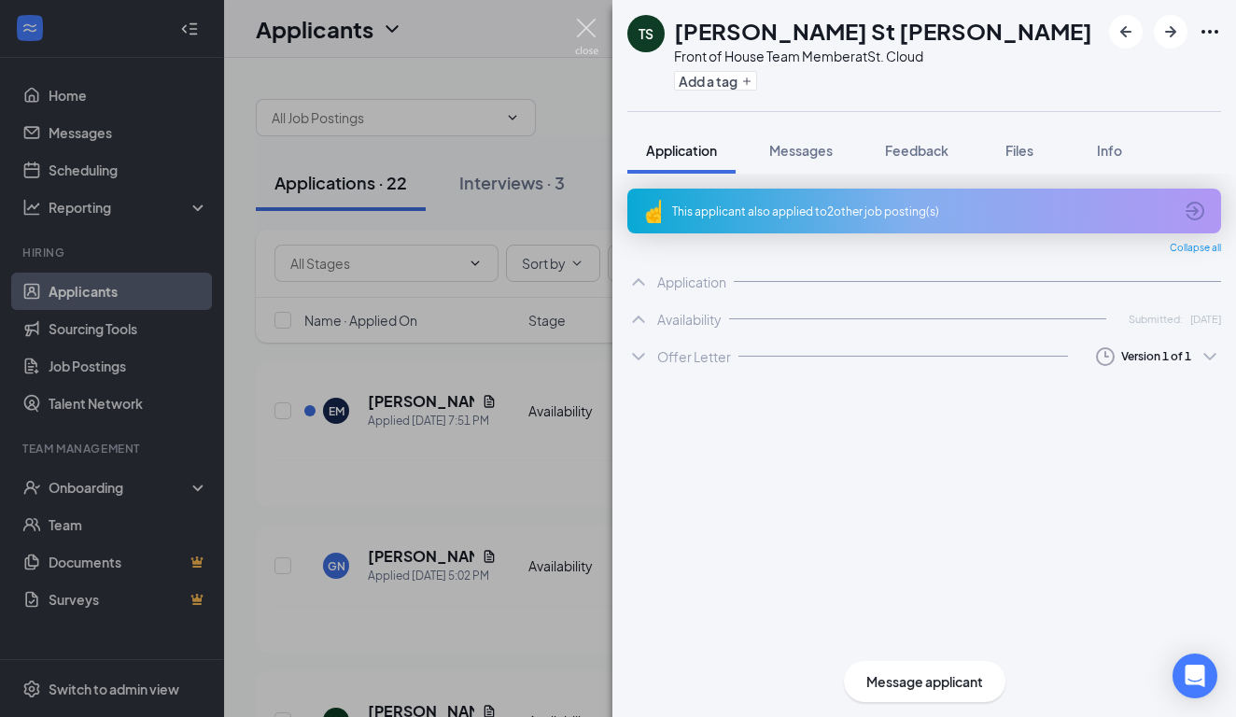
click at [580, 21] on img at bounding box center [586, 37] width 23 height 36
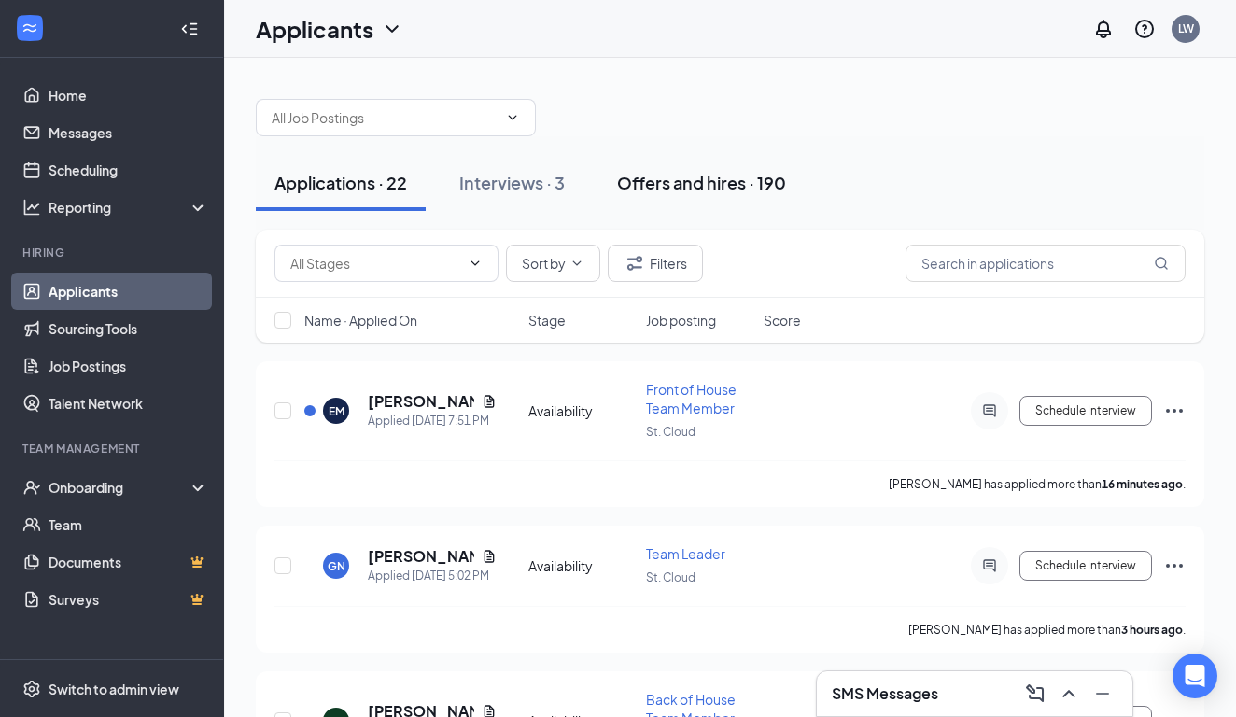
click at [731, 196] on button "Offers and hires · 190" at bounding box center [701, 183] width 206 height 56
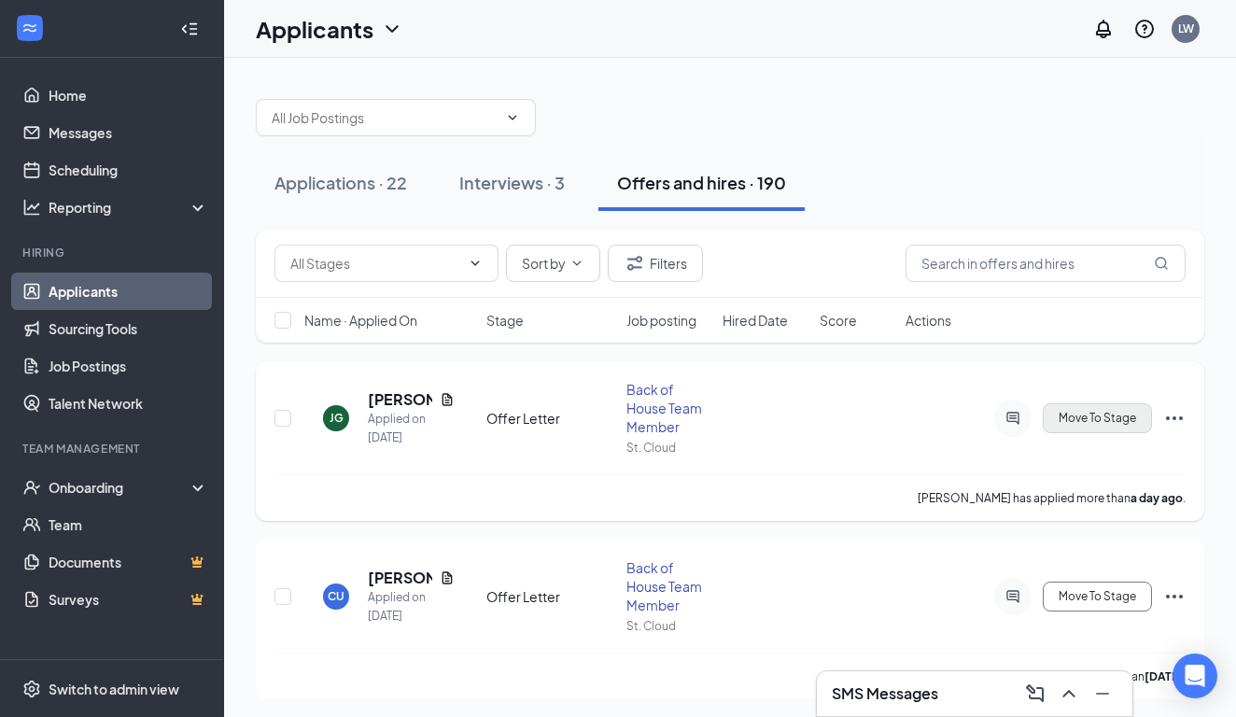
click at [935, 417] on span "Move To Stage" at bounding box center [1096, 418] width 77 height 13
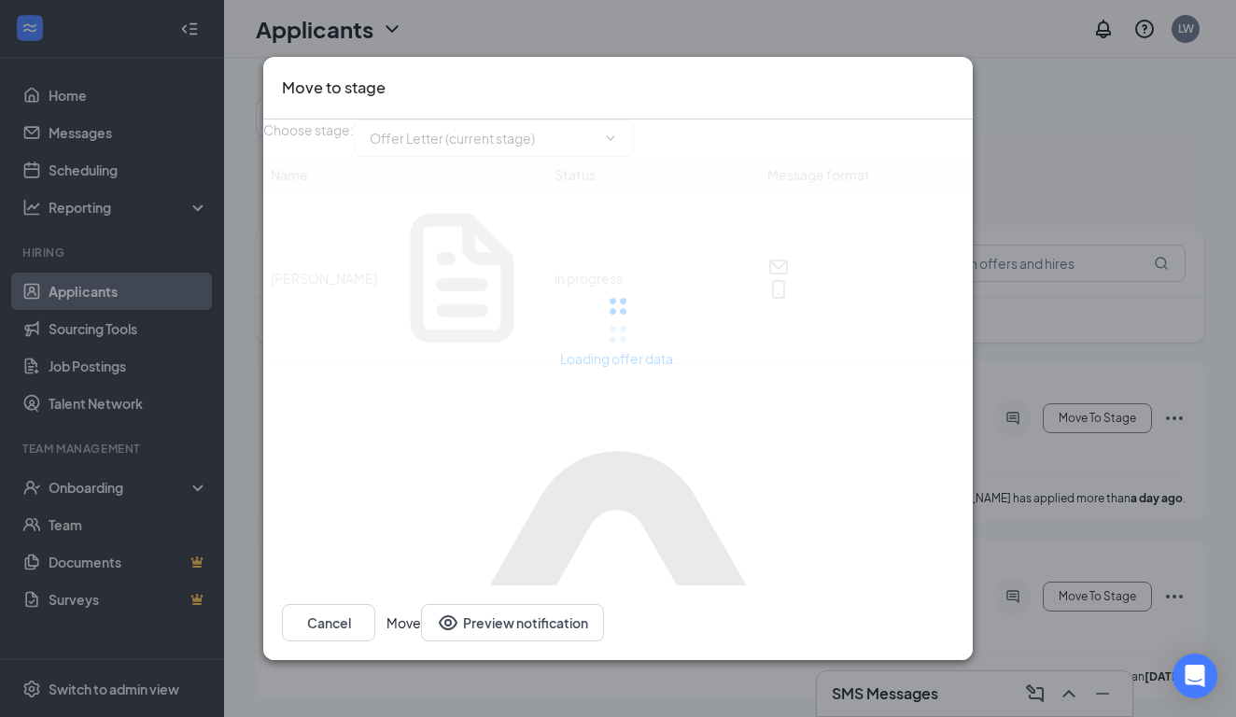
type input "Hiring Complete (final stage)"
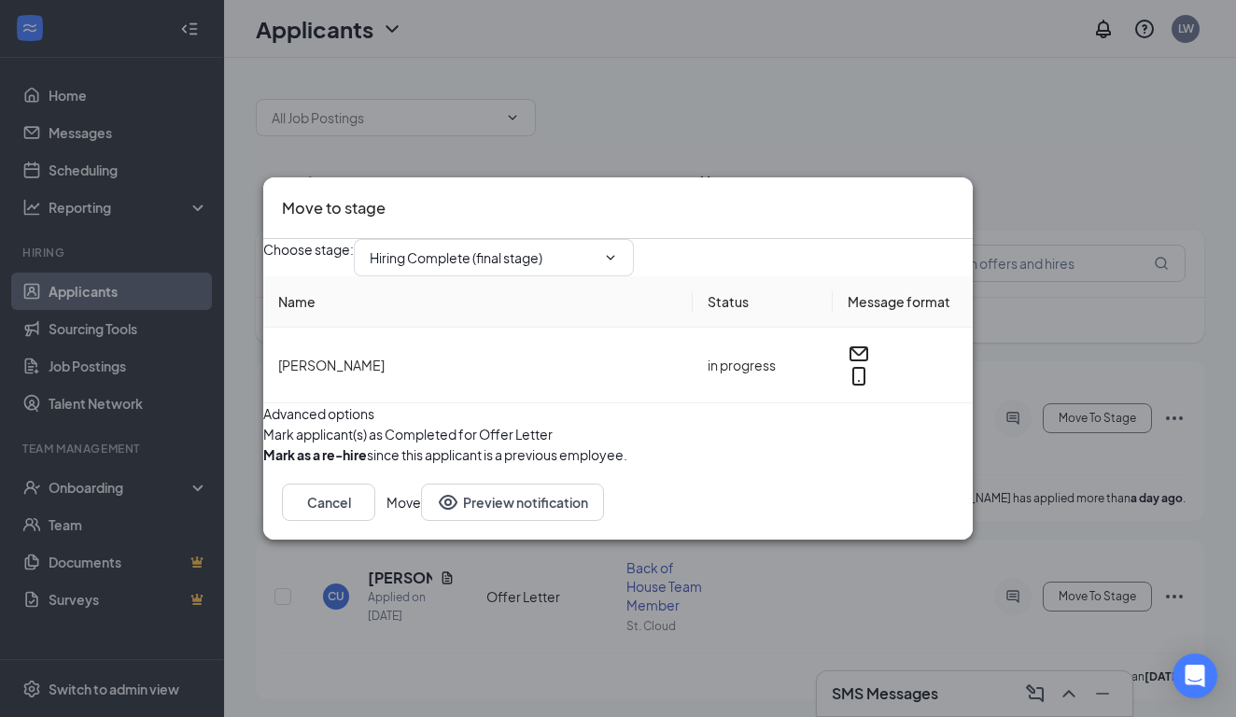
click at [263, 465] on button "button" at bounding box center [263, 454] width 0 height 21
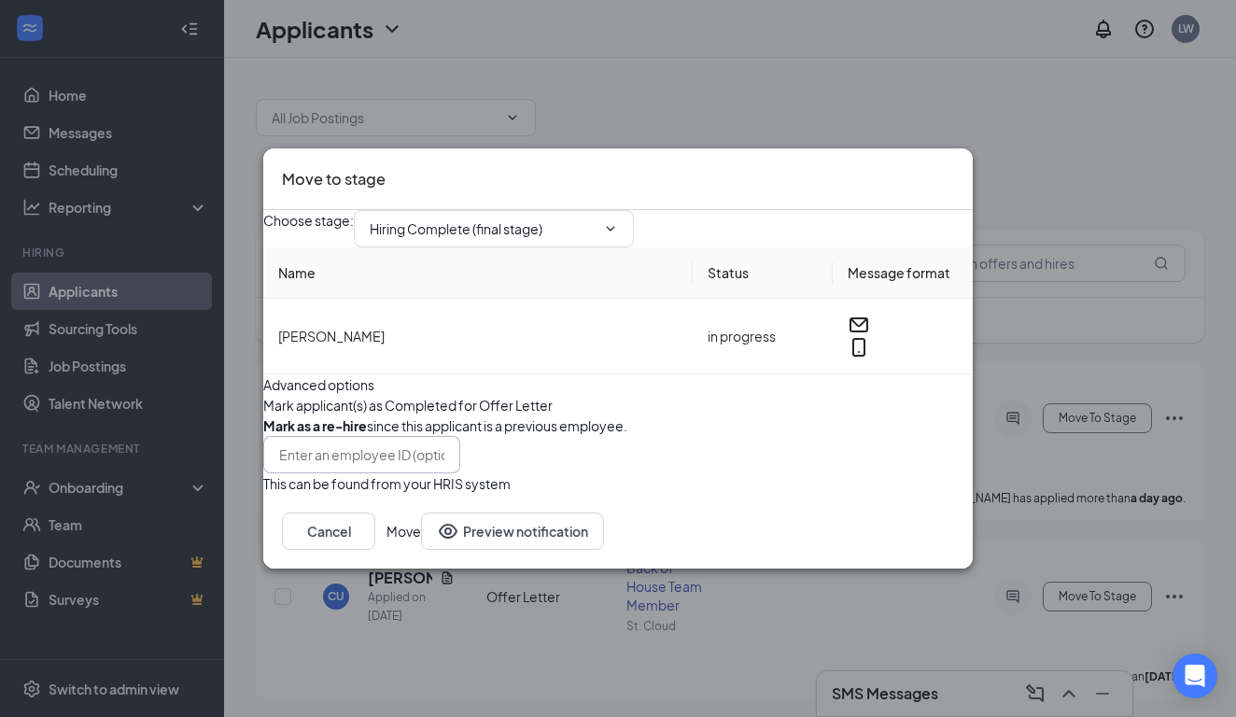
click at [460, 473] on input "text" at bounding box center [361, 454] width 197 height 37
click at [263, 436] on button "button" at bounding box center [263, 425] width 0 height 21
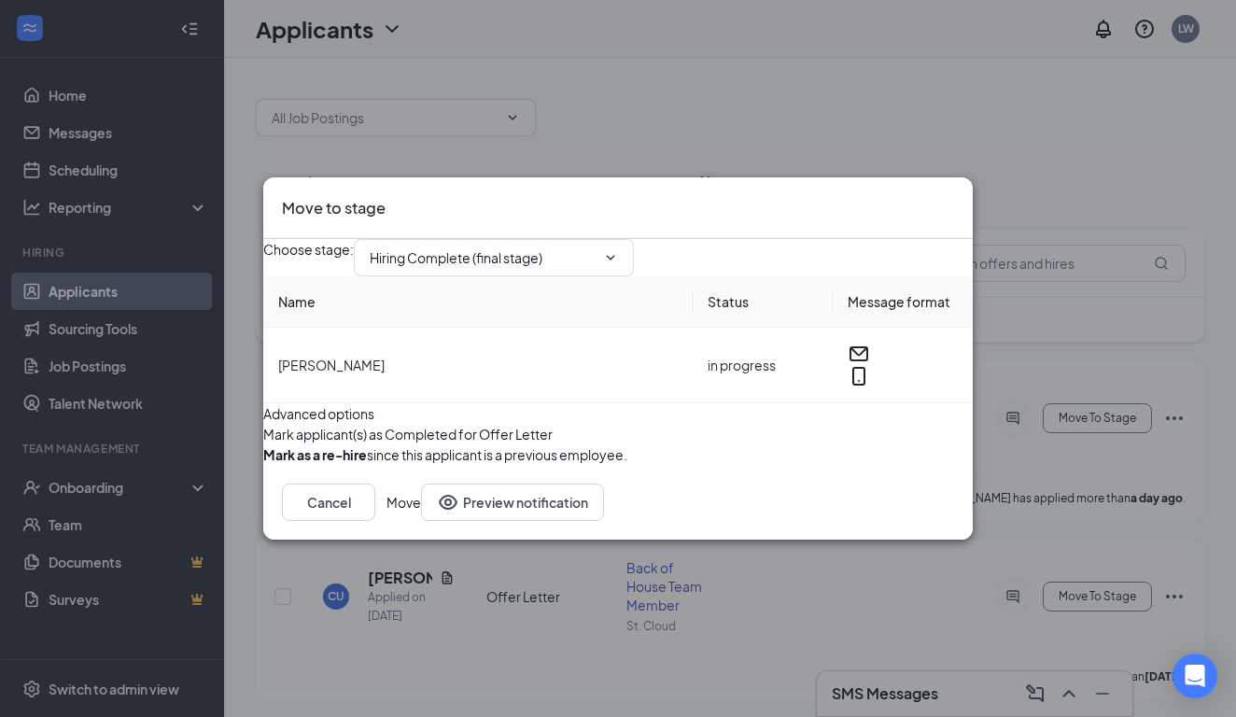
click at [421, 521] on button "Move" at bounding box center [403, 502] width 35 height 37
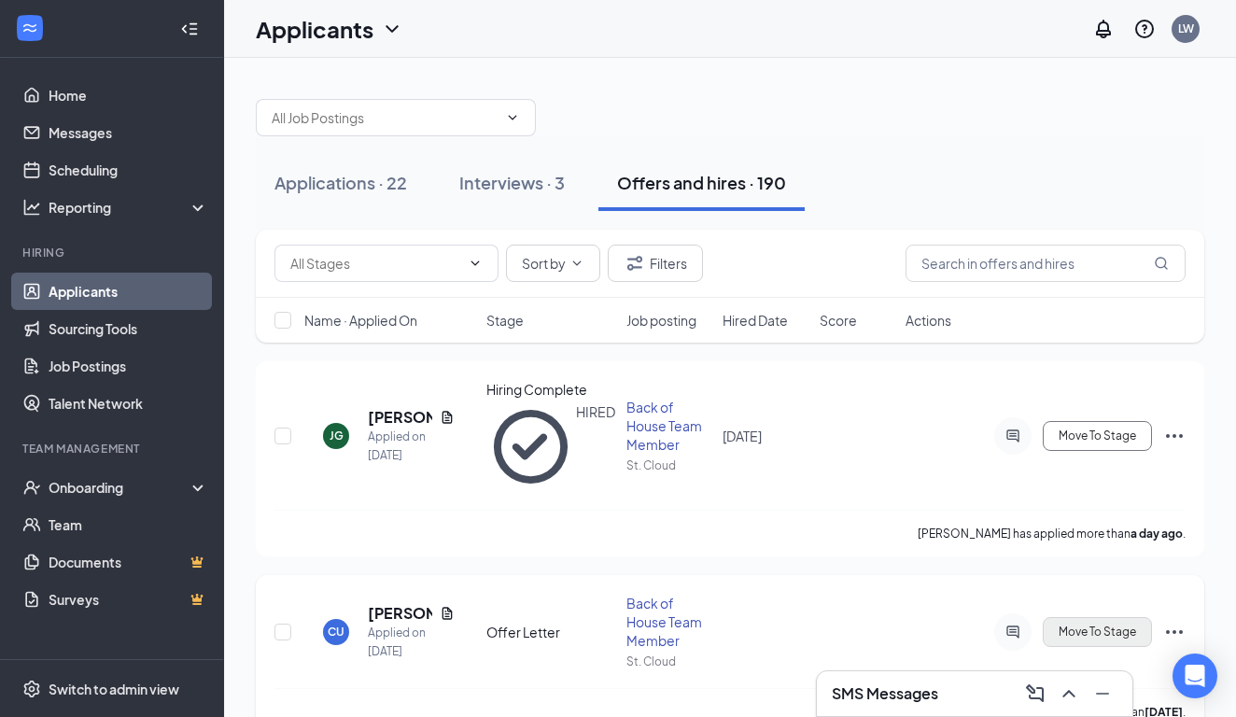
click at [935, 617] on button "Move To Stage" at bounding box center [1097, 632] width 109 height 30
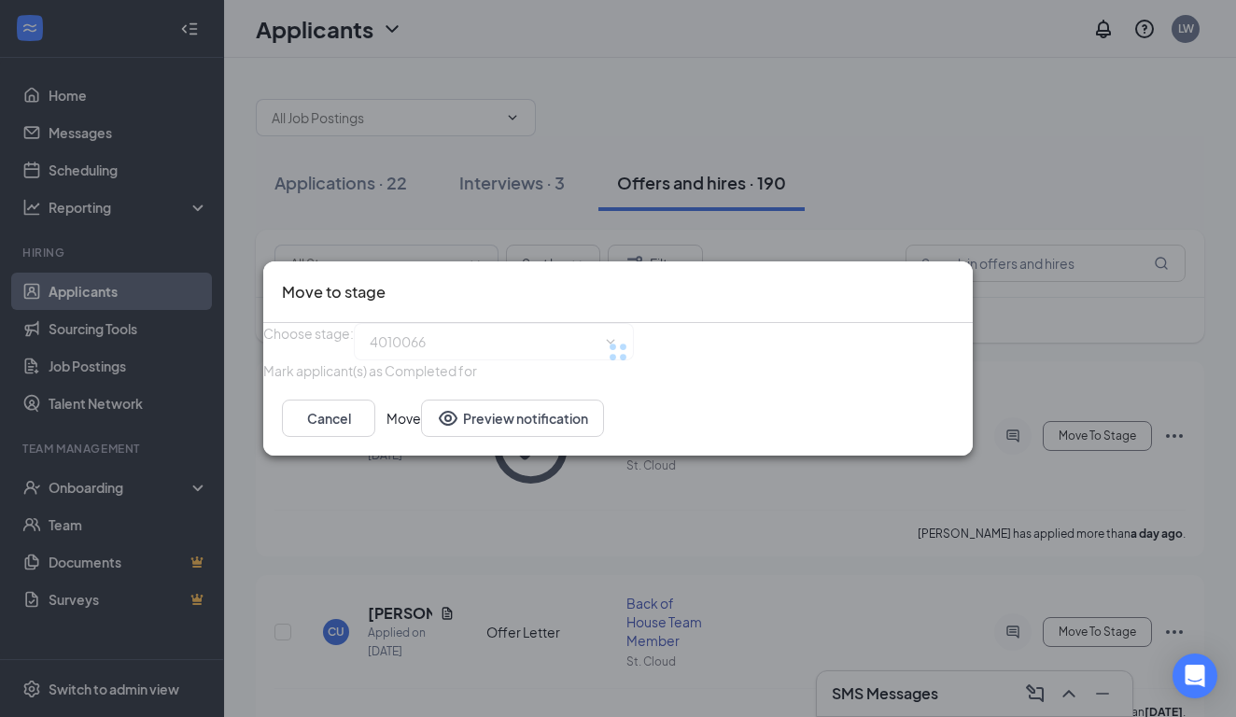
type input "Hiring Complete (final stage)"
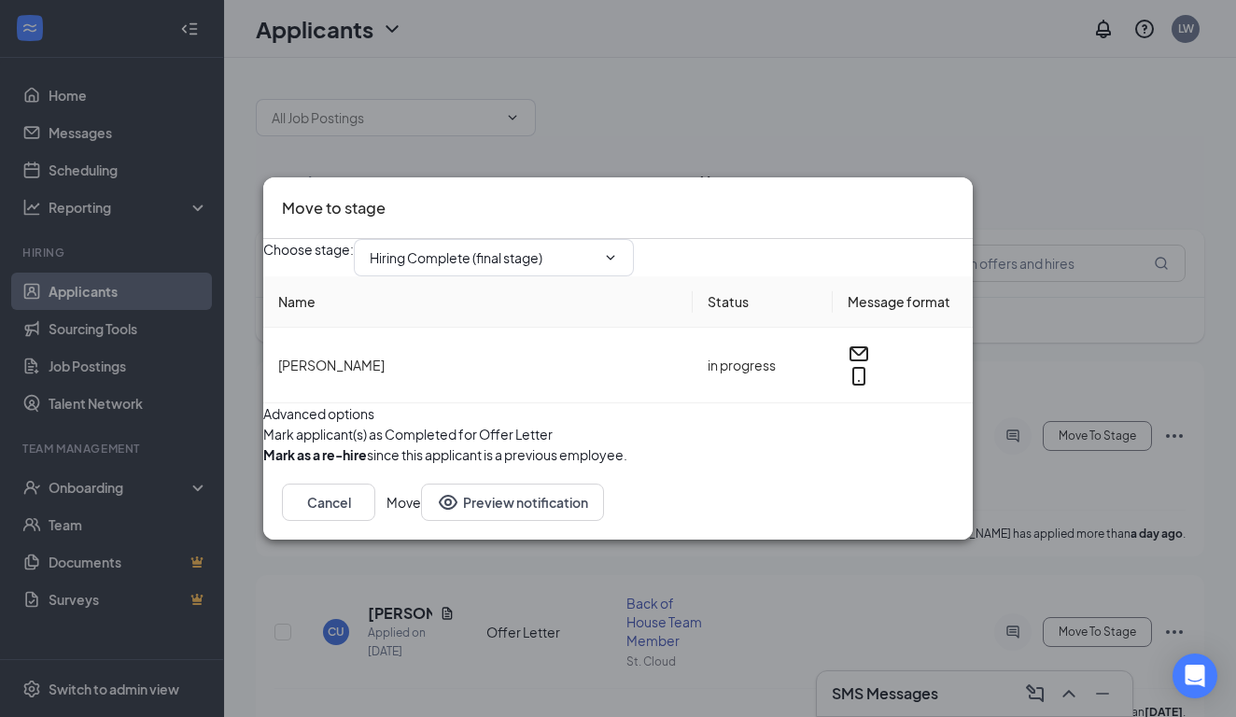
click at [421, 521] on button "Move" at bounding box center [403, 502] width 35 height 37
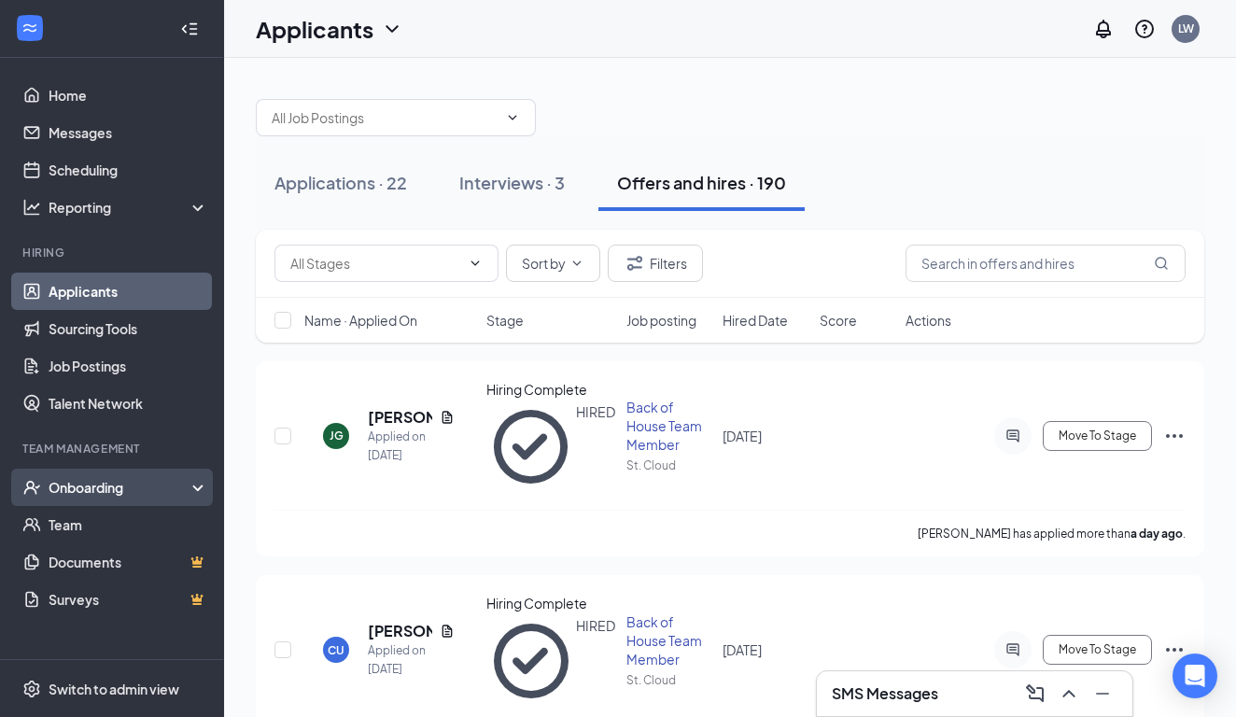
click at [120, 491] on div "Onboarding" at bounding box center [121, 487] width 144 height 19
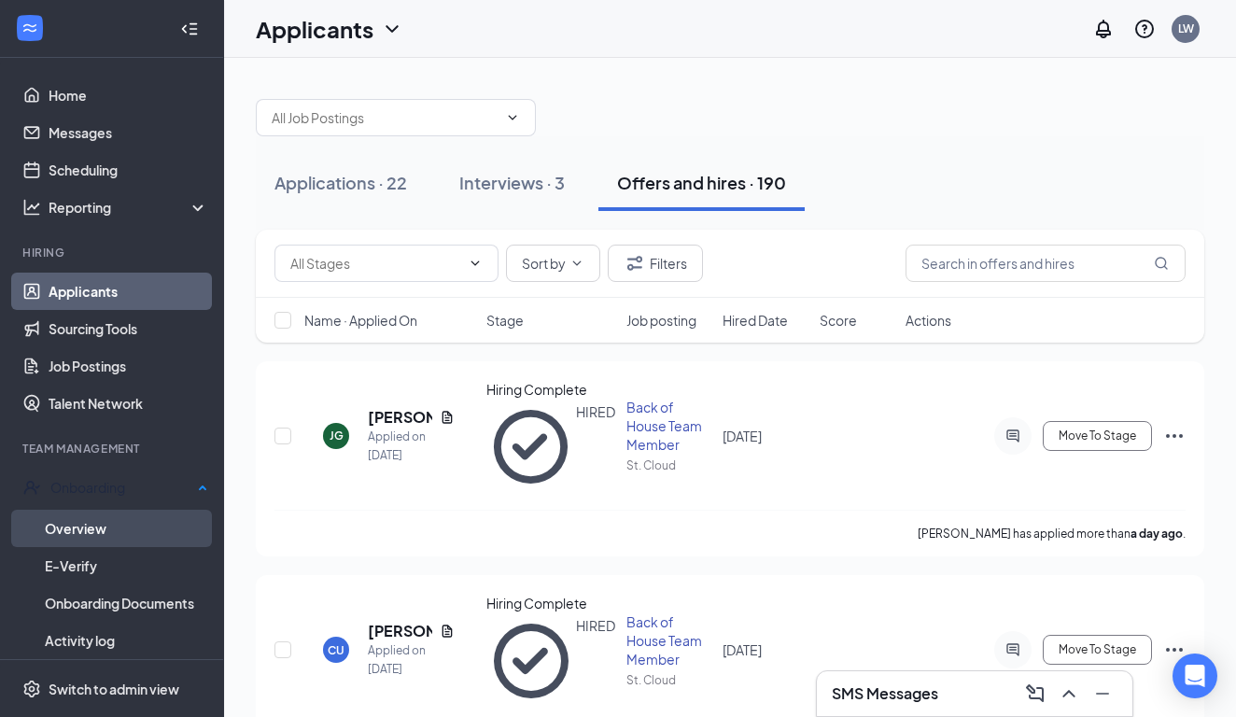
click at [152, 513] on link "Overview" at bounding box center [126, 528] width 163 height 37
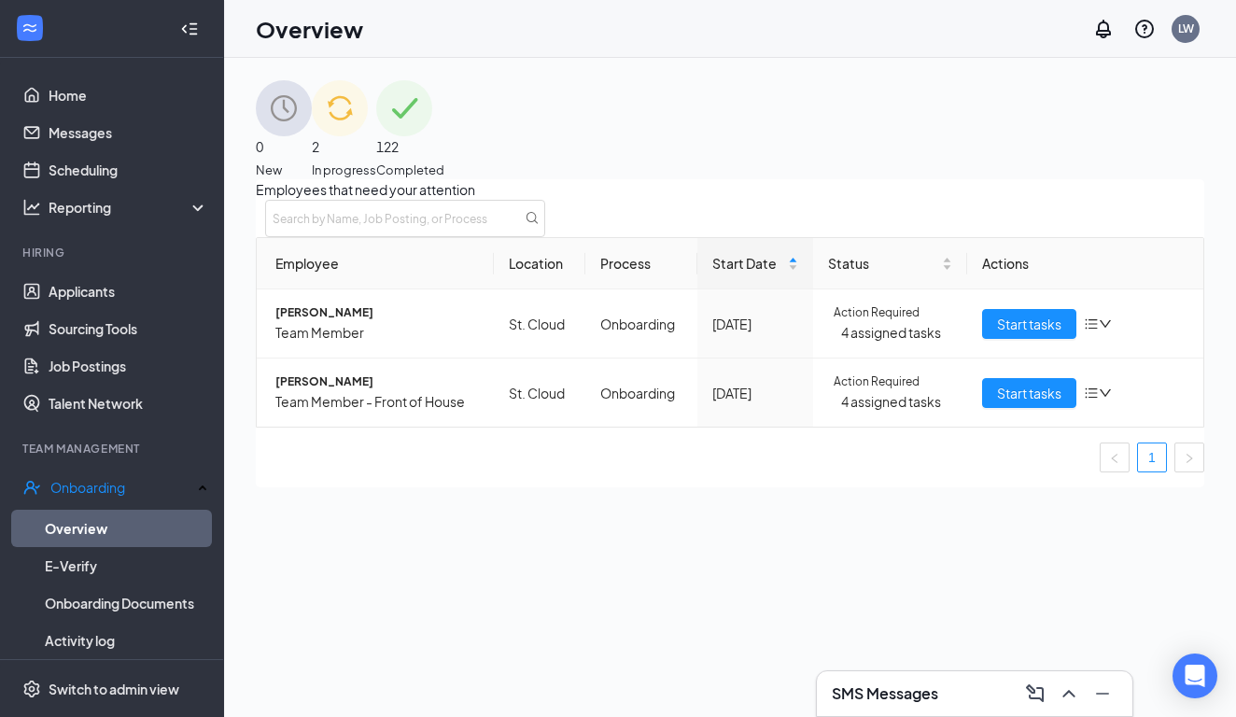
click at [312, 148] on span "0" at bounding box center [284, 146] width 56 height 21
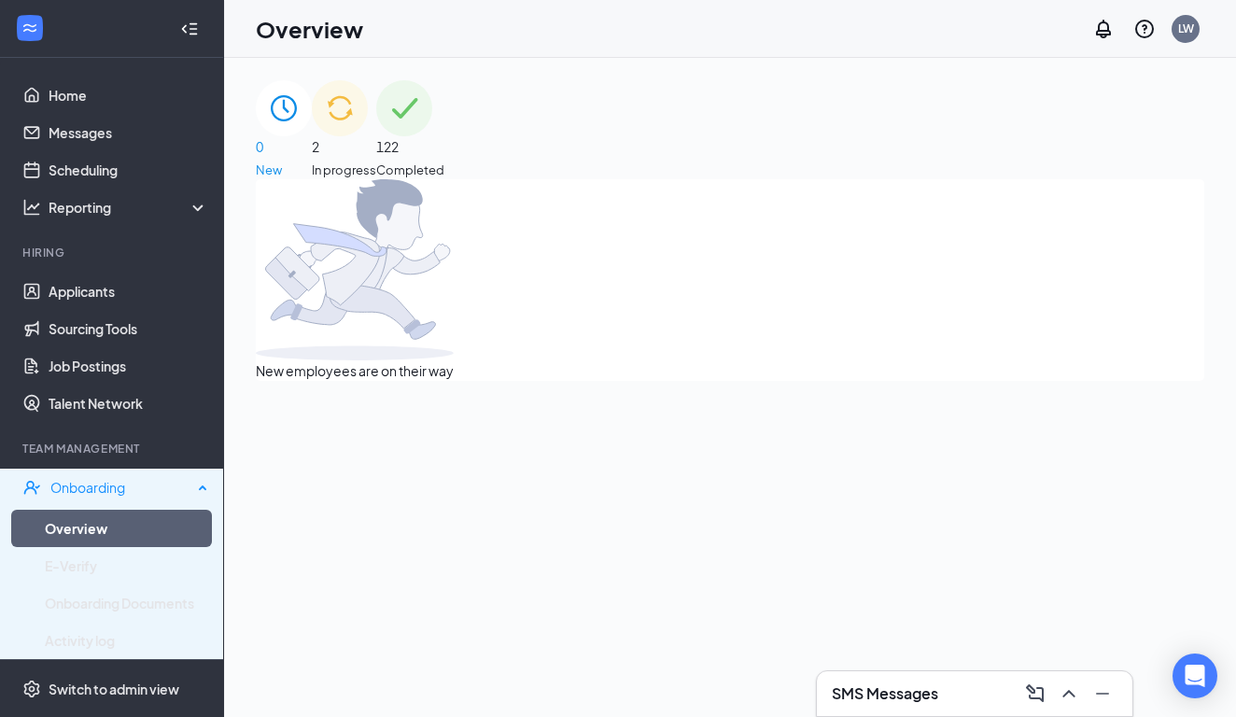
click at [84, 487] on div "Onboarding" at bounding box center [121, 487] width 142 height 19
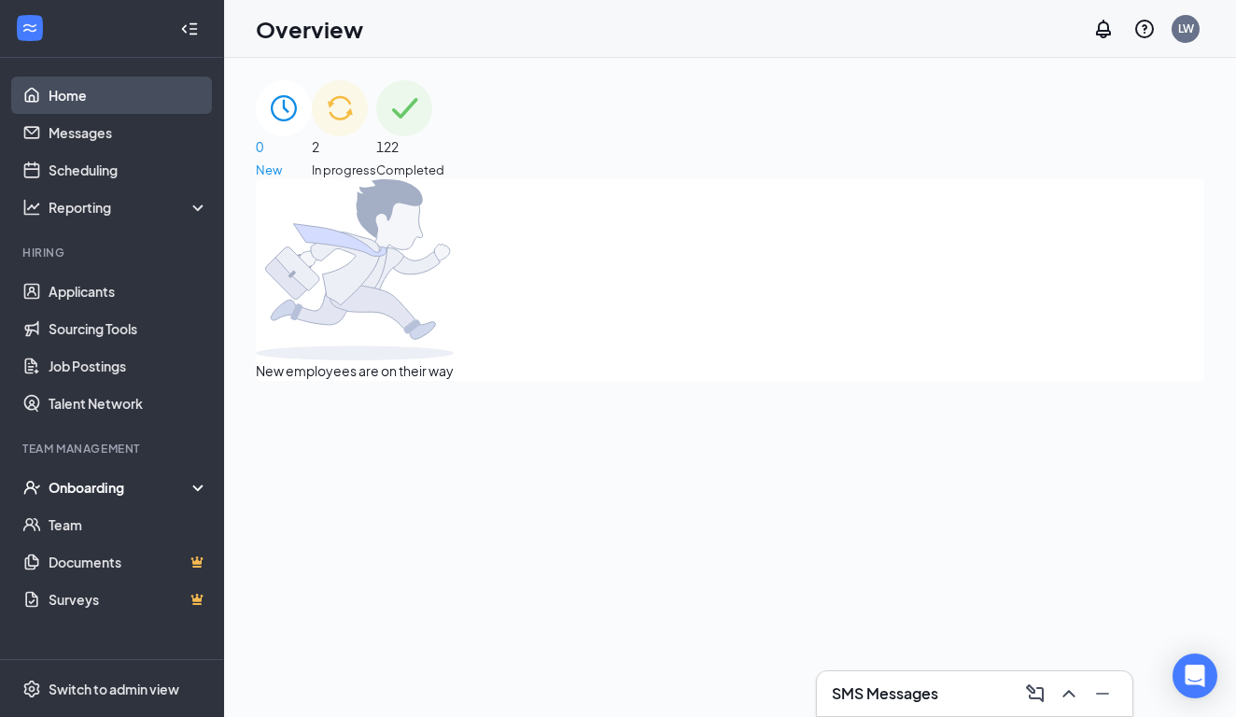
click at [103, 88] on link "Home" at bounding box center [129, 95] width 160 height 37
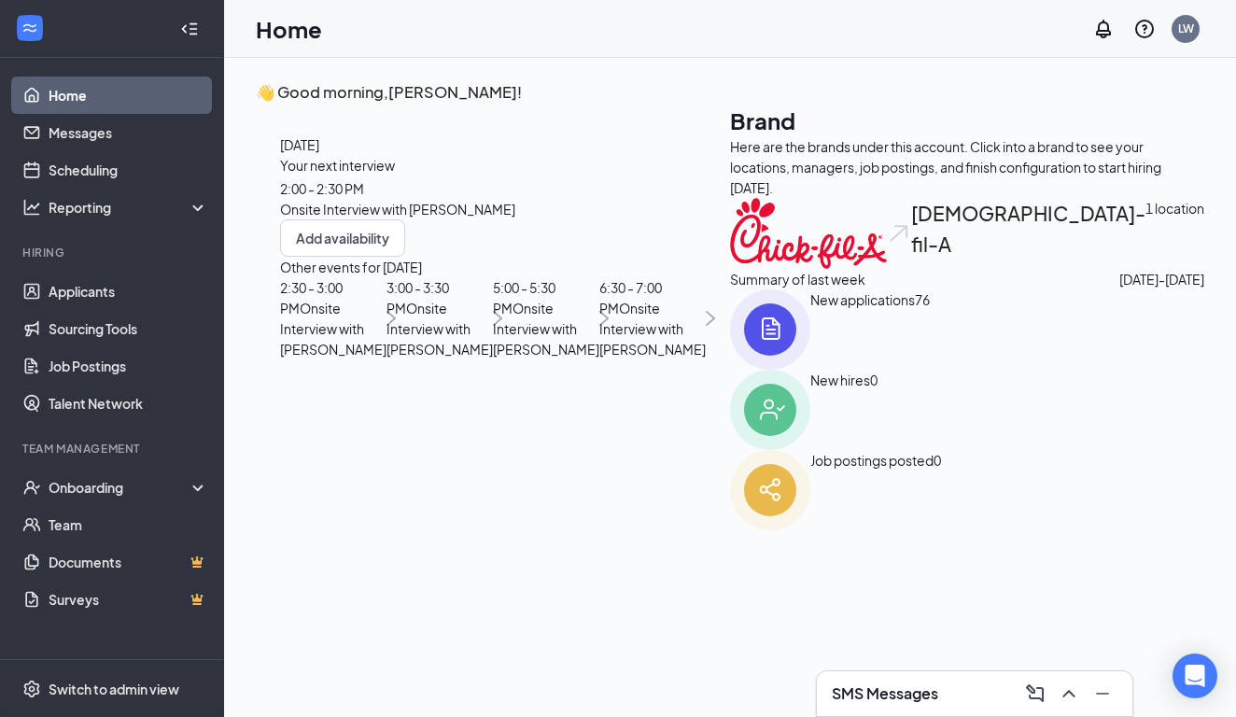
scroll to position [133, 0]
click at [386, 357] on span "Onsite Interview with [PERSON_NAME]" at bounding box center [333, 329] width 106 height 58
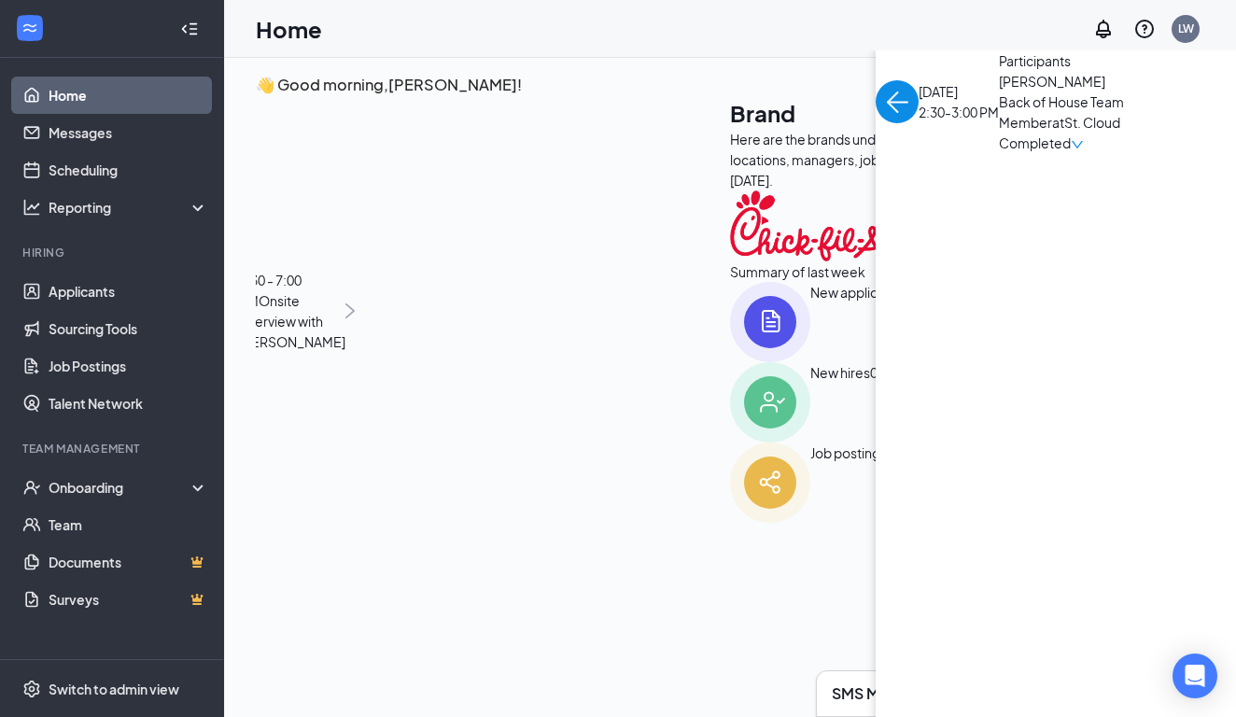
scroll to position [0, 0]
click at [935, 153] on div "Completed" at bounding box center [1097, 143] width 196 height 21
click at [876, 123] on img "back-button" at bounding box center [897, 101] width 43 height 43
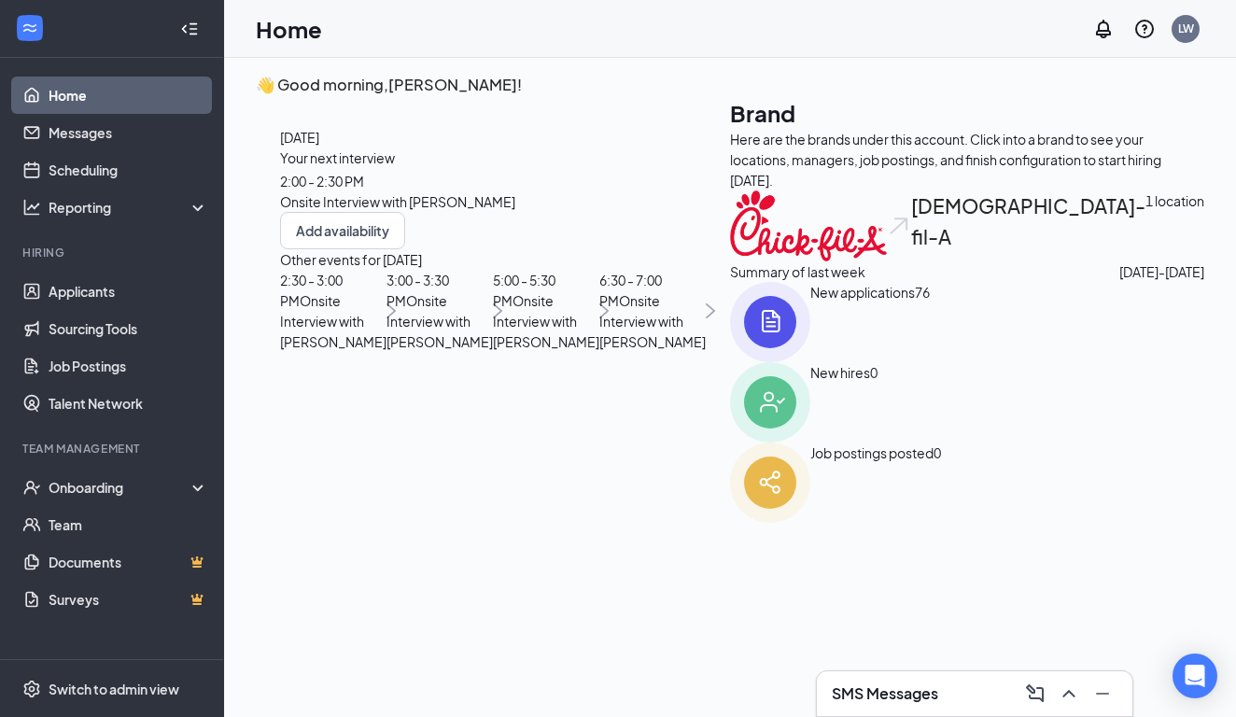
scroll to position [133, 0]
click at [401, 350] on span "Onsite Interview with [PERSON_NAME]" at bounding box center [439, 321] width 106 height 58
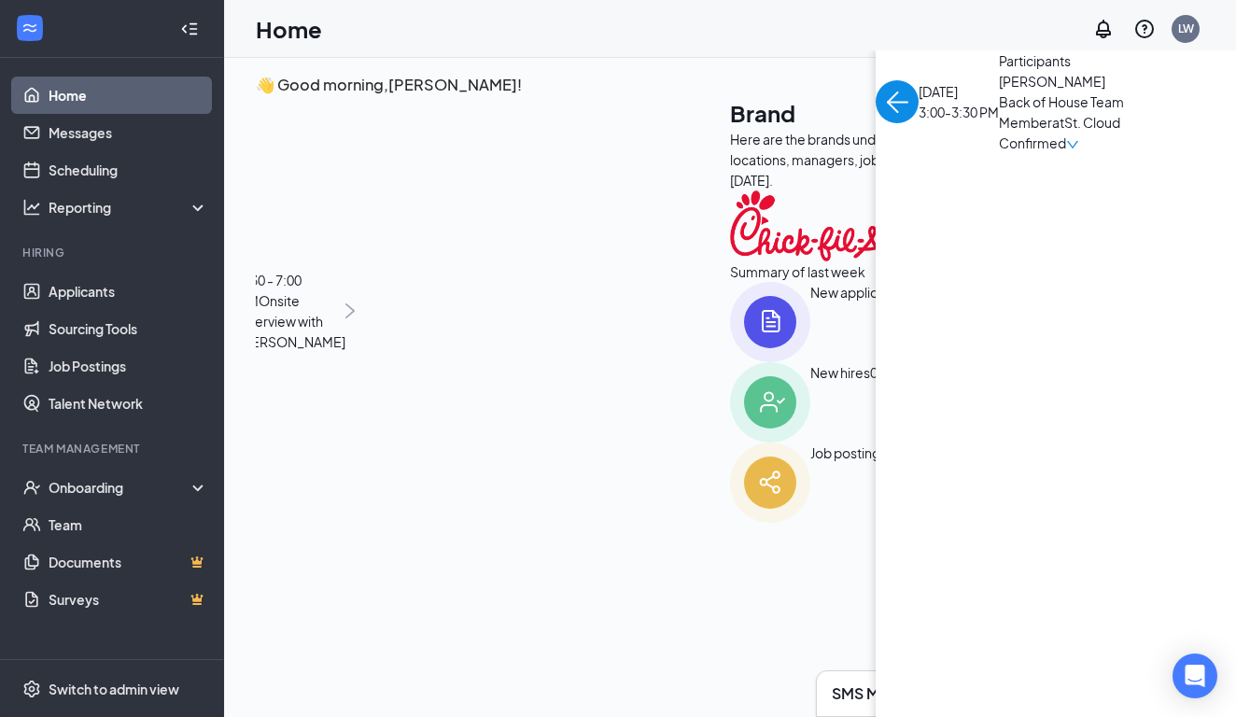
scroll to position [0, 0]
click at [97, 492] on div "Onboarding" at bounding box center [121, 487] width 144 height 19
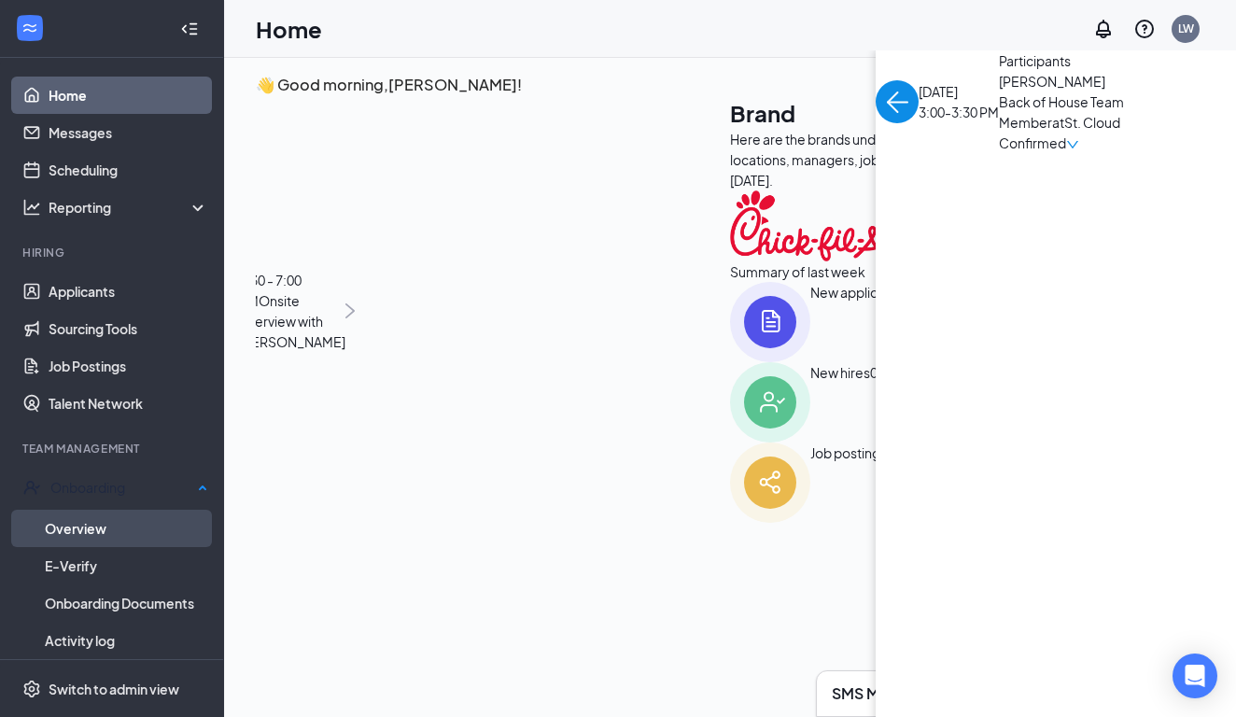
click at [97, 522] on link "Overview" at bounding box center [126, 528] width 163 height 37
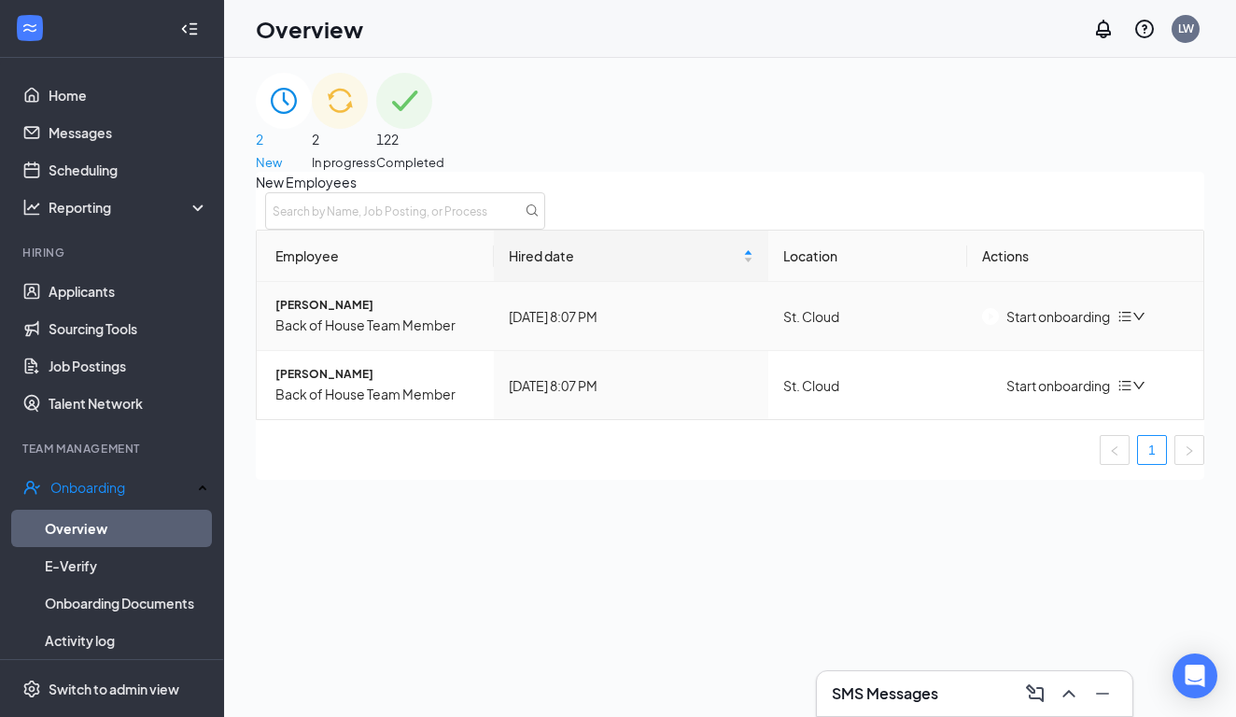
click at [935, 327] on div "Start onboarding" at bounding box center [1046, 316] width 128 height 21
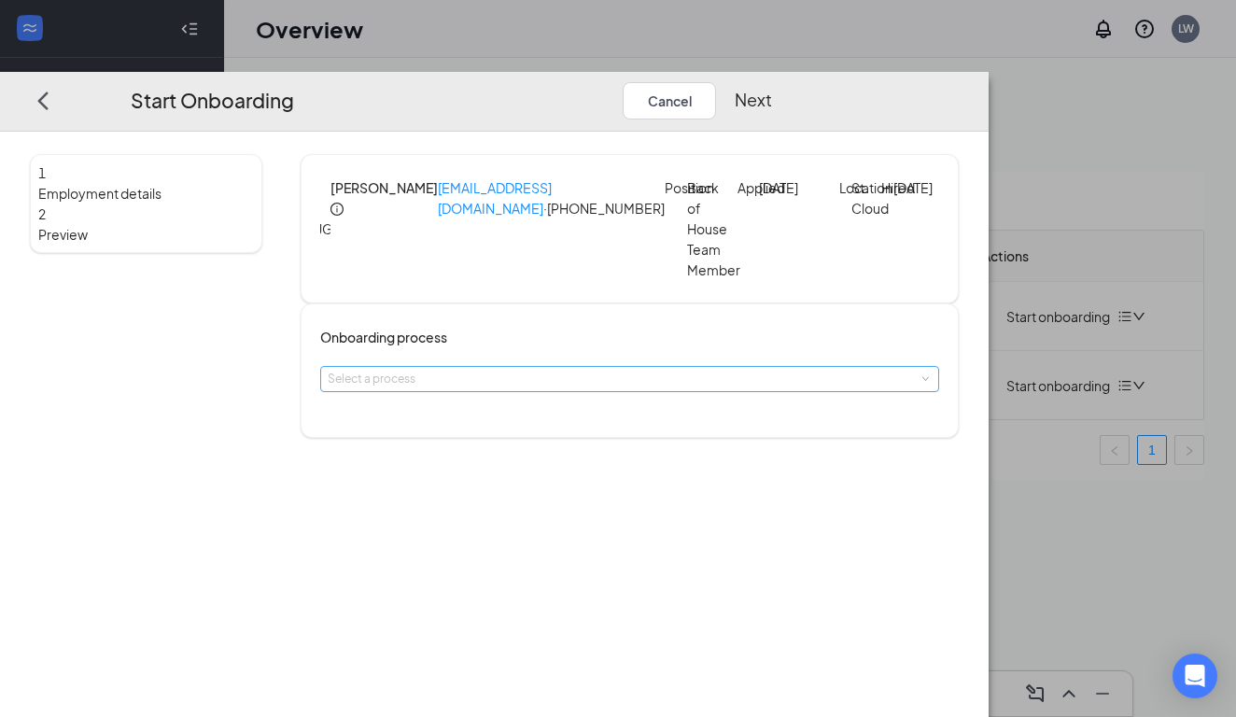
click at [614, 388] on div "Select a process" at bounding box center [626, 379] width 596 height 19
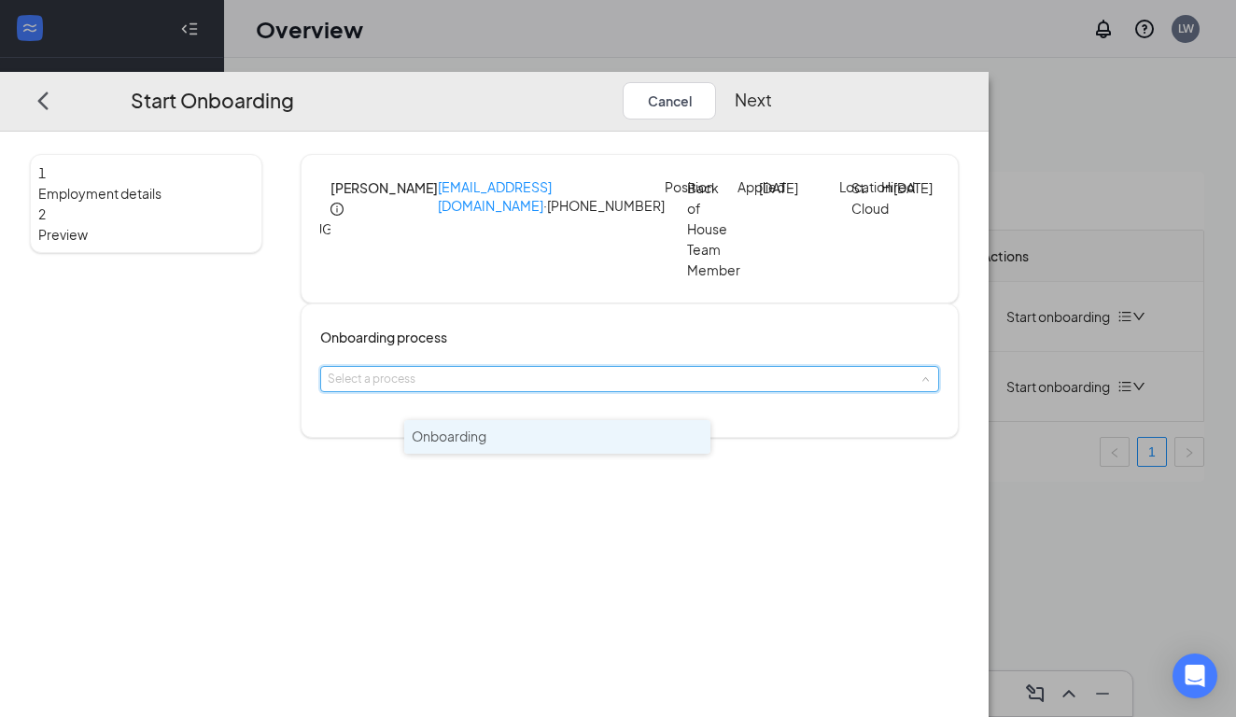
click at [582, 439] on li "Onboarding" at bounding box center [557, 437] width 306 height 34
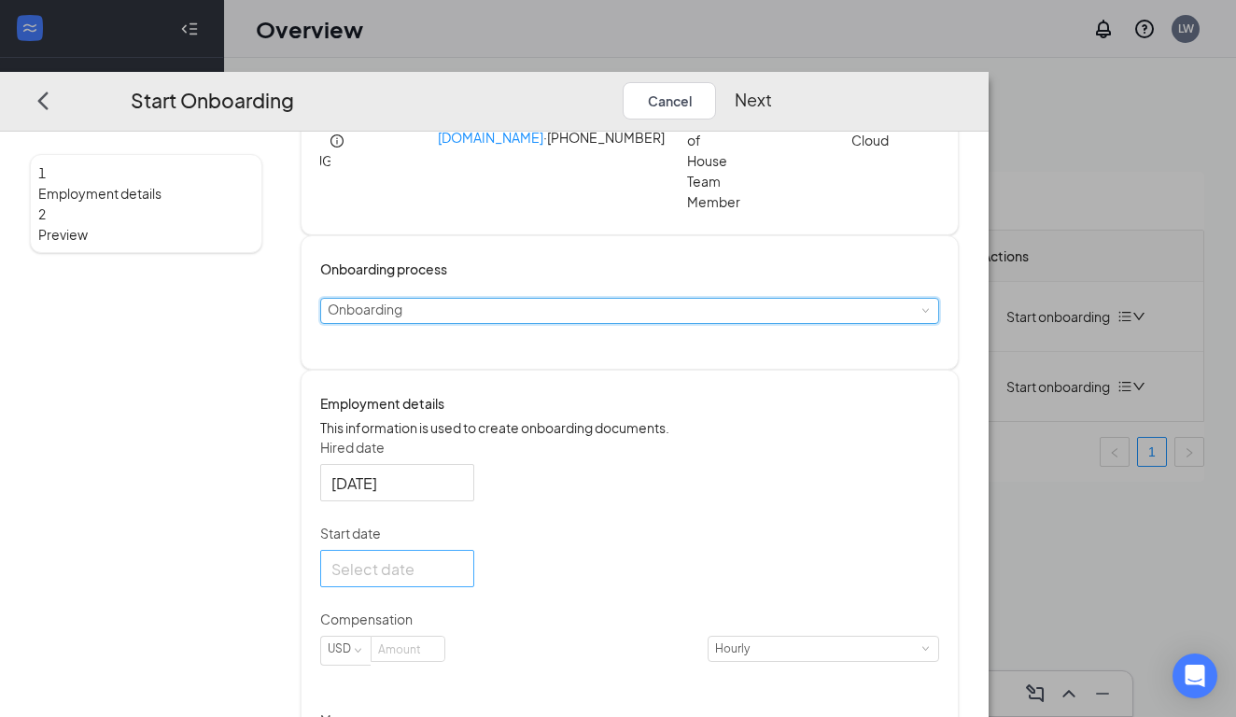
scroll to position [72, 0]
click at [474, 583] on div at bounding box center [397, 564] width 154 height 37
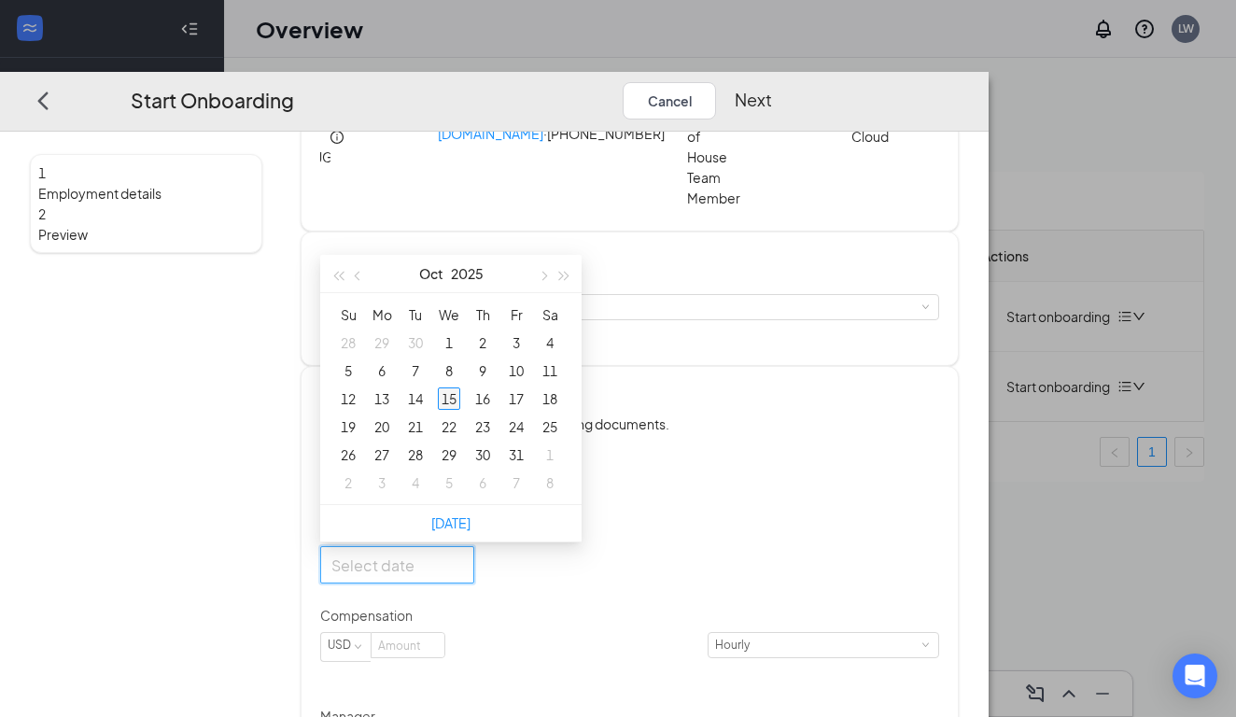
type input "[DATE]"
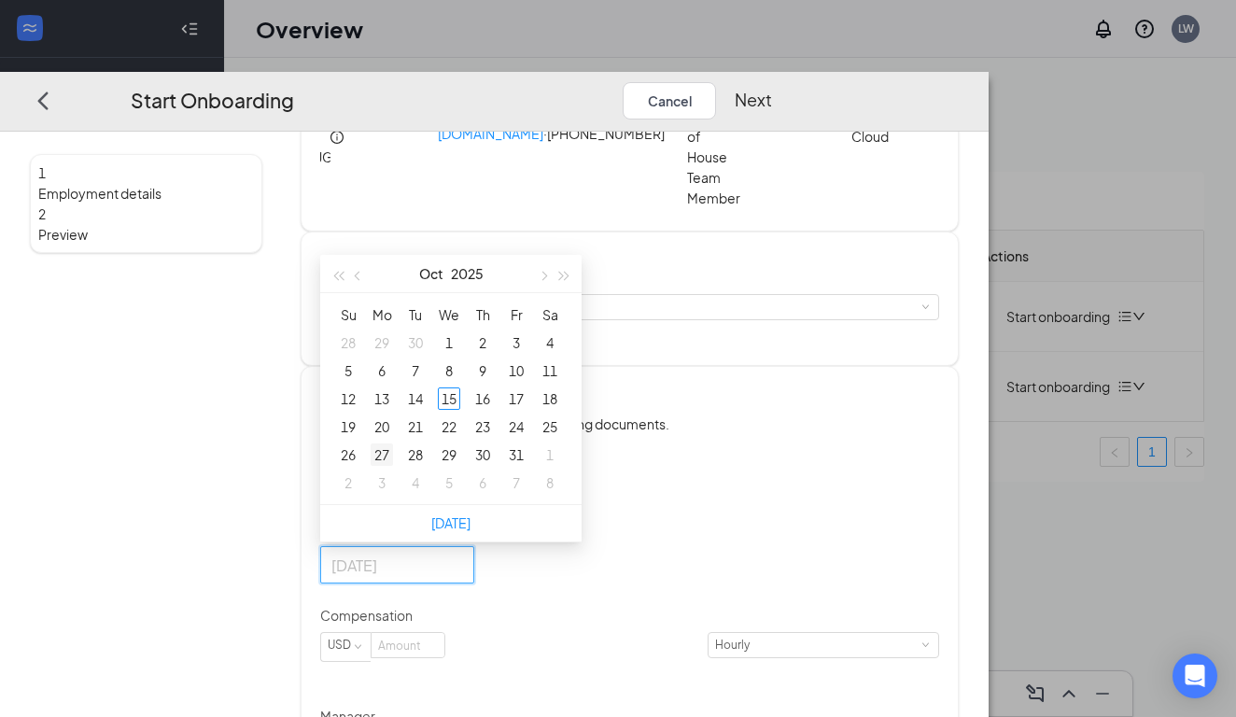
click at [393, 466] on div "27" at bounding box center [382, 454] width 22 height 22
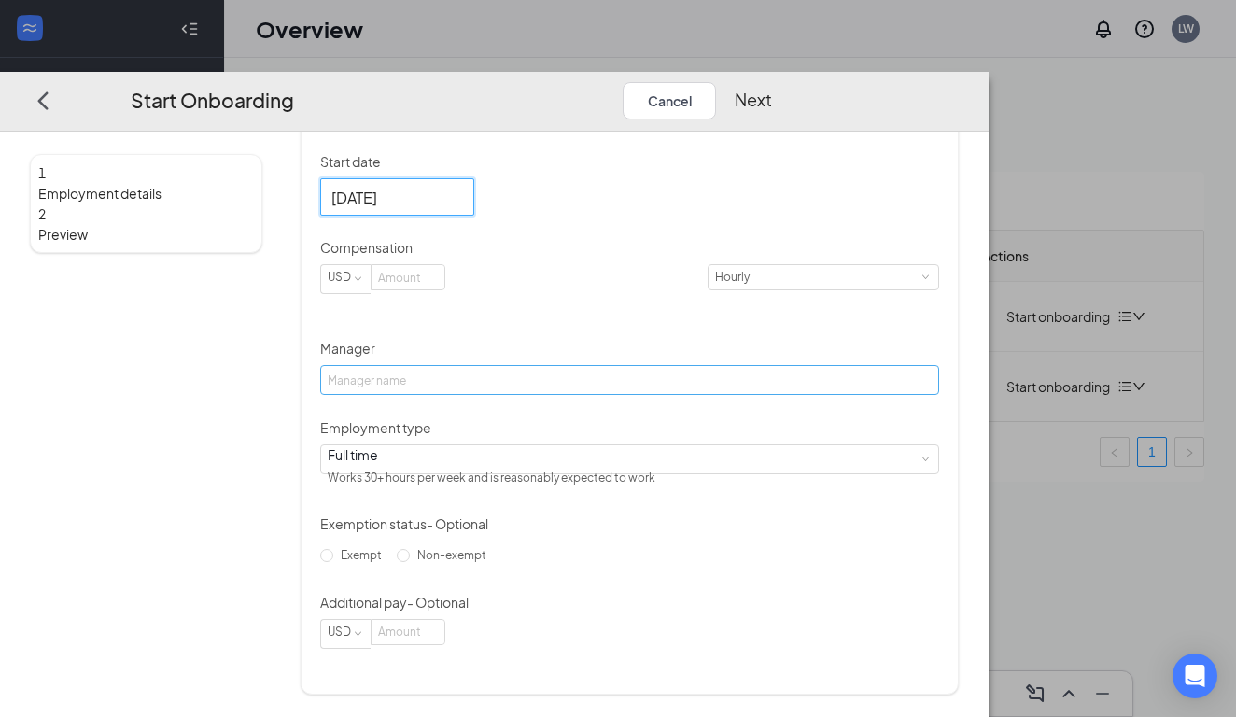
scroll to position [483, 0]
click at [444, 286] on input at bounding box center [407, 277] width 73 height 24
type input "17.5"
click at [569, 365] on input "Manager" at bounding box center [629, 380] width 619 height 30
type input "Lil"
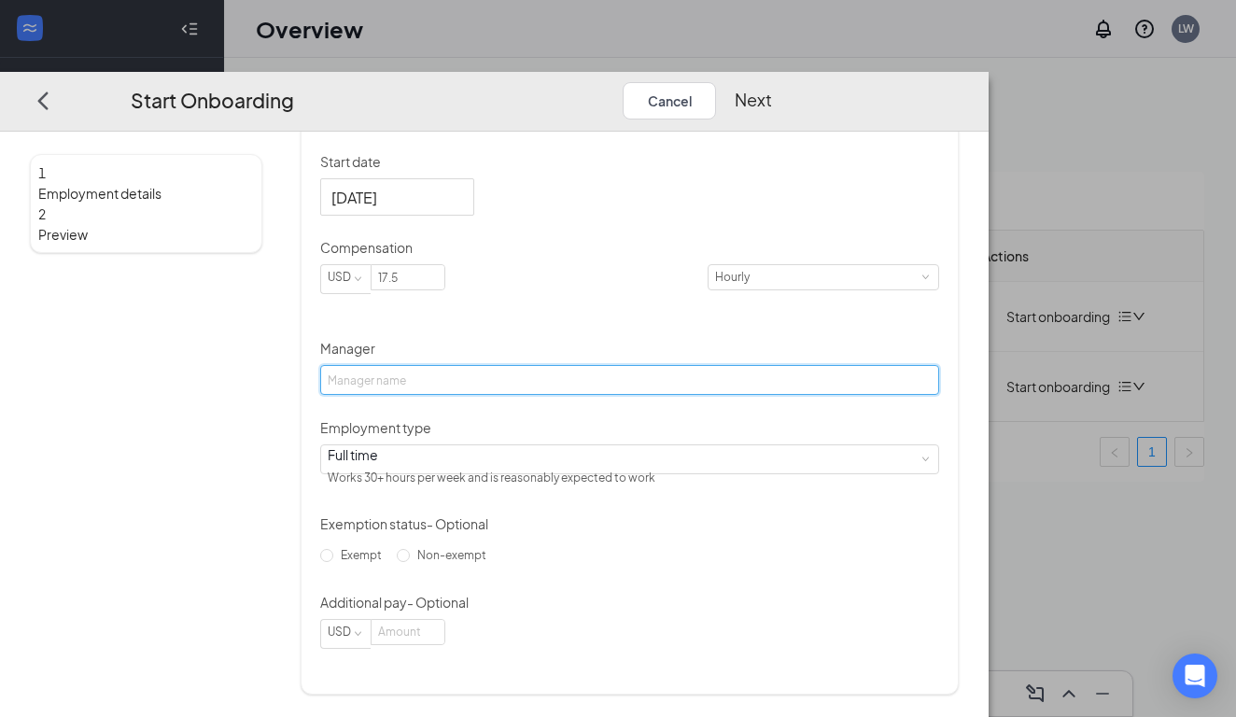
type input "[PERSON_NAME]"
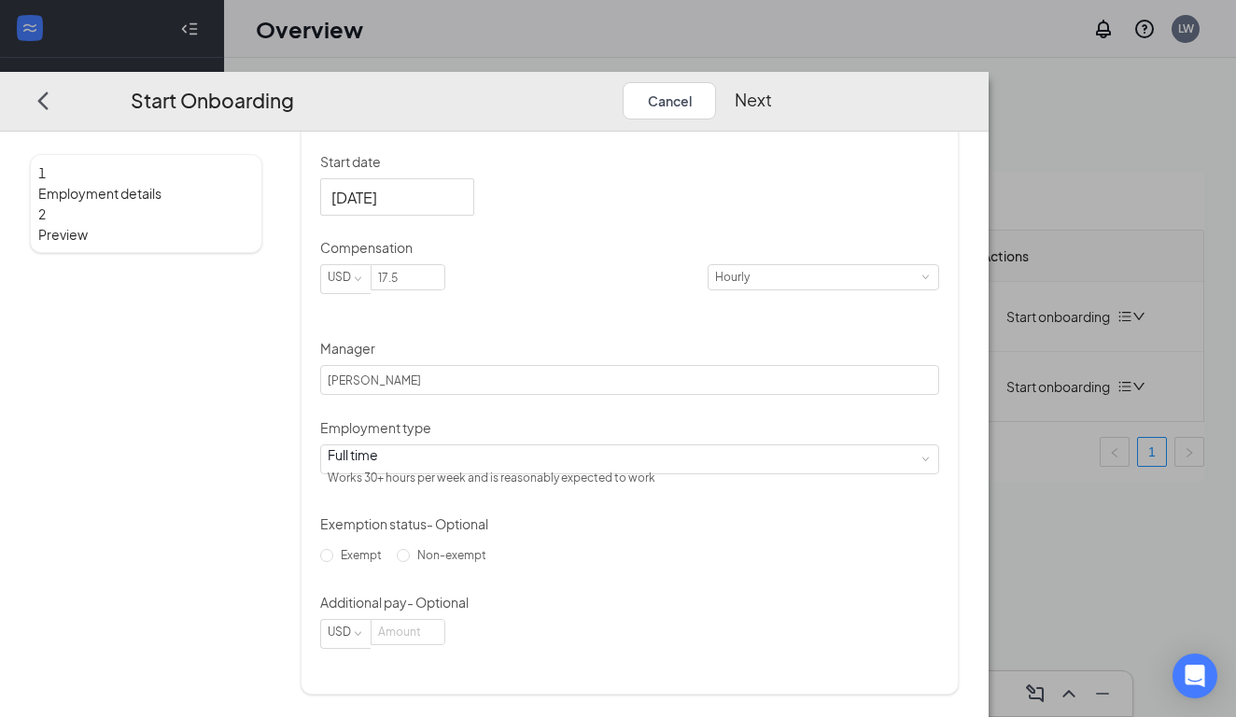
click at [772, 81] on button "Next" at bounding box center [753, 99] width 37 height 37
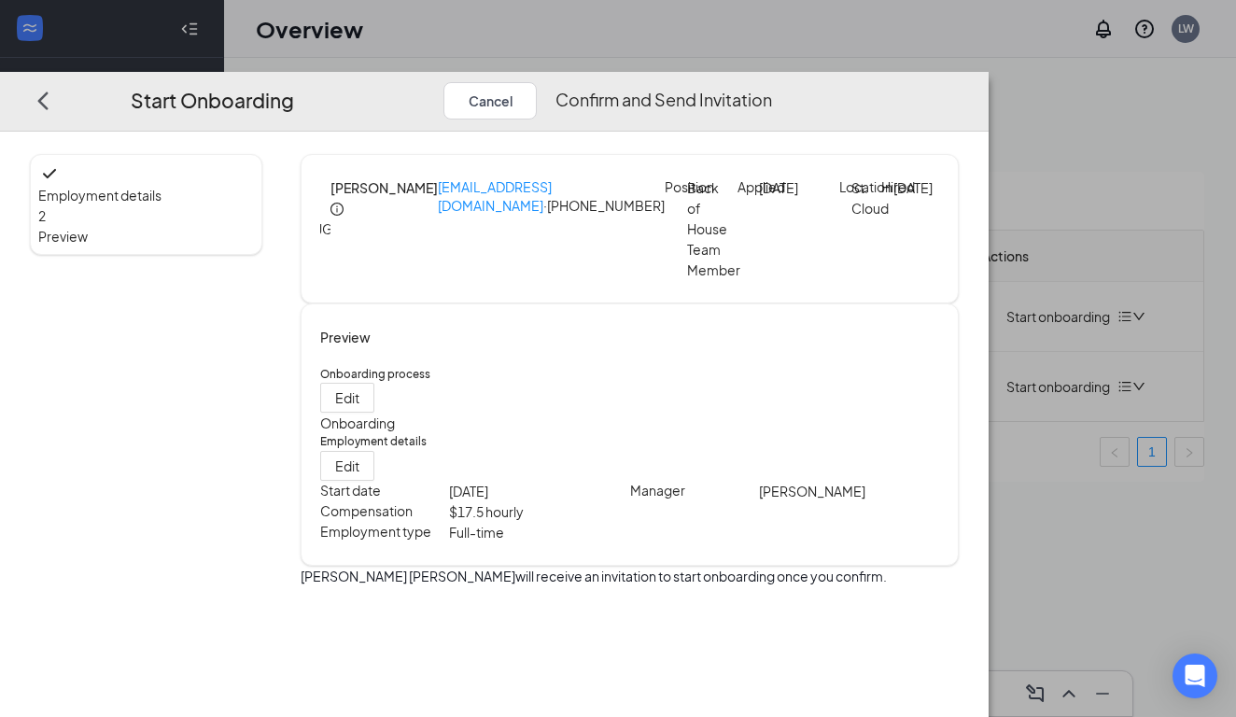
click at [772, 81] on button "Confirm and Send Invitation" at bounding box center [663, 99] width 217 height 37
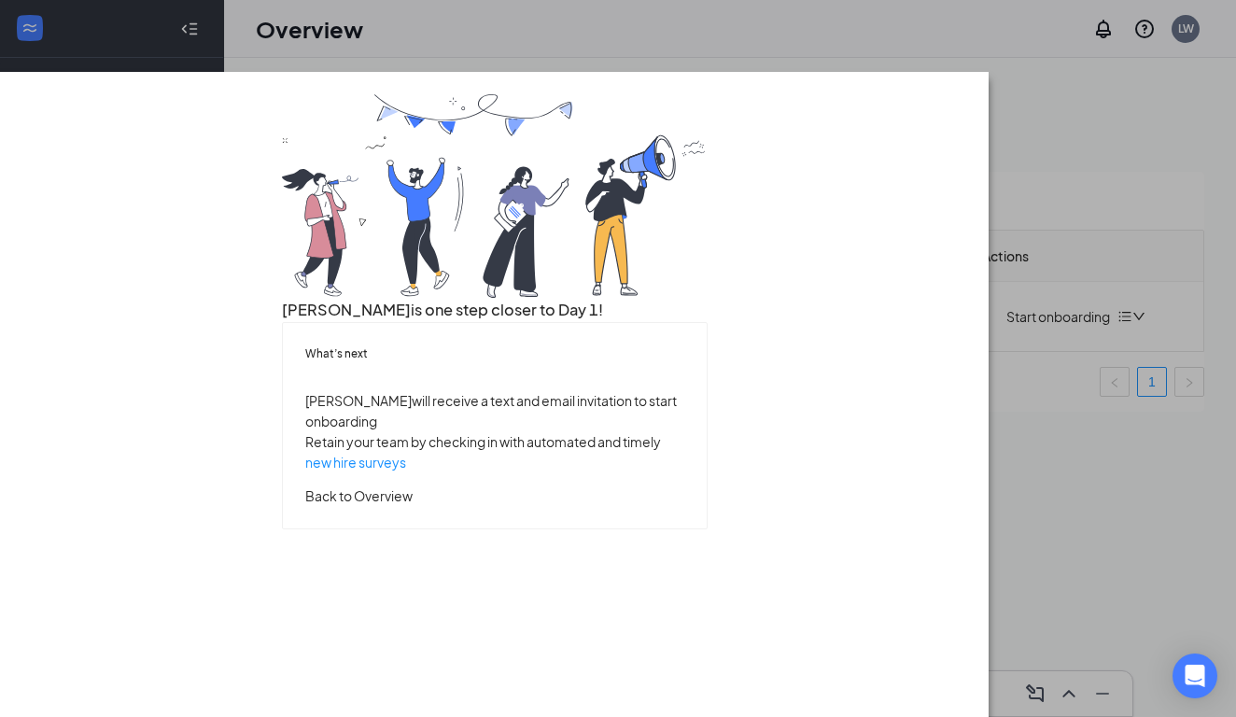
click at [413, 506] on button "Back to Overview" at bounding box center [358, 495] width 107 height 21
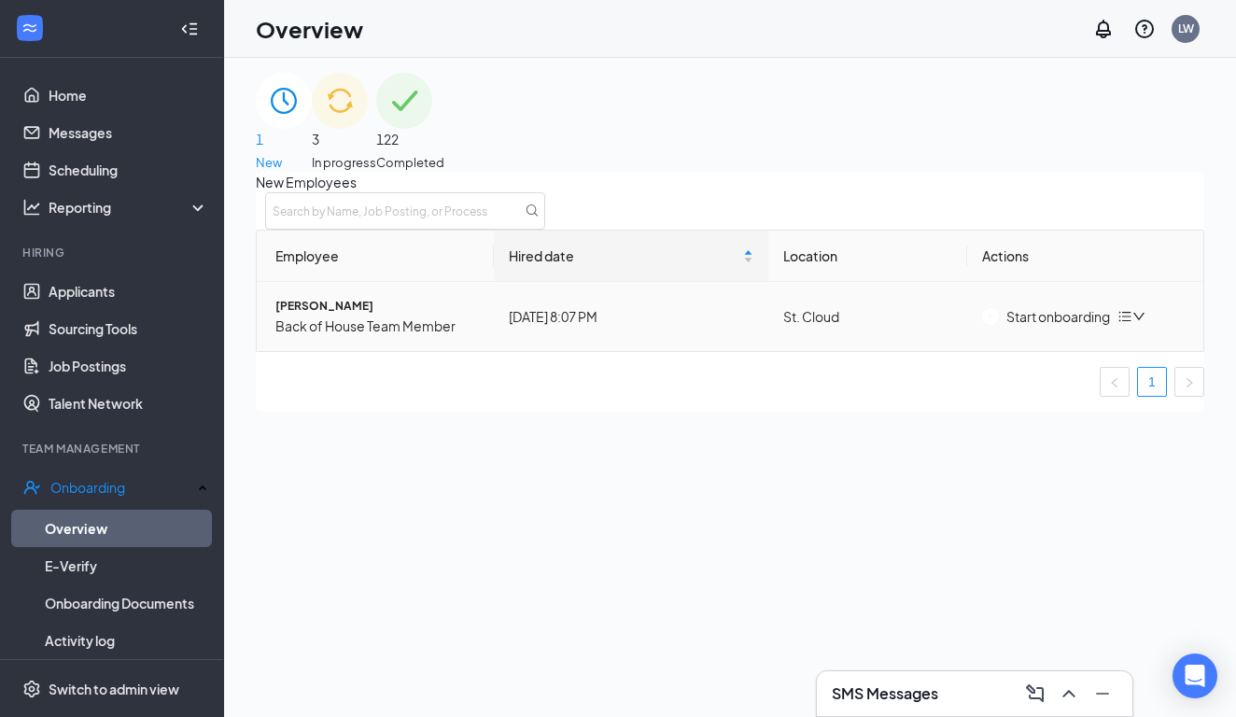
click at [935, 327] on div "Start onboarding" at bounding box center [1046, 316] width 128 height 21
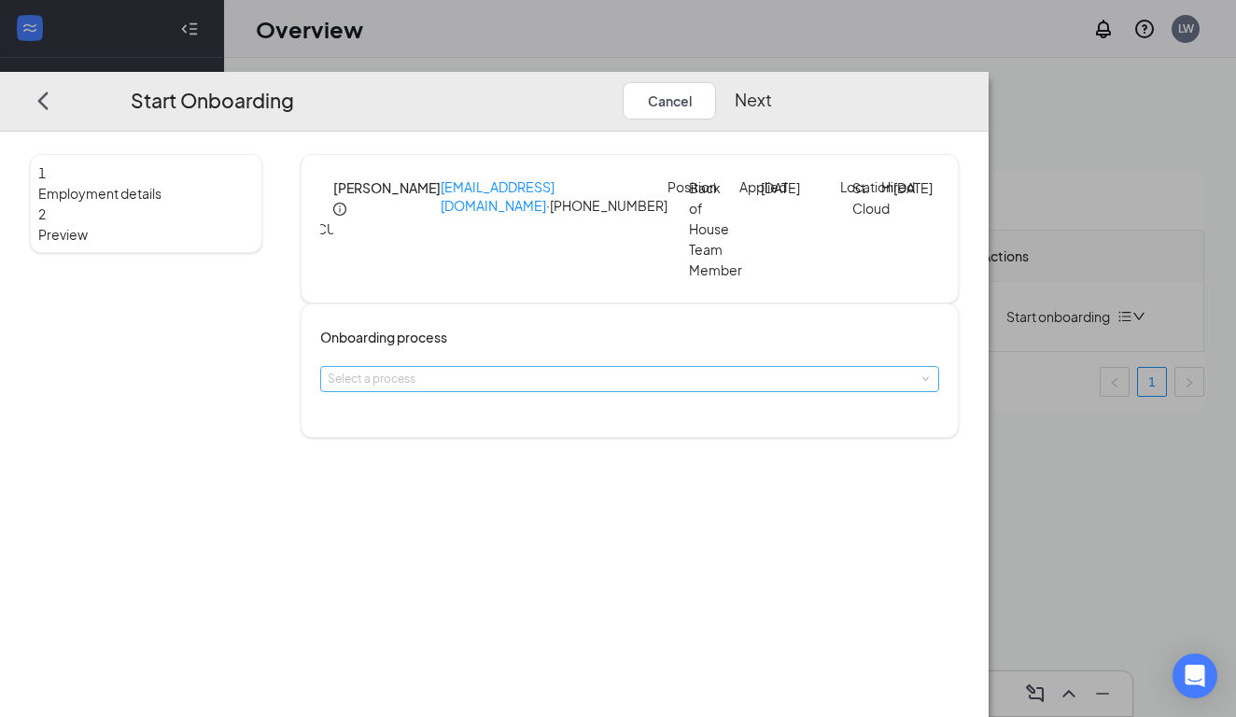
click at [557, 388] on div "Select a process" at bounding box center [626, 379] width 596 height 19
click at [555, 444] on li "Onboarding" at bounding box center [557, 437] width 306 height 34
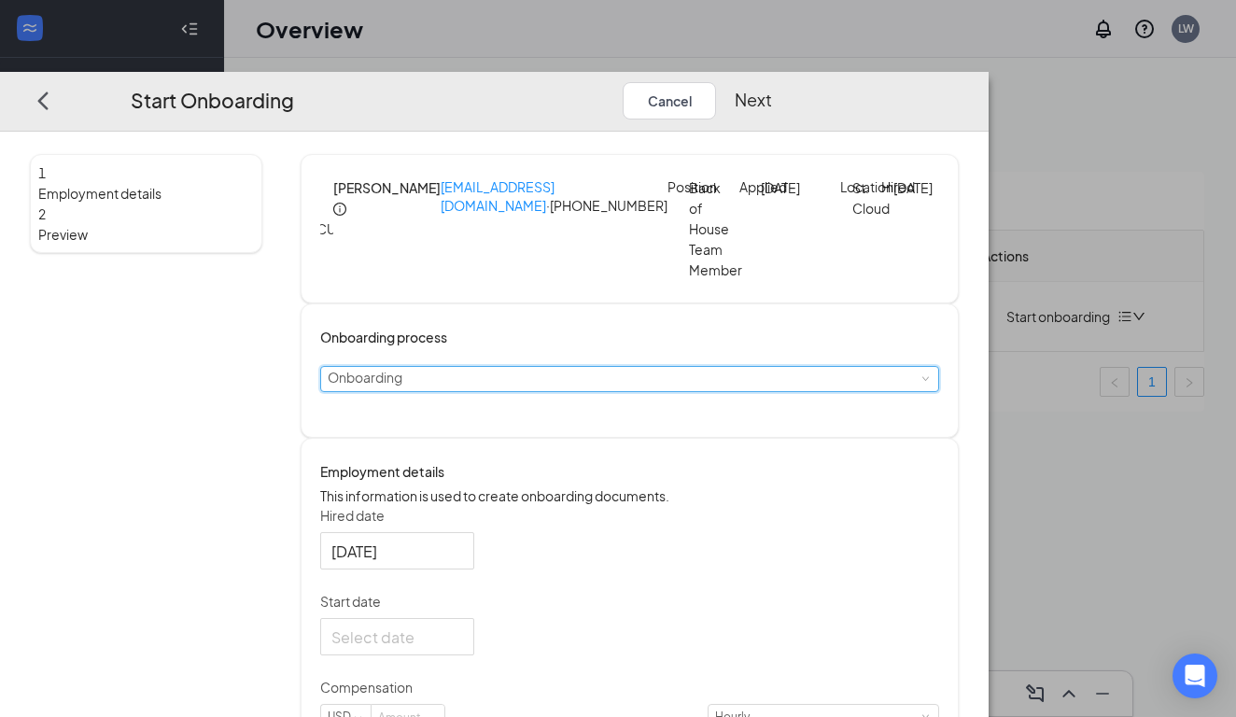
scroll to position [185, 0]
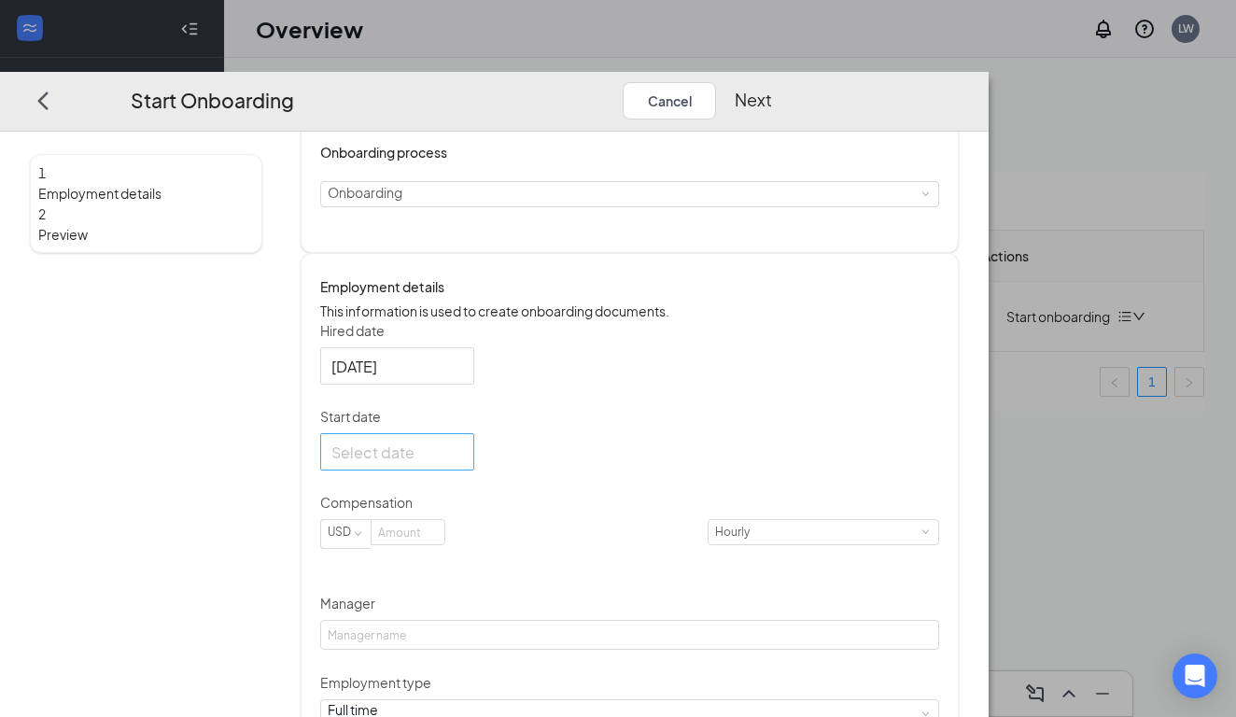
click at [463, 463] on div at bounding box center [397, 451] width 132 height 23
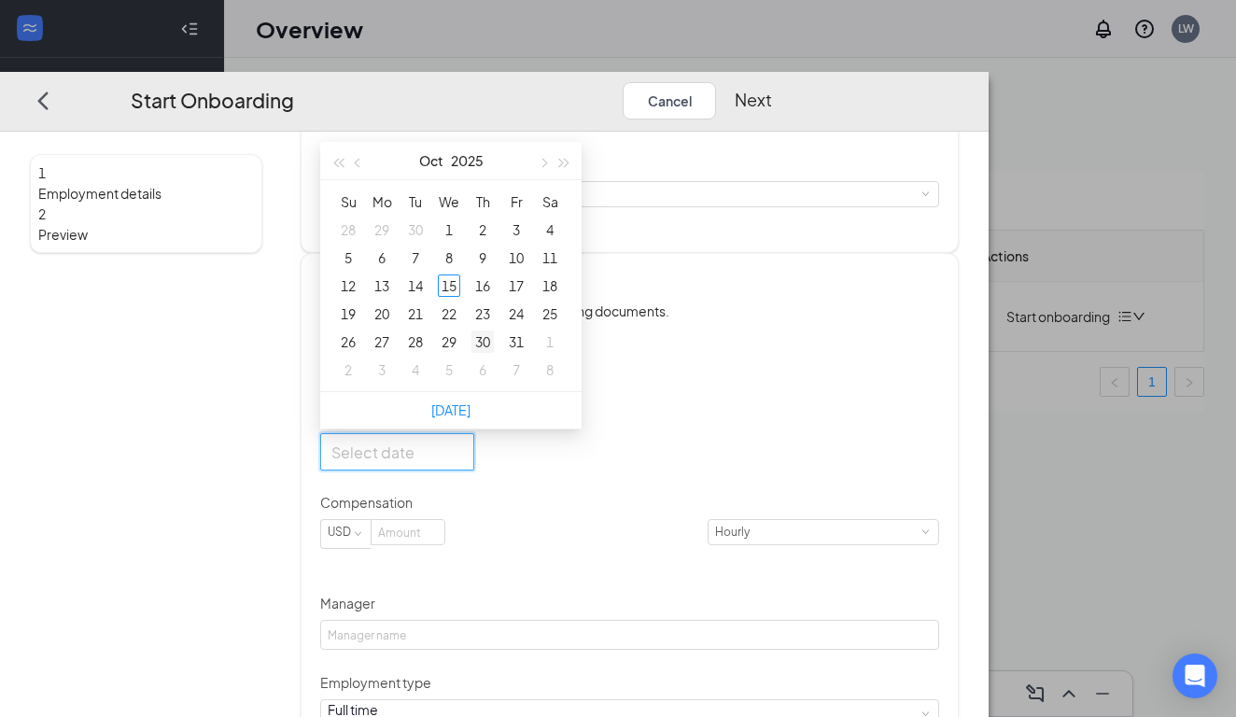
type input "[DATE]"
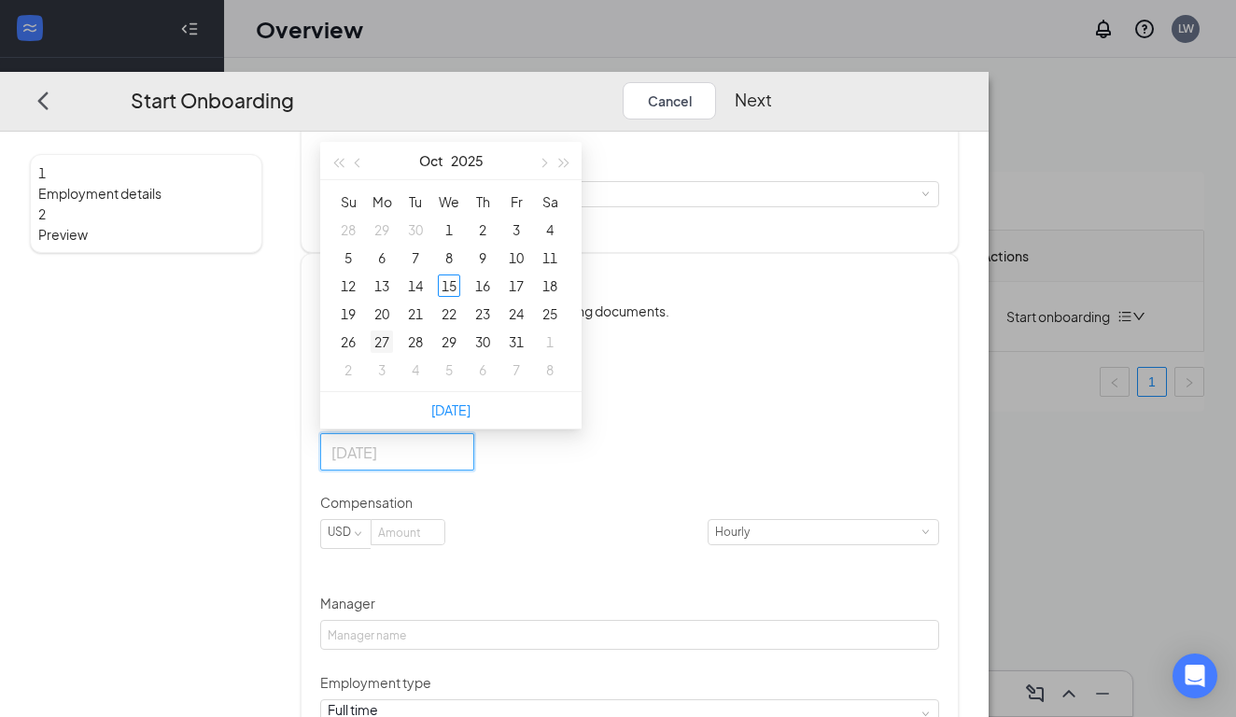
click at [393, 353] on div "27" at bounding box center [382, 341] width 22 height 22
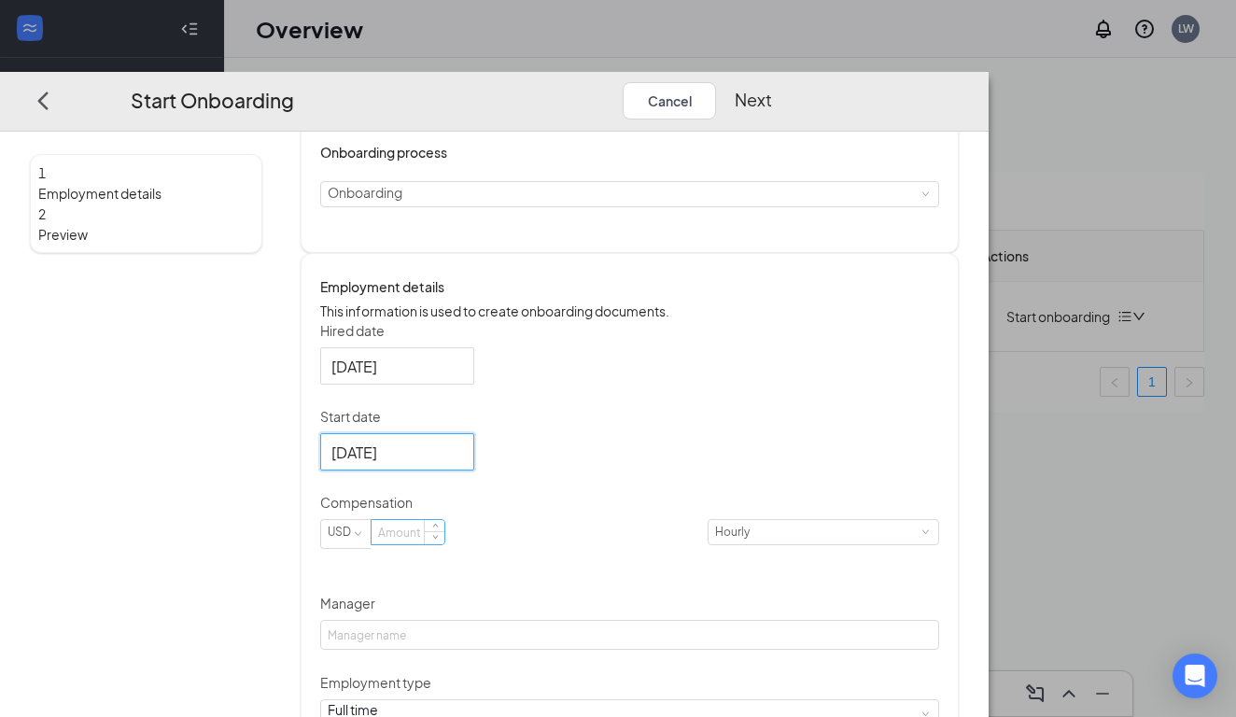
click at [444, 544] on input at bounding box center [407, 532] width 73 height 24
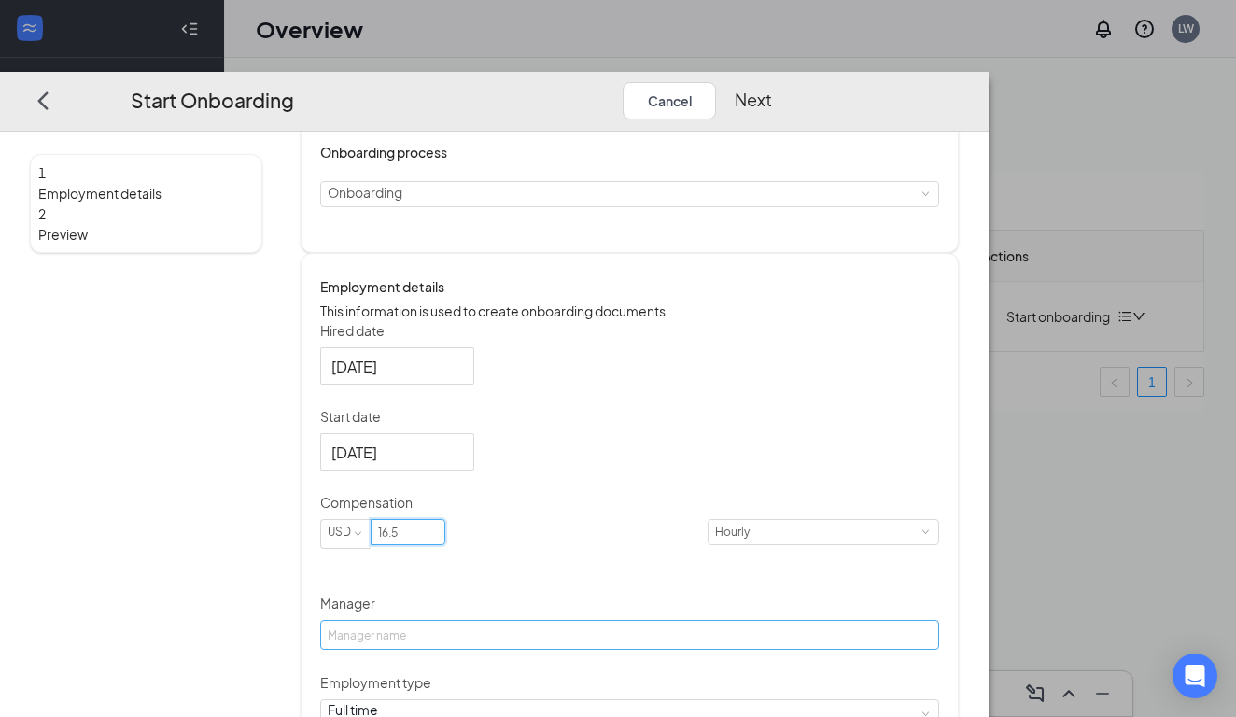
type input "16.5"
click at [540, 650] on input "Manager" at bounding box center [629, 635] width 619 height 30
type input "Li"
type input "[PERSON_NAME]"
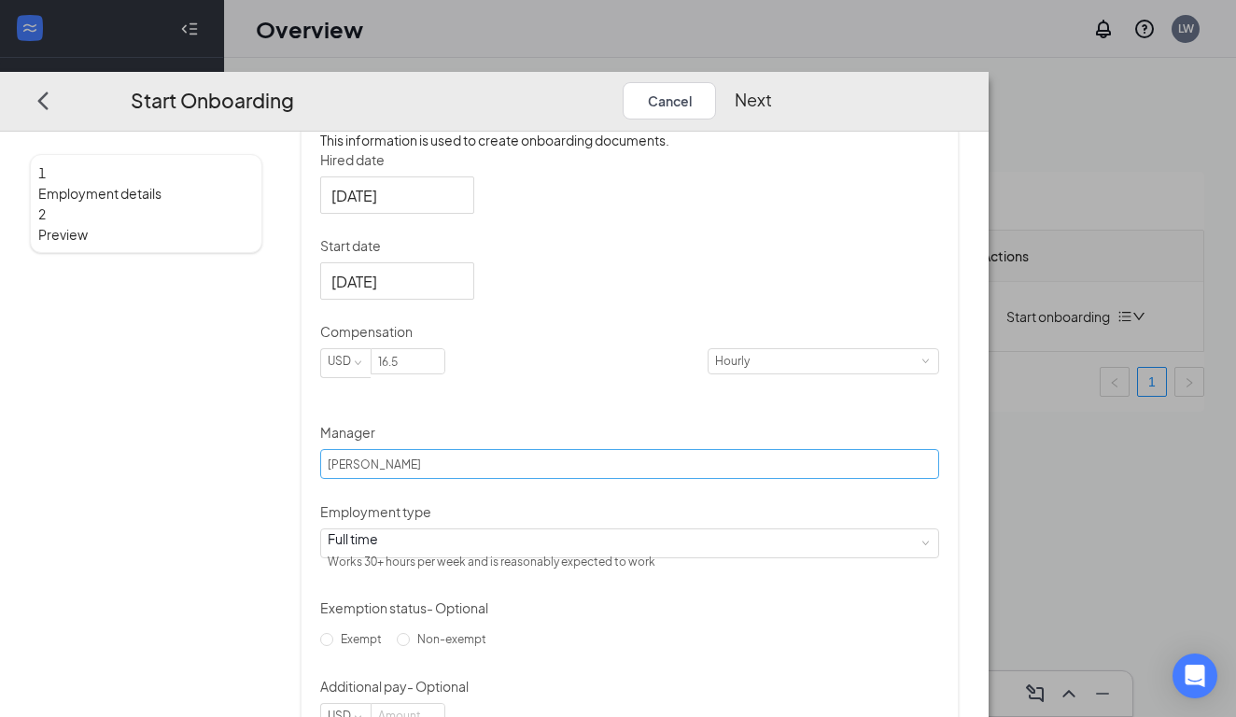
scroll to position [483, 0]
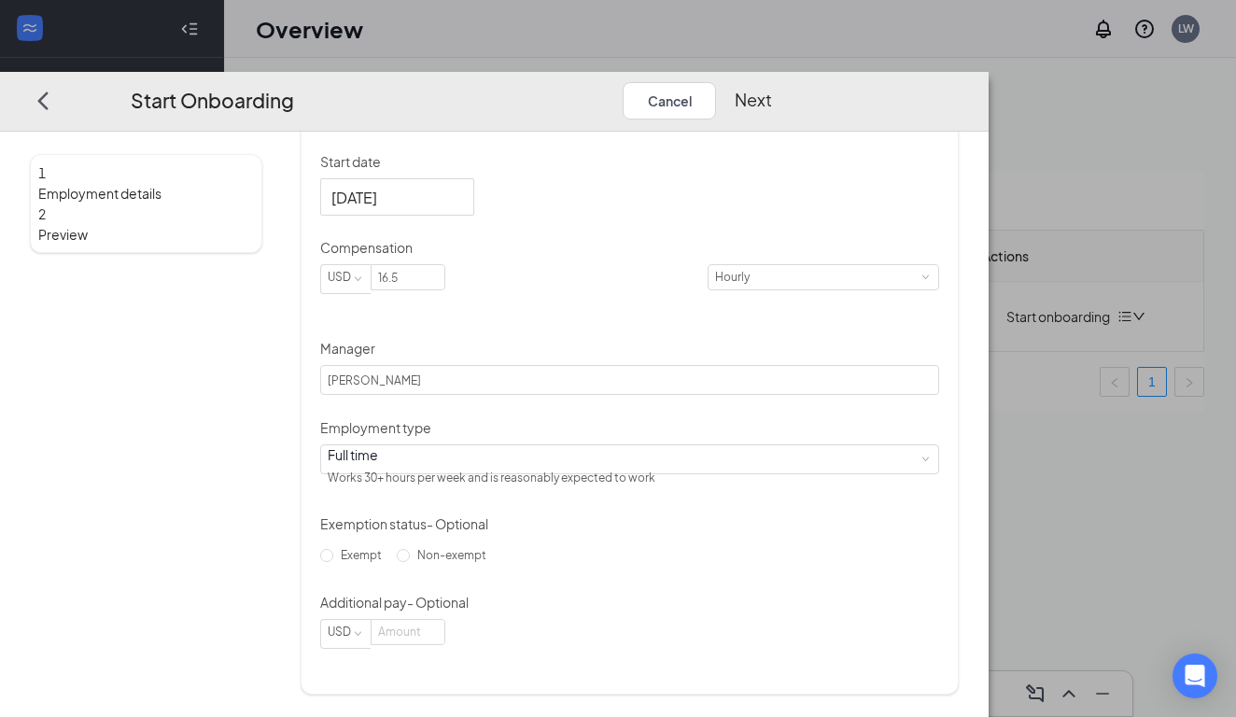
click at [935, 72] on div "Start Onboarding Cancel Next" at bounding box center [494, 102] width 988 height 60
click at [772, 81] on button "Next" at bounding box center [753, 99] width 37 height 37
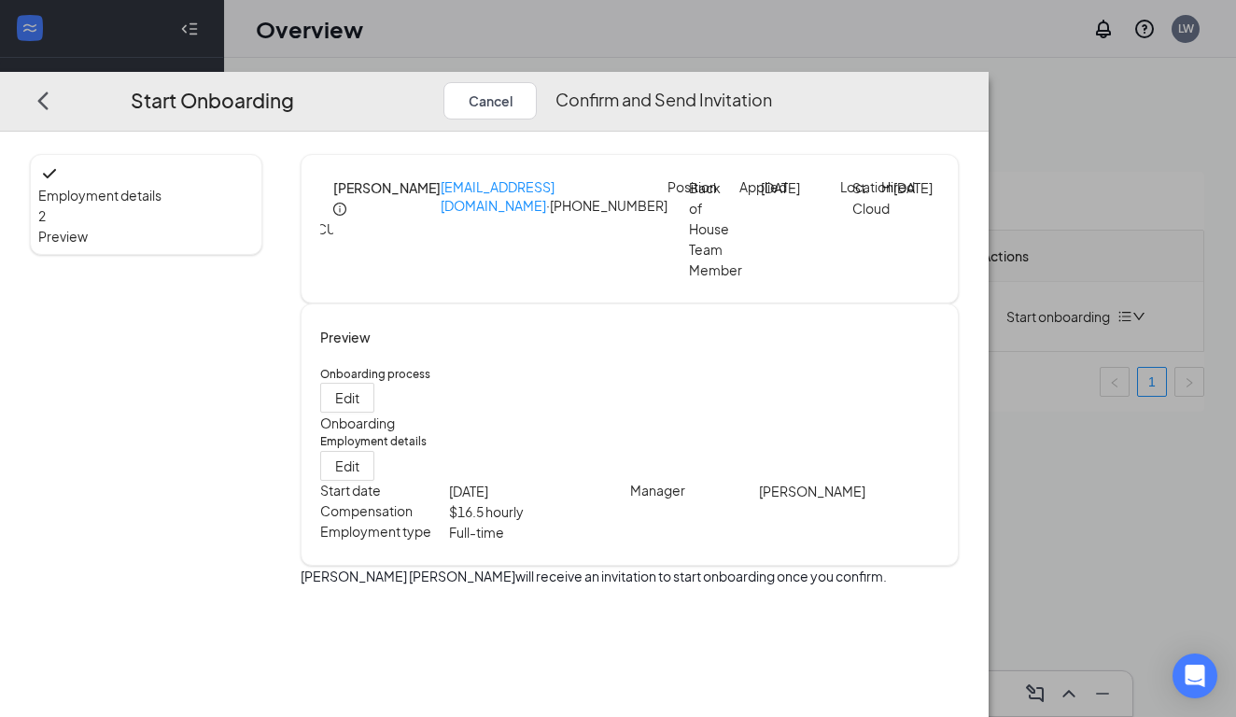
click at [772, 81] on button "Confirm and Send Invitation" at bounding box center [663, 99] width 217 height 37
